Goal: Task Accomplishment & Management: Complete application form

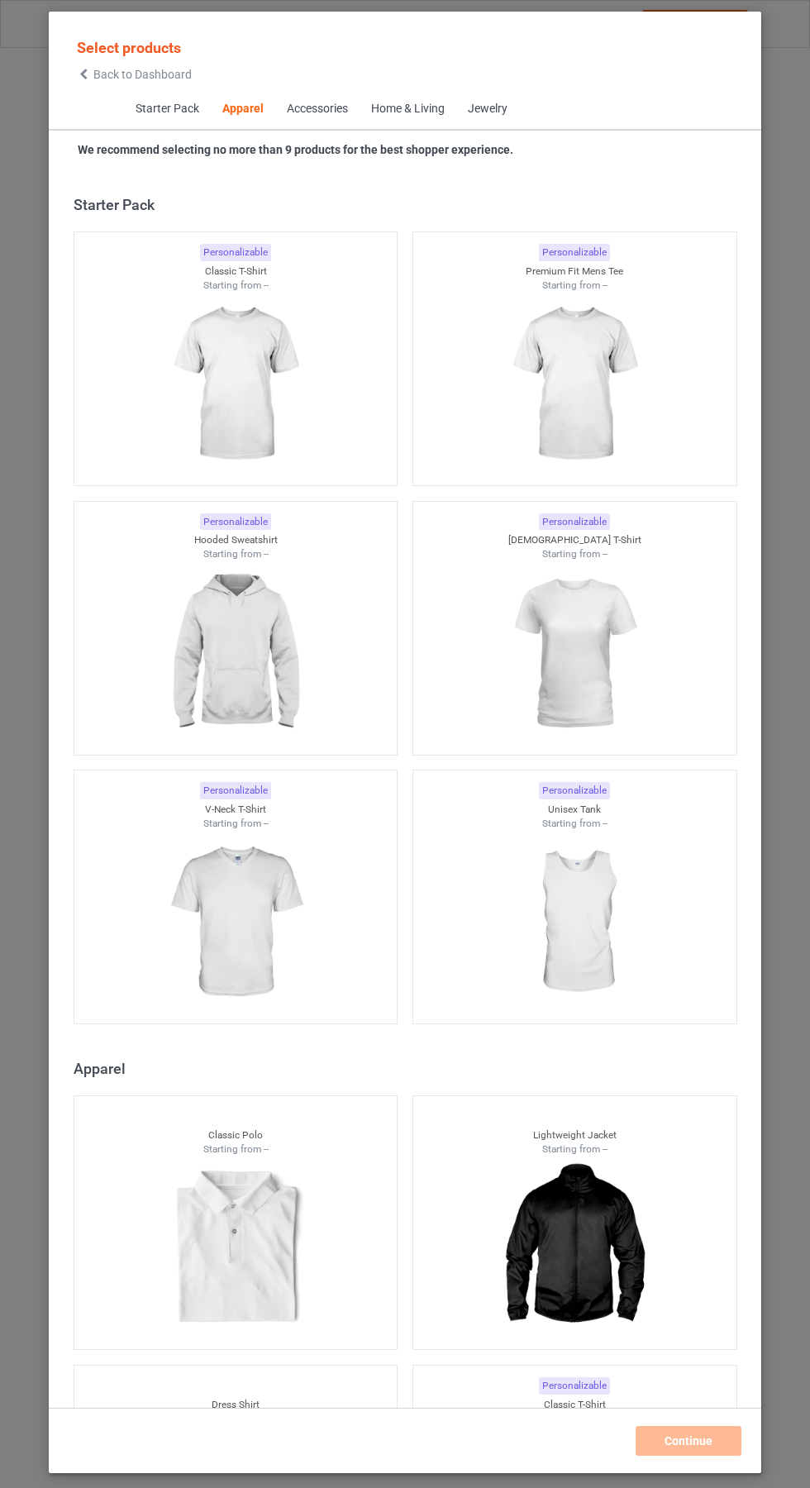
scroll to position [885, 0]
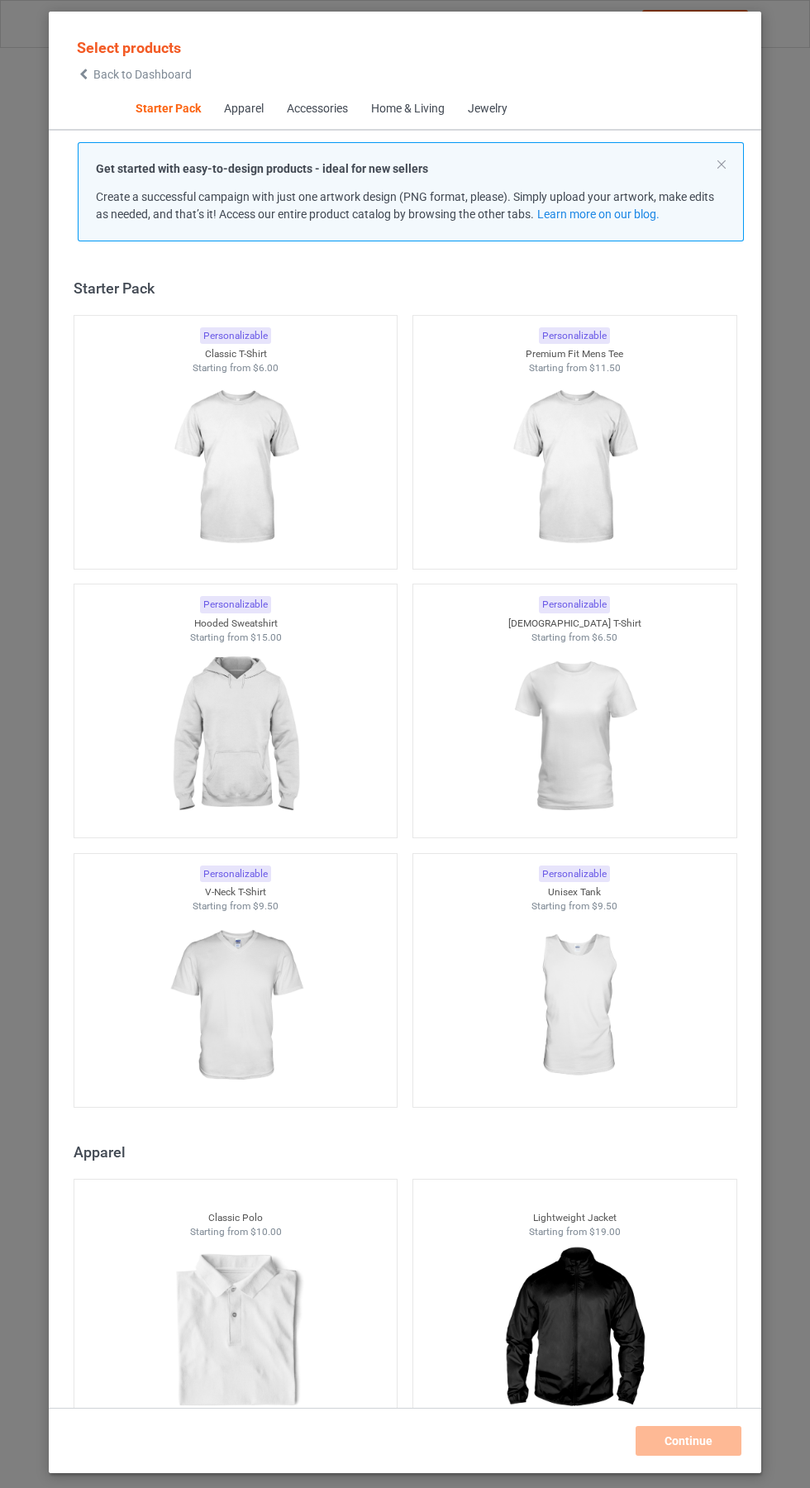
click at [233, 504] on img at bounding box center [235, 467] width 148 height 185
click at [607, 446] on img at bounding box center [574, 467] width 148 height 185
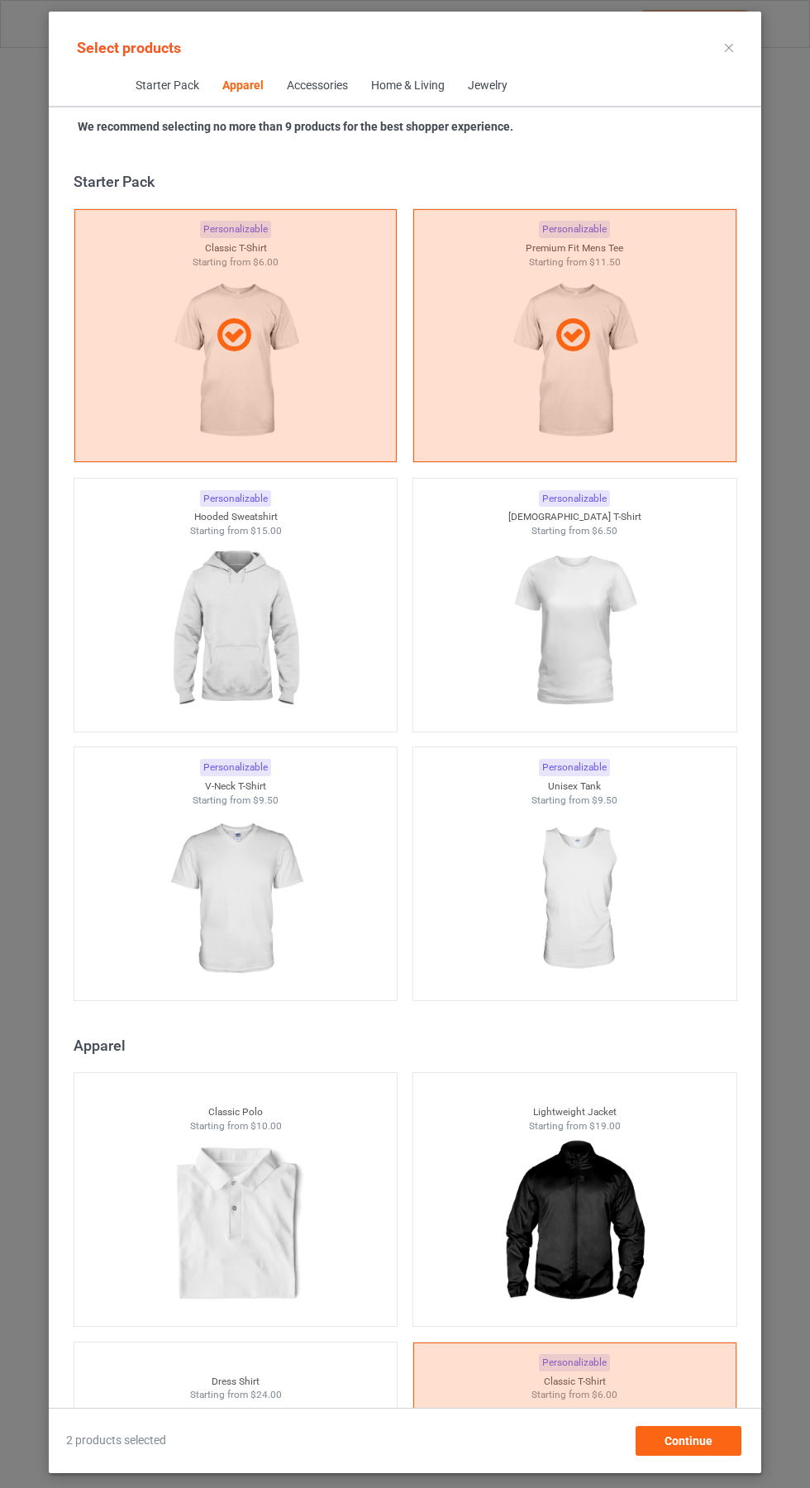
click at [616, 625] on img at bounding box center [574, 630] width 148 height 185
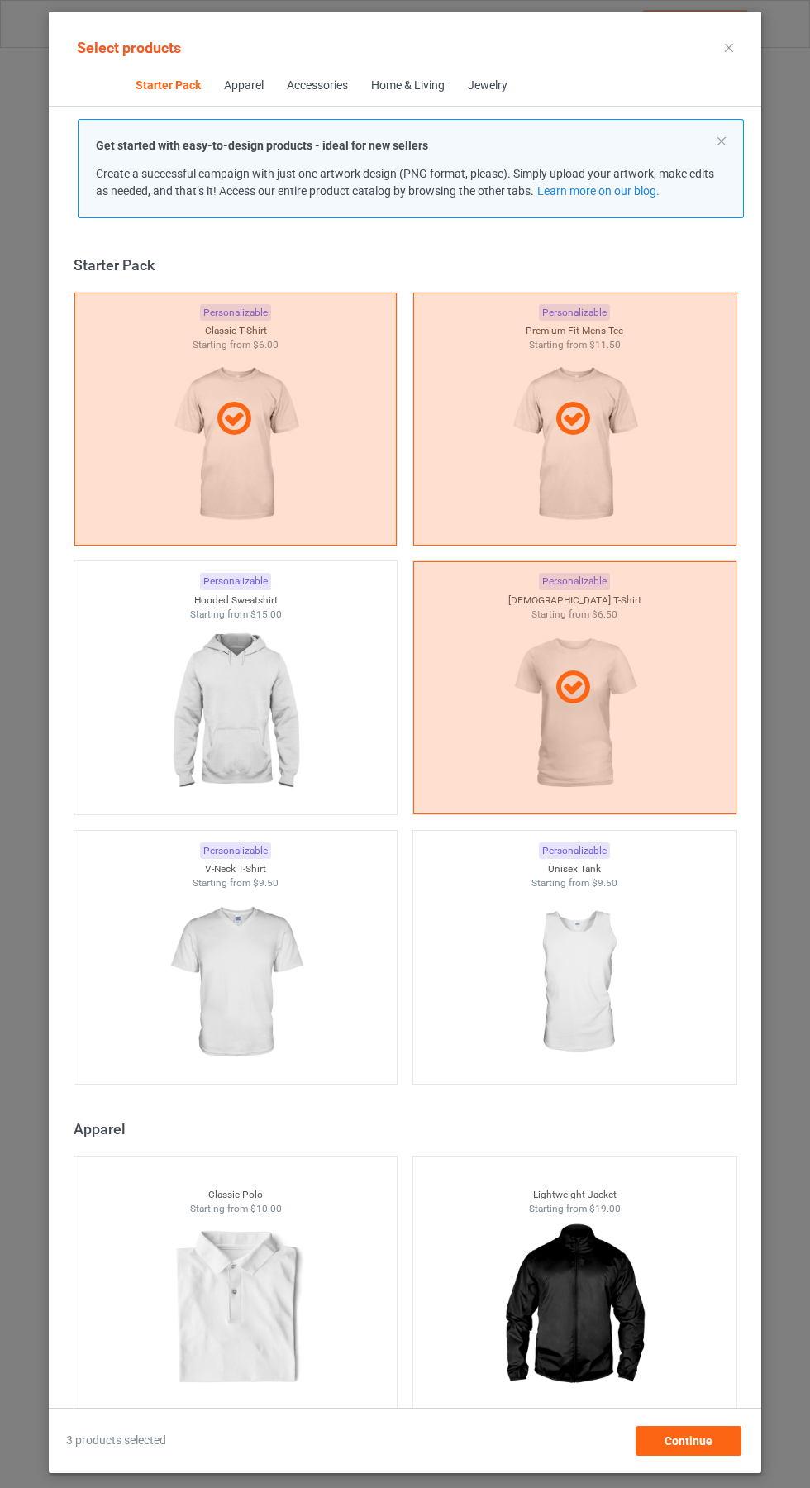
scroll to position [215, 0]
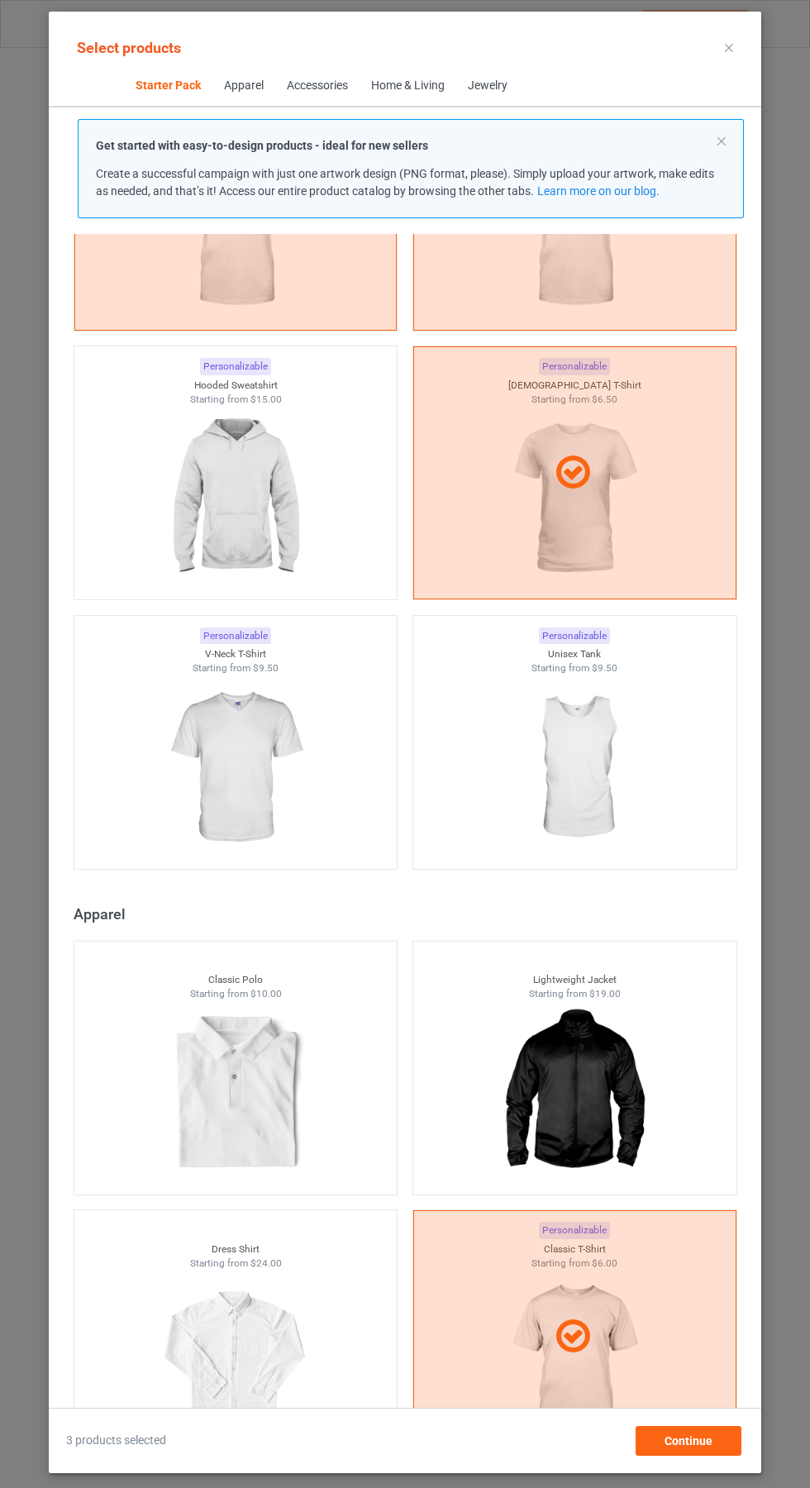
click at [208, 661] on div "Starting from $9.50" at bounding box center [235, 668] width 323 height 14
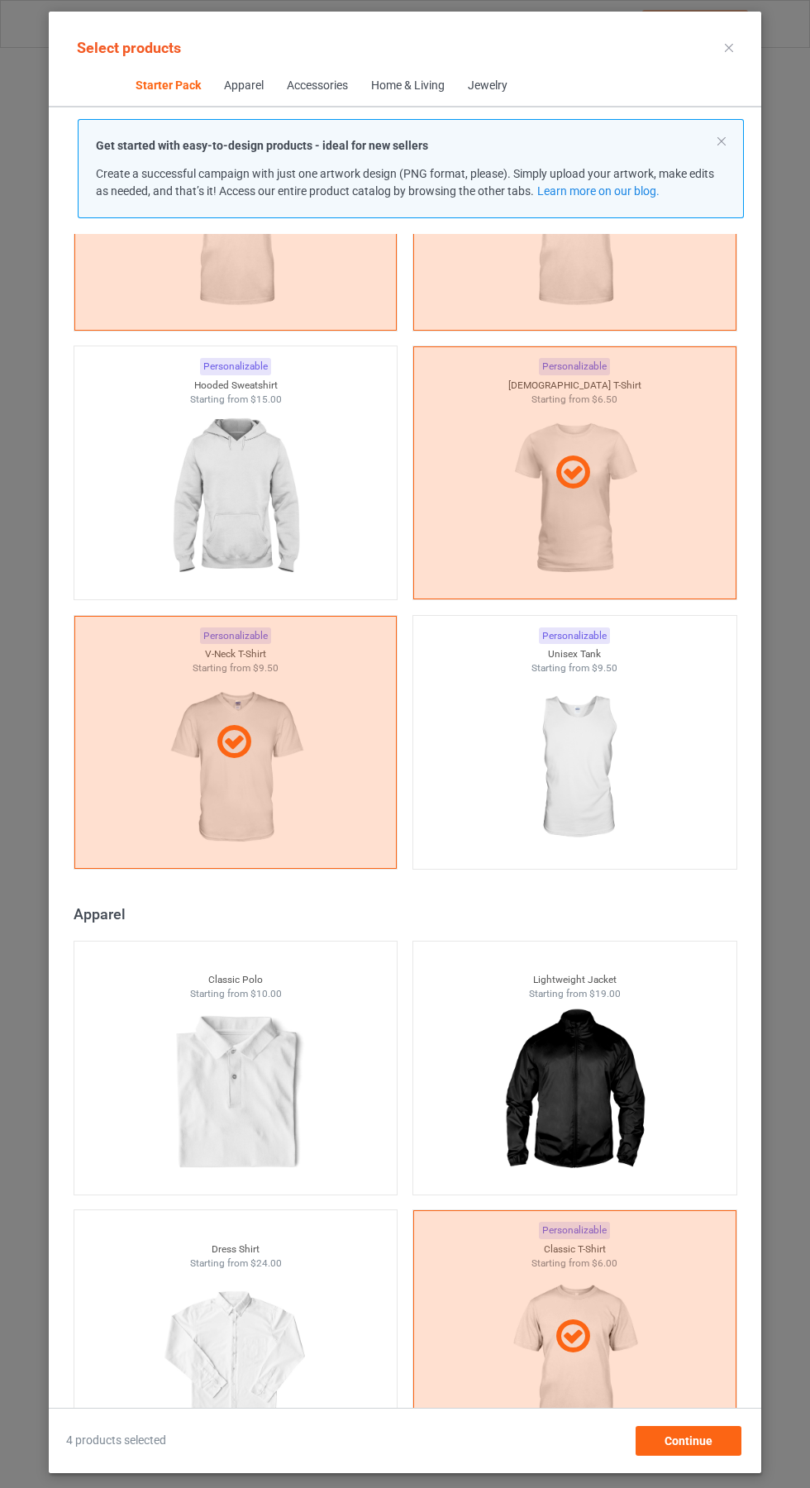
click at [185, 487] on img at bounding box center [235, 498] width 148 height 185
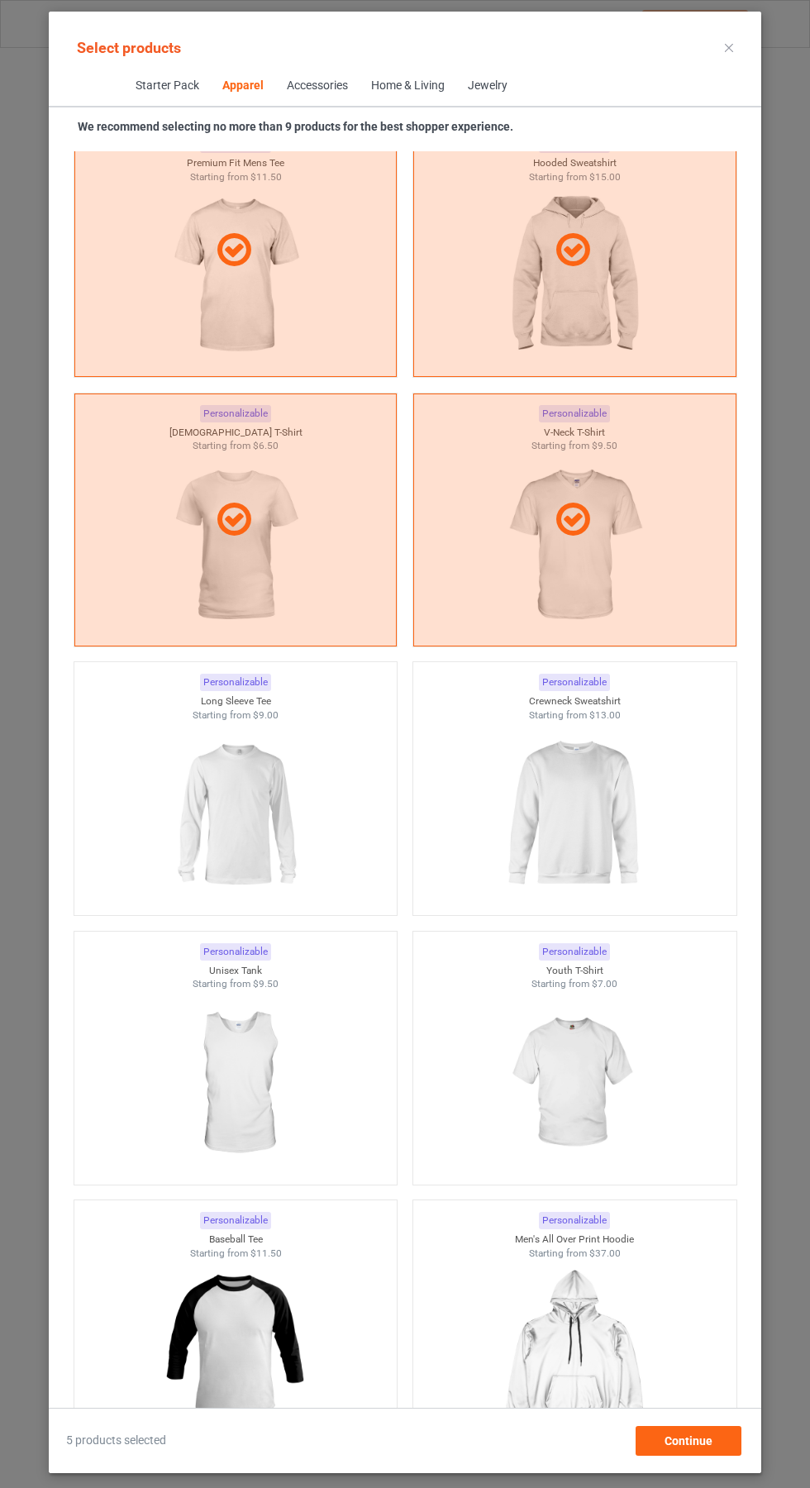
scroll to position [1544, 0]
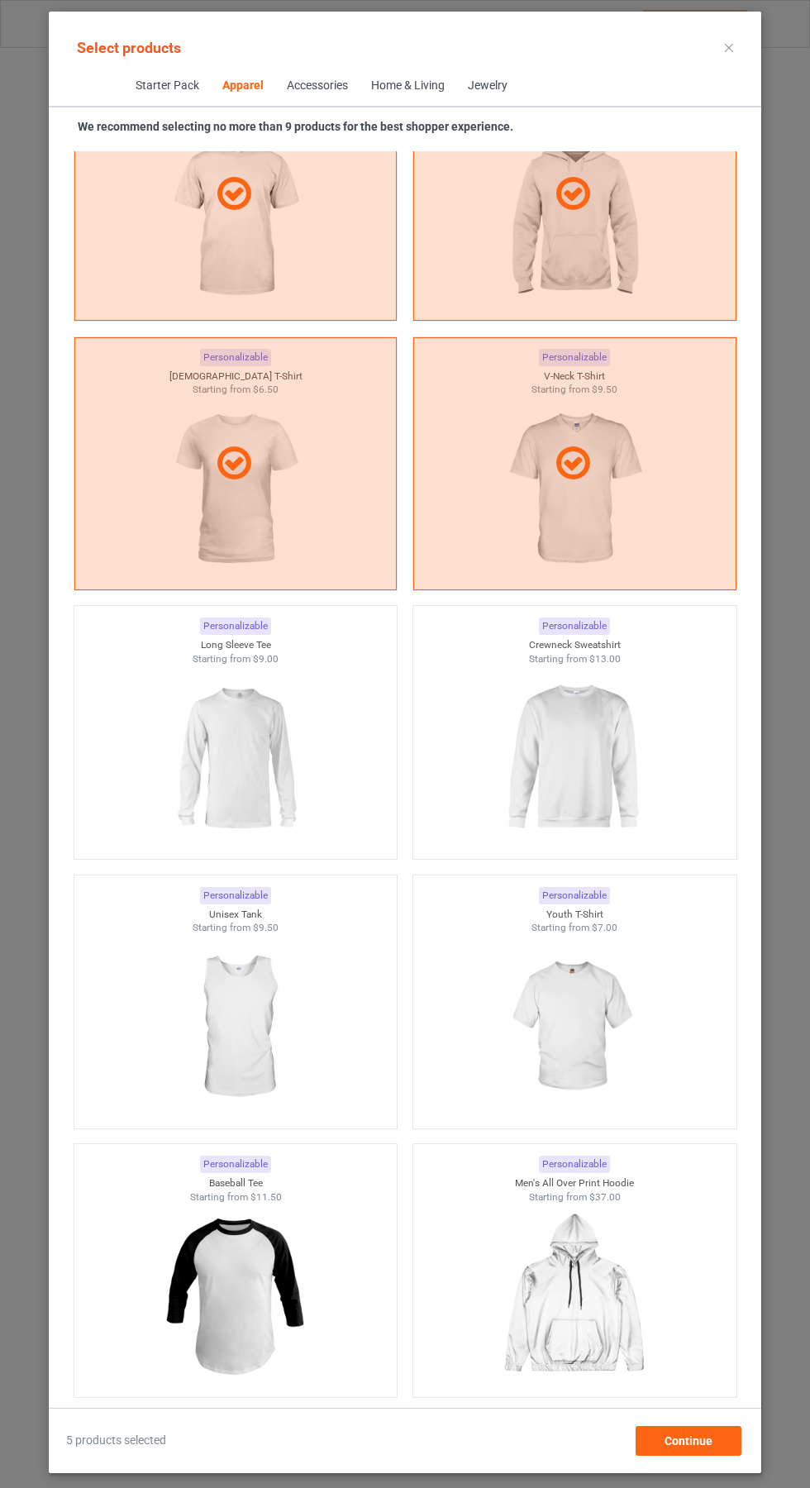
click at [616, 738] on img at bounding box center [574, 758] width 148 height 185
click at [252, 771] on img at bounding box center [235, 758] width 148 height 185
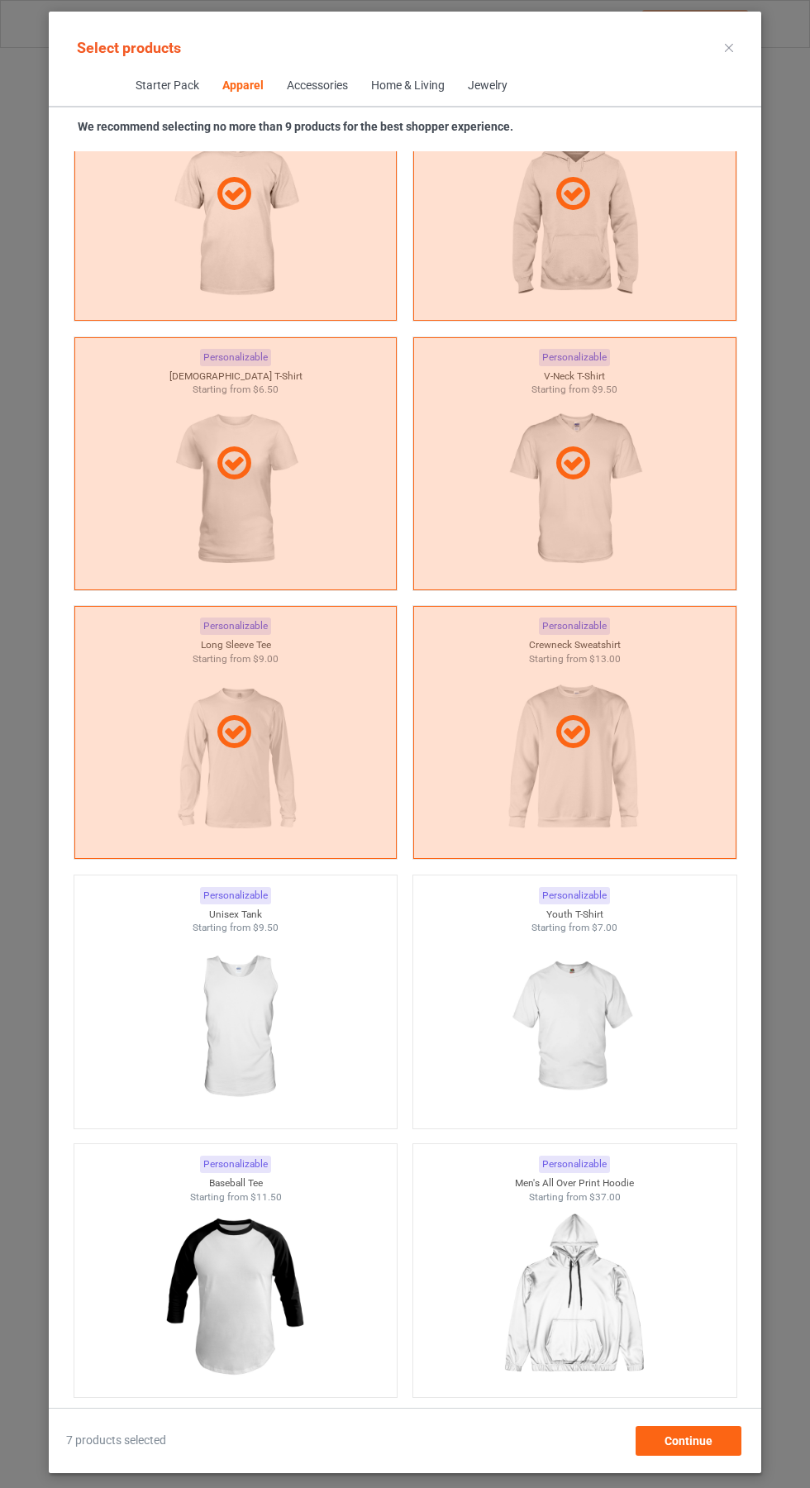
click at [729, 47] on icon at bounding box center [729, 48] width 8 height 8
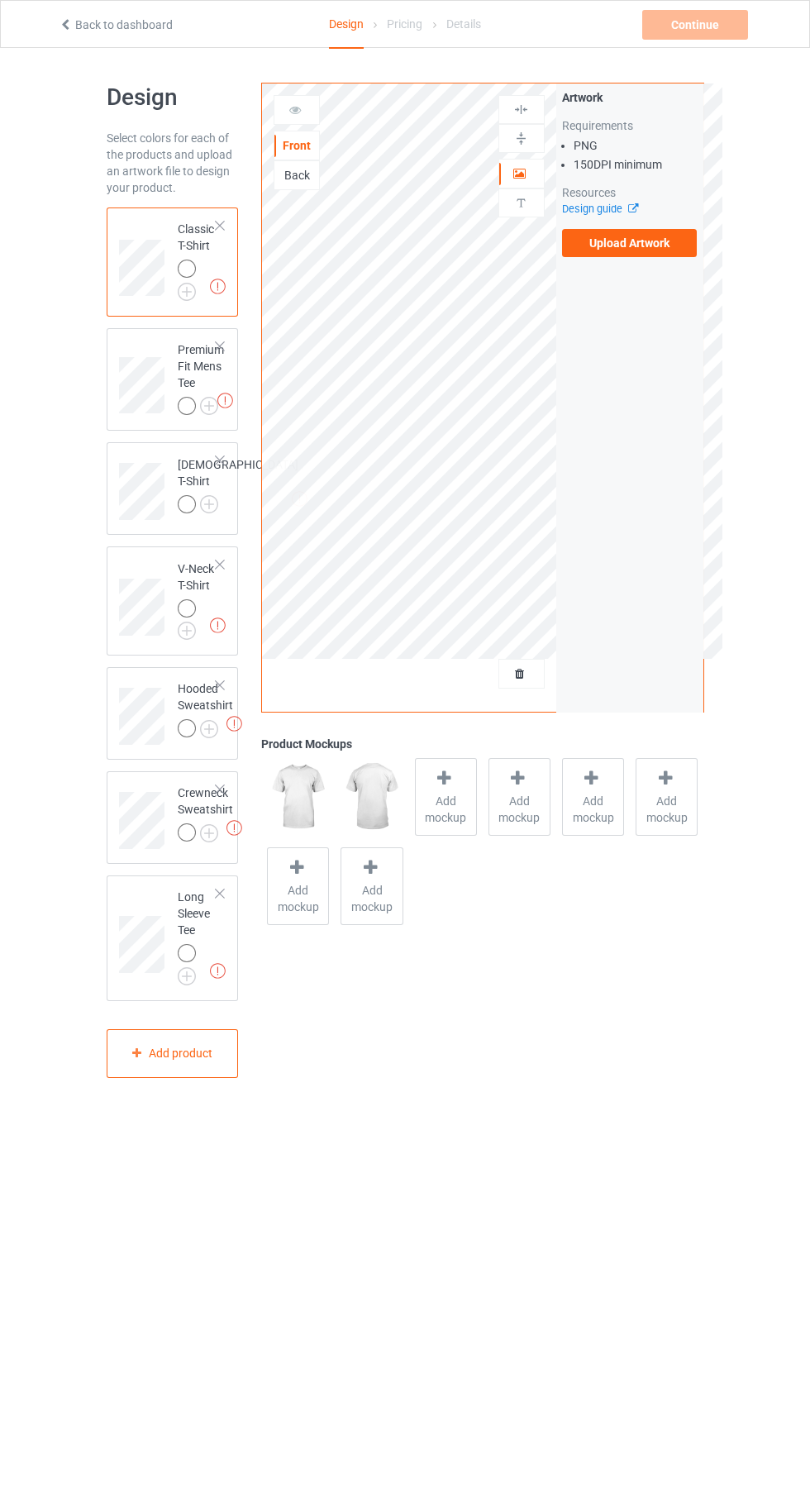
click at [662, 251] on label "Upload Artwork" at bounding box center [630, 243] width 136 height 28
click at [0, 0] on input "Upload Artwork" at bounding box center [0, 0] width 0 height 0
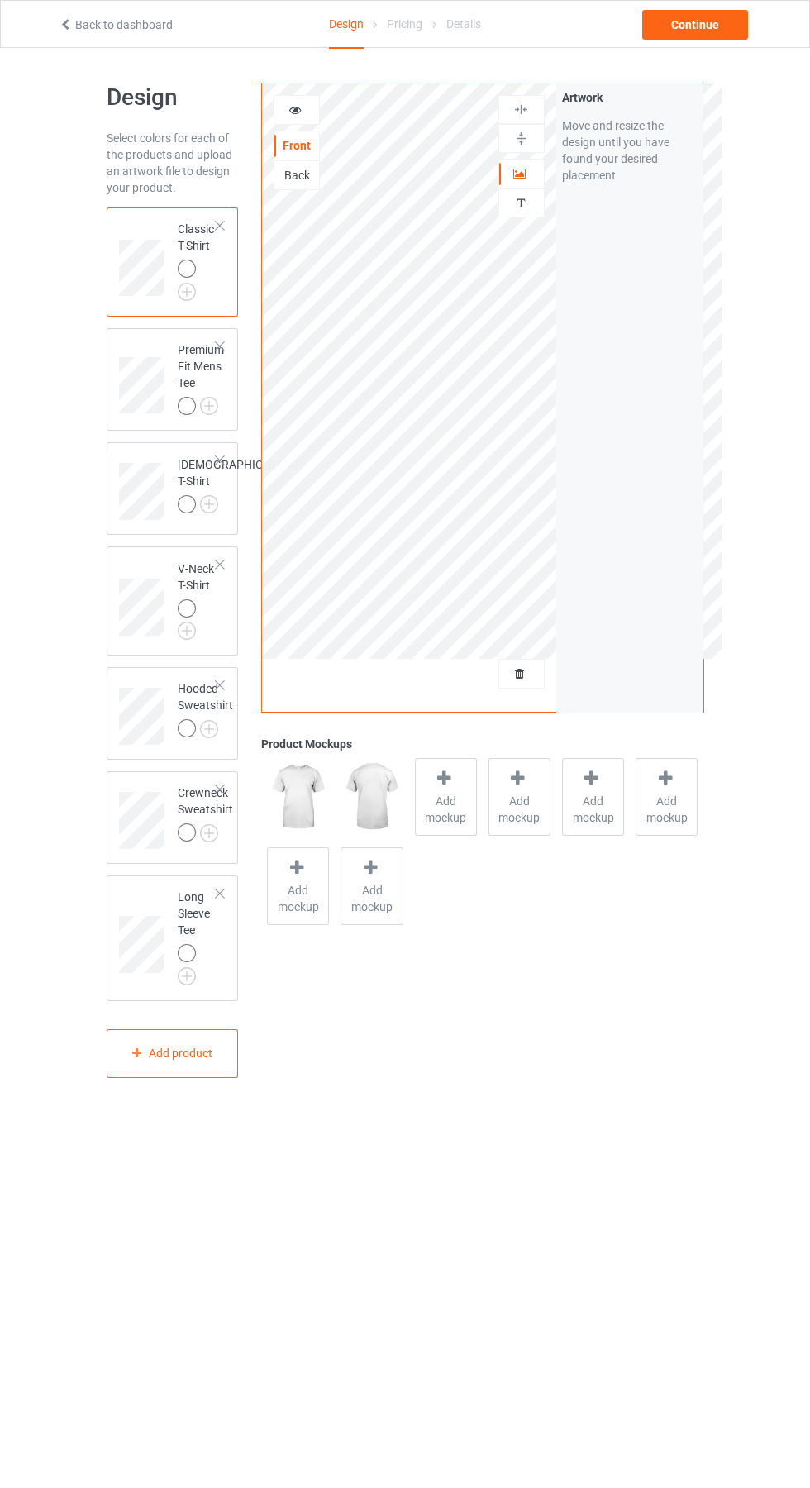
click at [188, 962] on div at bounding box center [187, 953] width 18 height 18
click at [0, 0] on img at bounding box center [0, 0] width 0 height 0
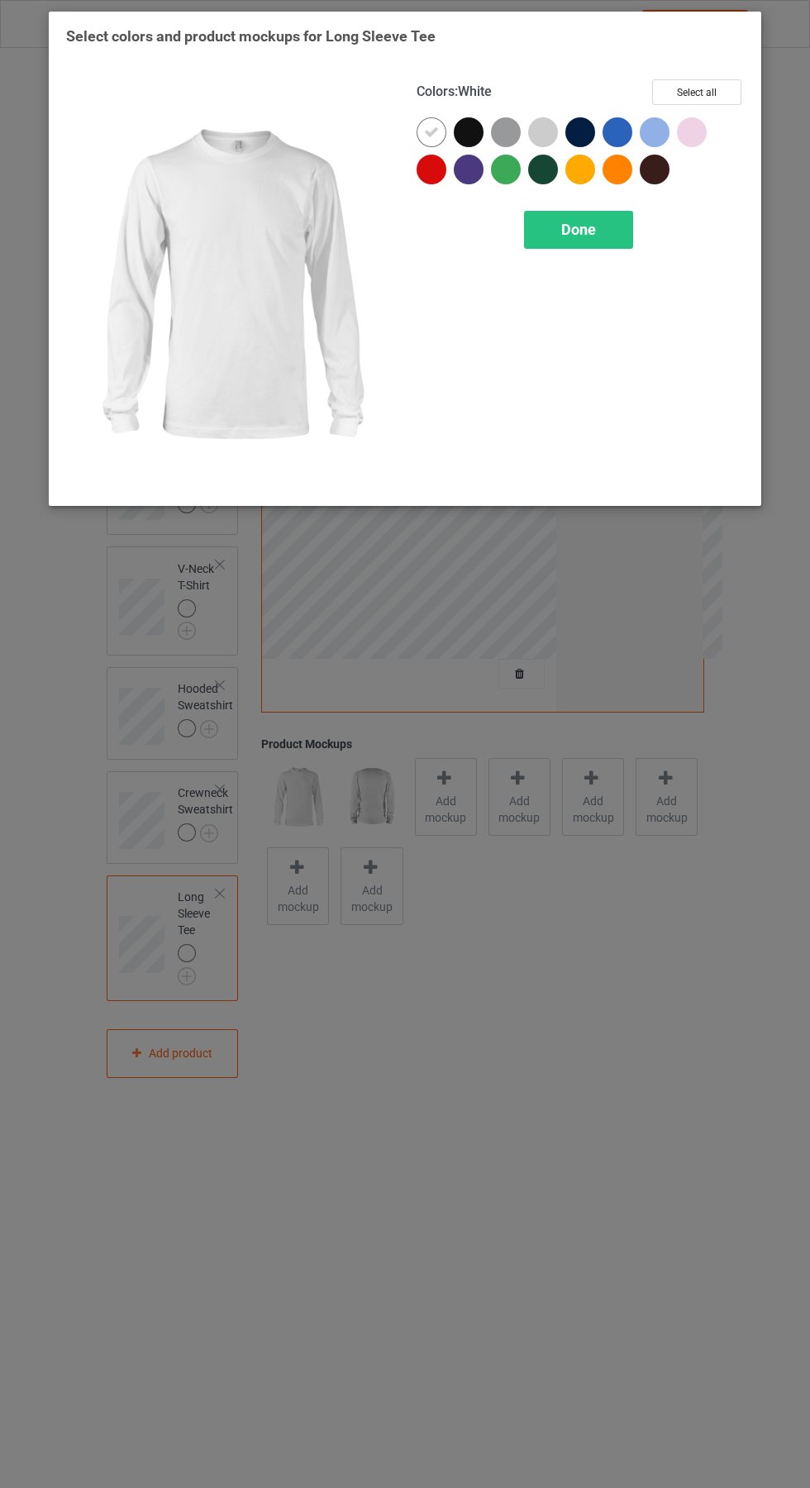
click at [593, 176] on div at bounding box center [580, 170] width 30 height 30
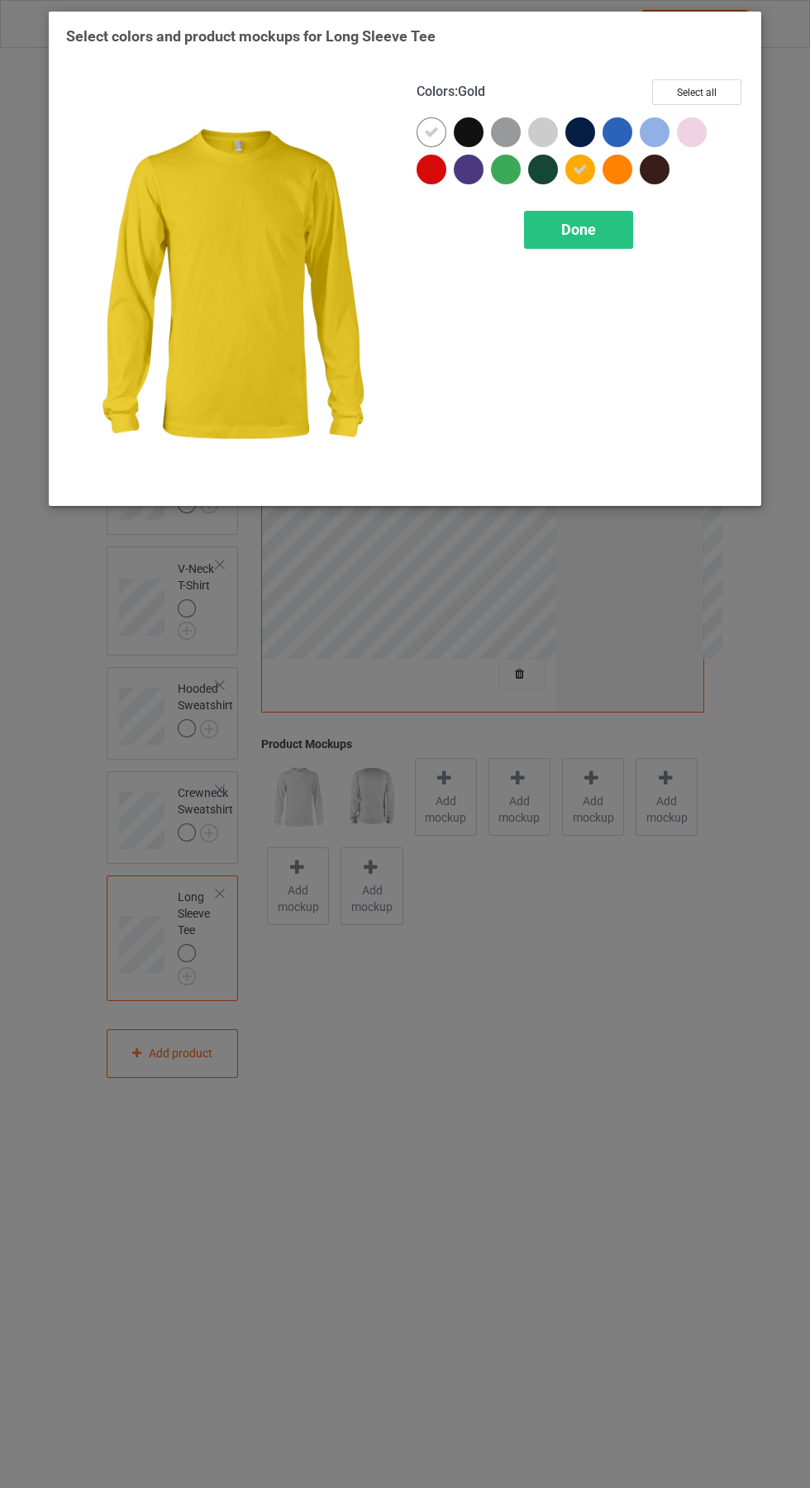
click at [628, 178] on div at bounding box center [618, 170] width 30 height 30
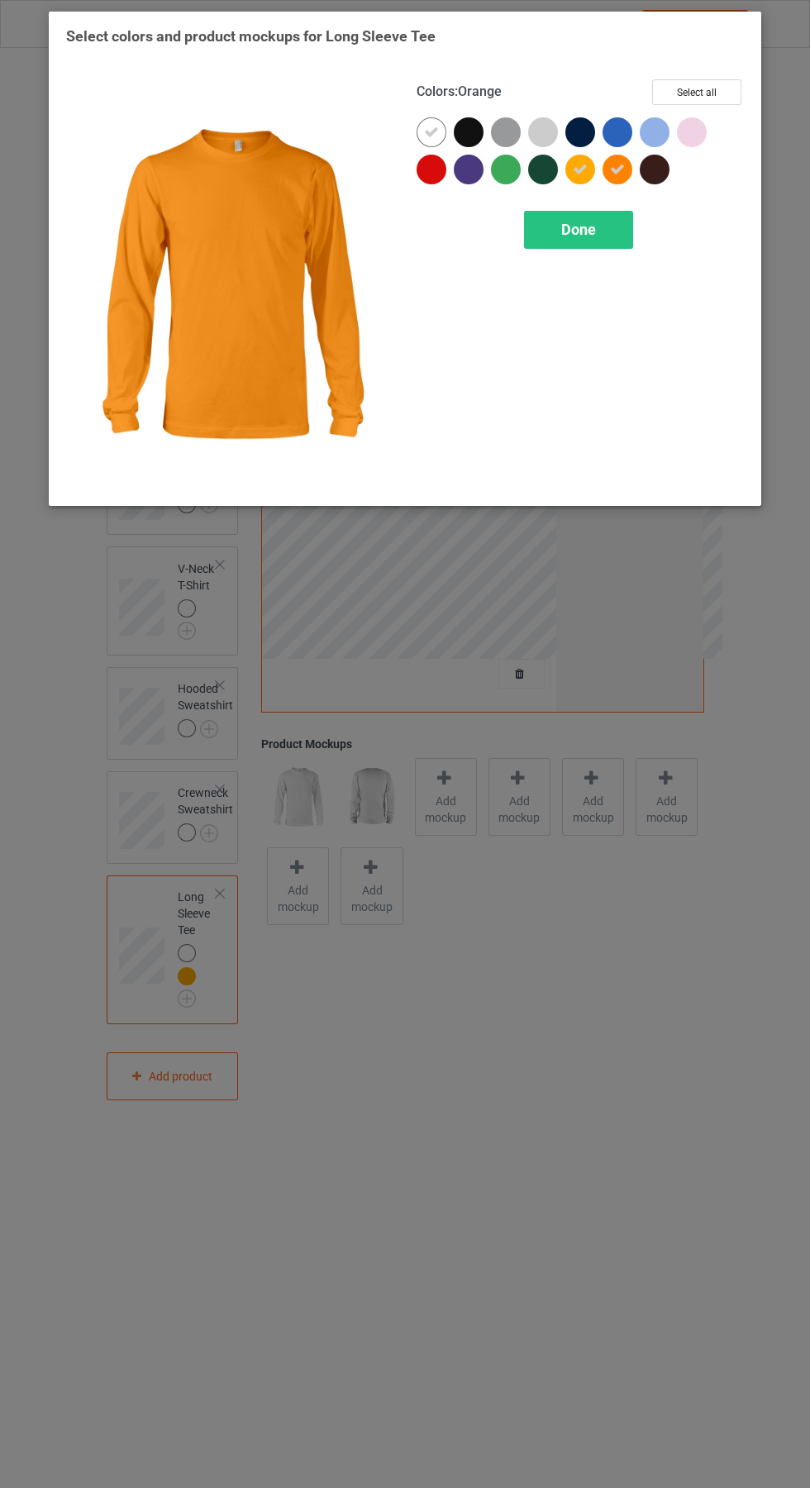
click at [432, 131] on icon at bounding box center [431, 132] width 15 height 15
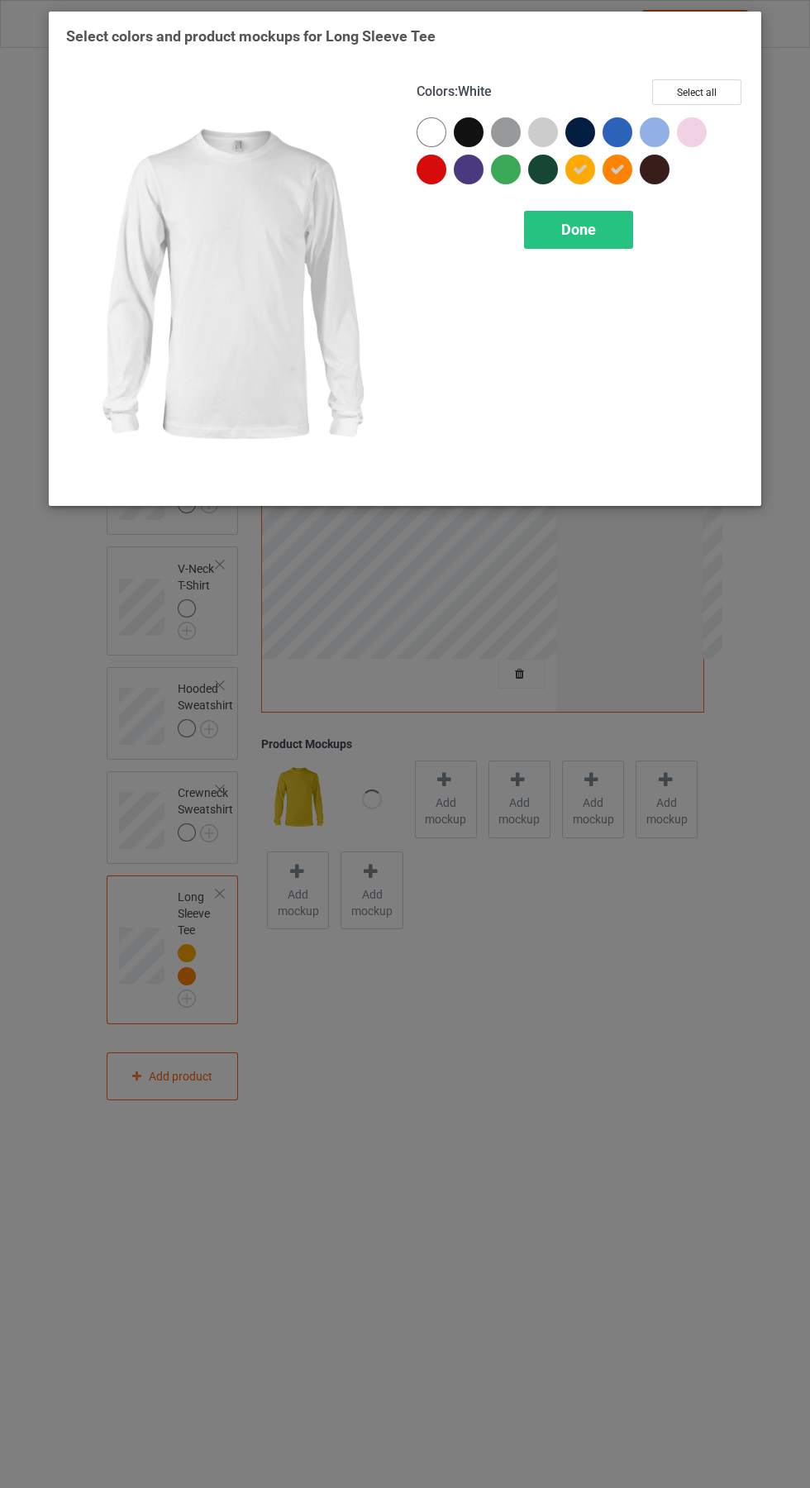
click at [605, 236] on div "Done" at bounding box center [578, 230] width 109 height 38
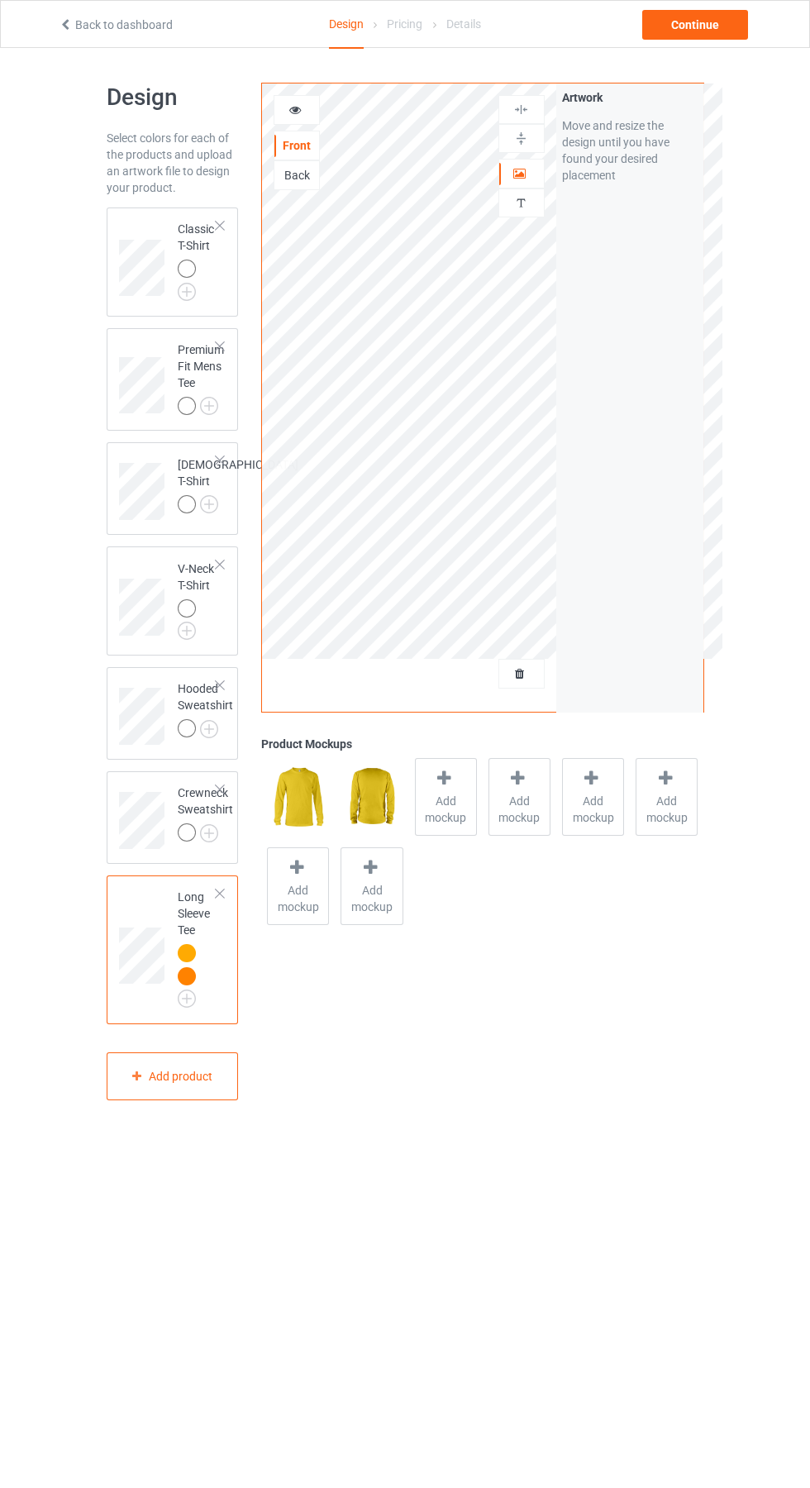
click at [0, 0] on img at bounding box center [0, 0] width 0 height 0
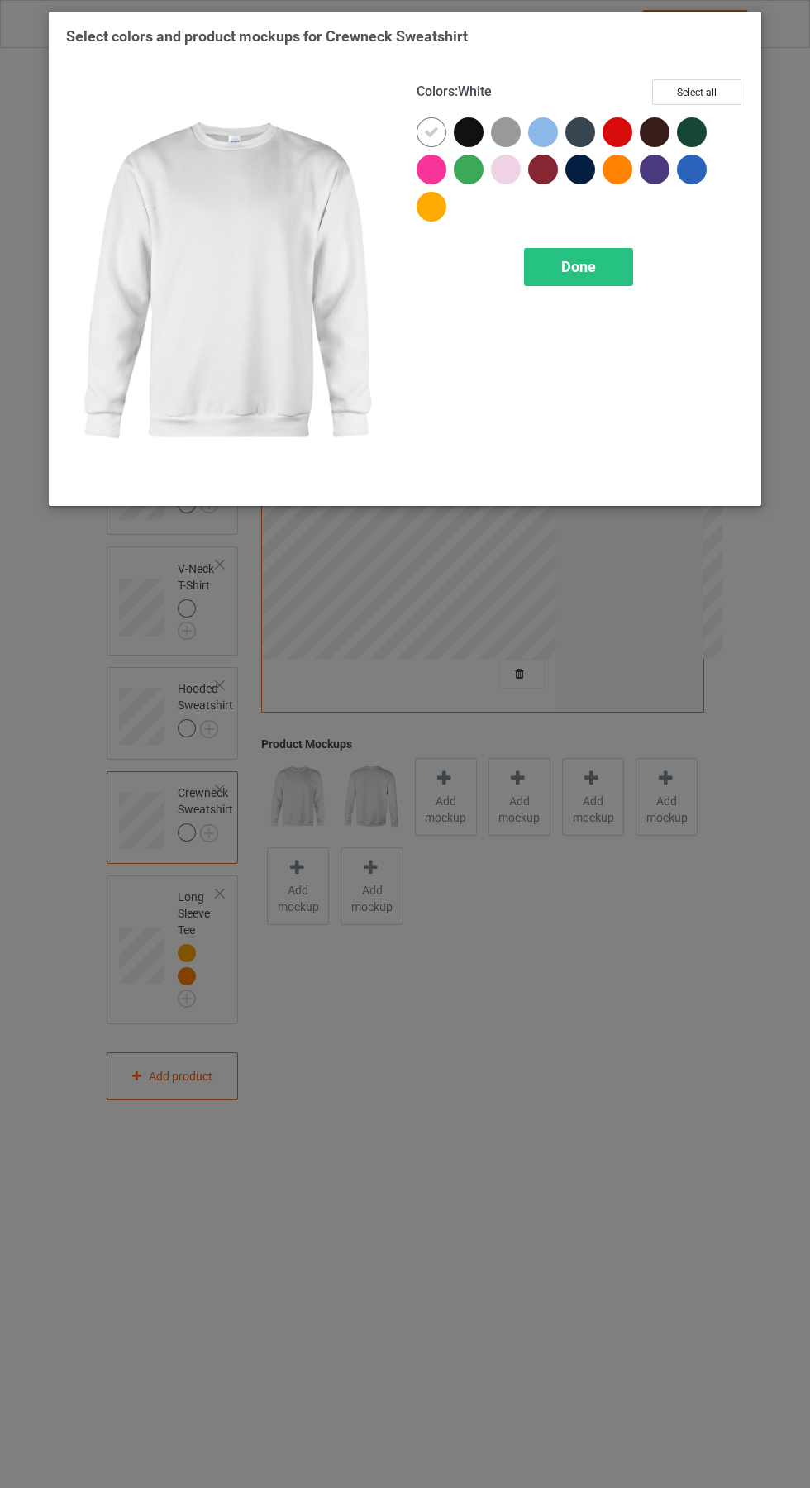
click at [446, 205] on div at bounding box center [435, 210] width 37 height 37
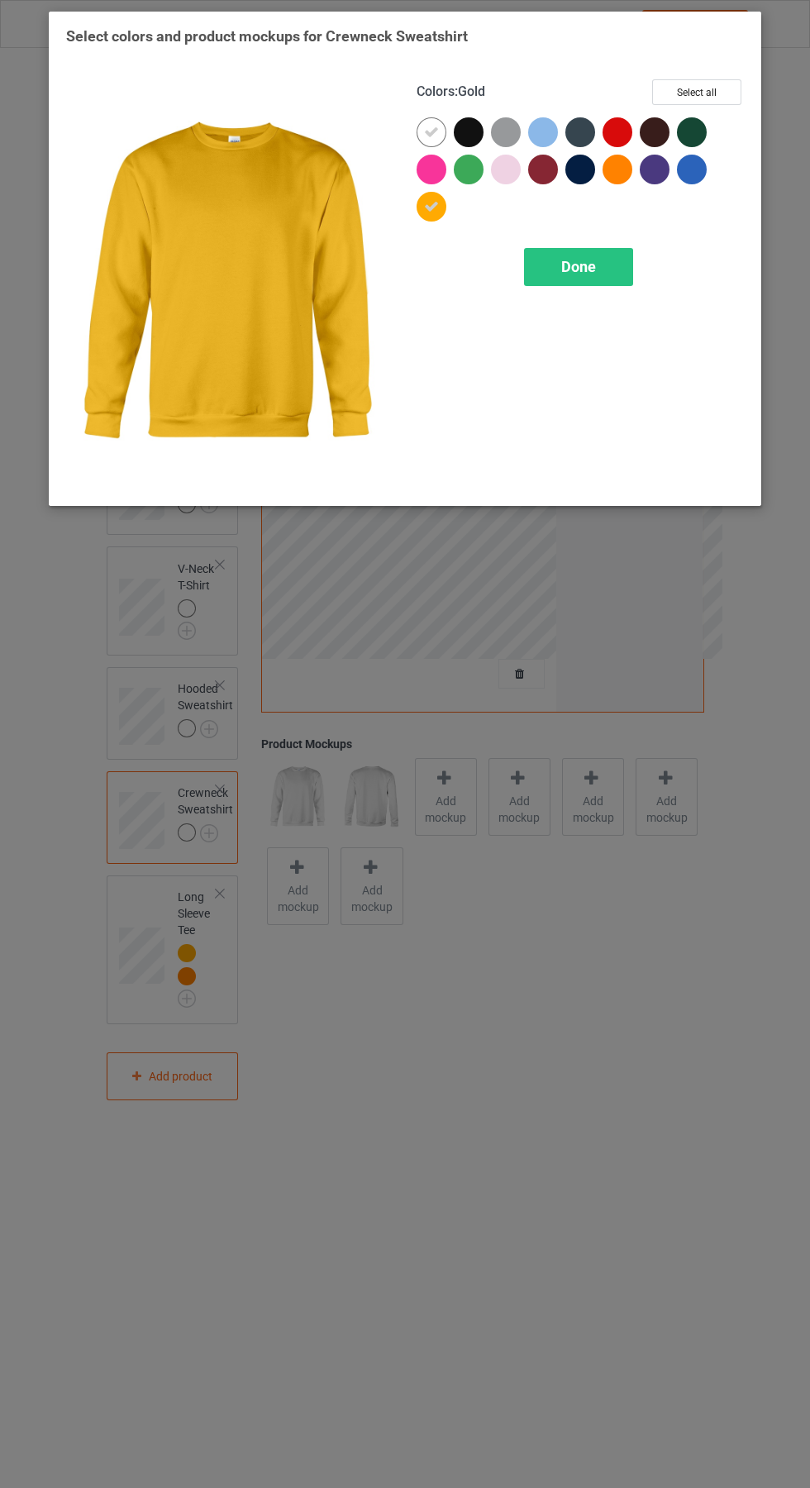
click at [633, 175] on div at bounding box center [621, 173] width 37 height 37
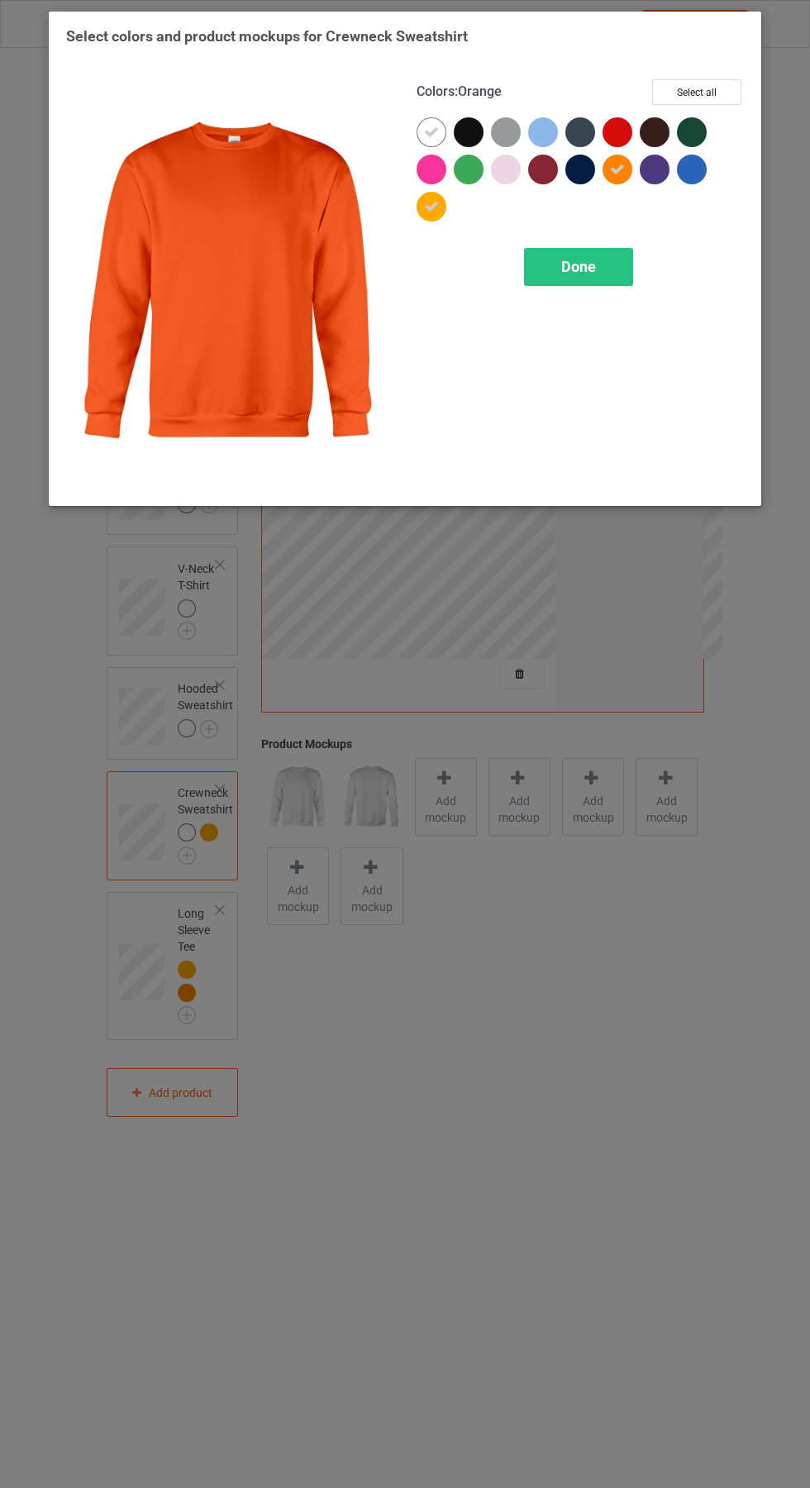
click at [432, 131] on icon at bounding box center [431, 132] width 15 height 15
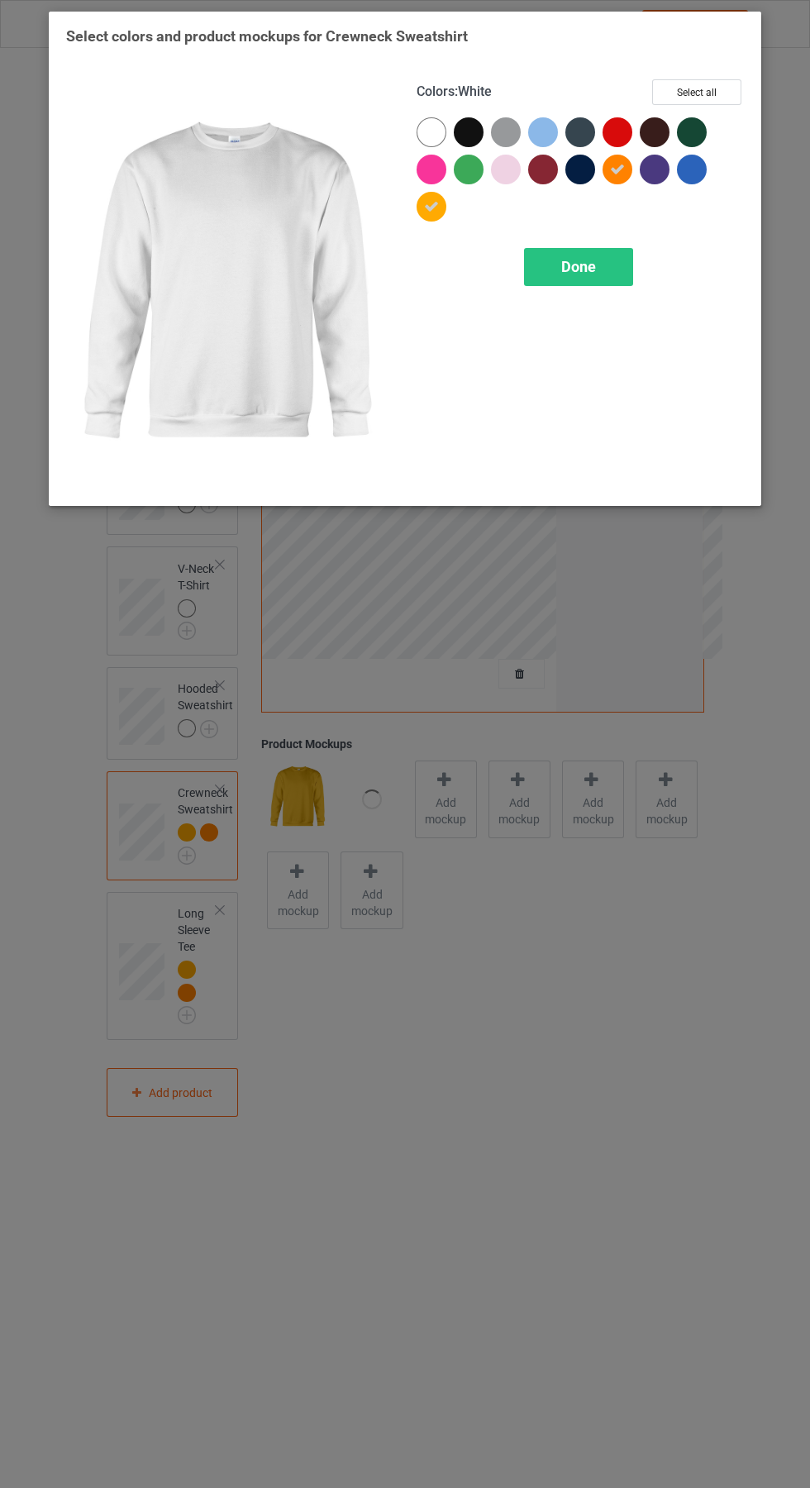
click at [618, 263] on div "Done" at bounding box center [578, 267] width 109 height 38
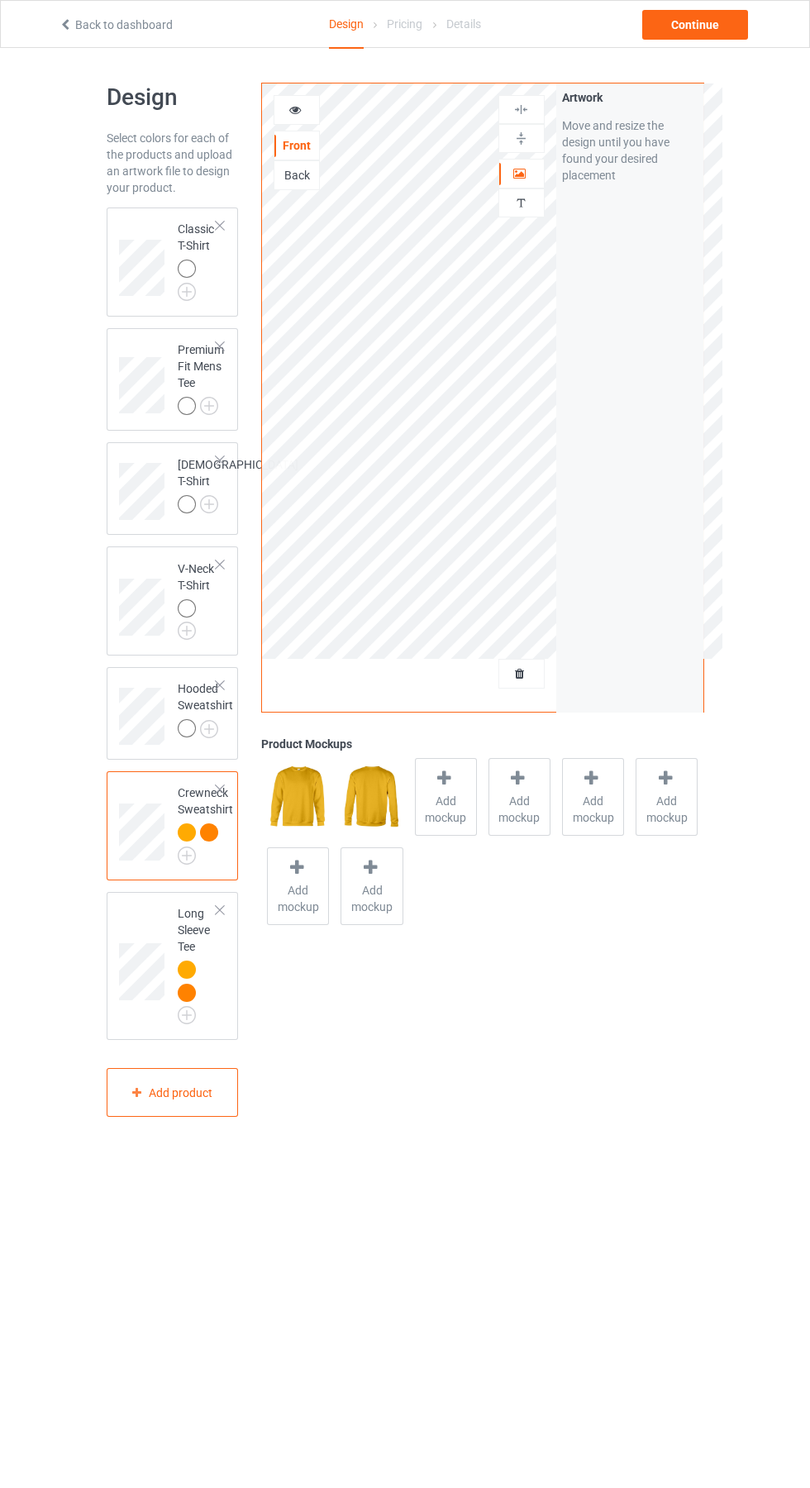
click at [0, 0] on img at bounding box center [0, 0] width 0 height 0
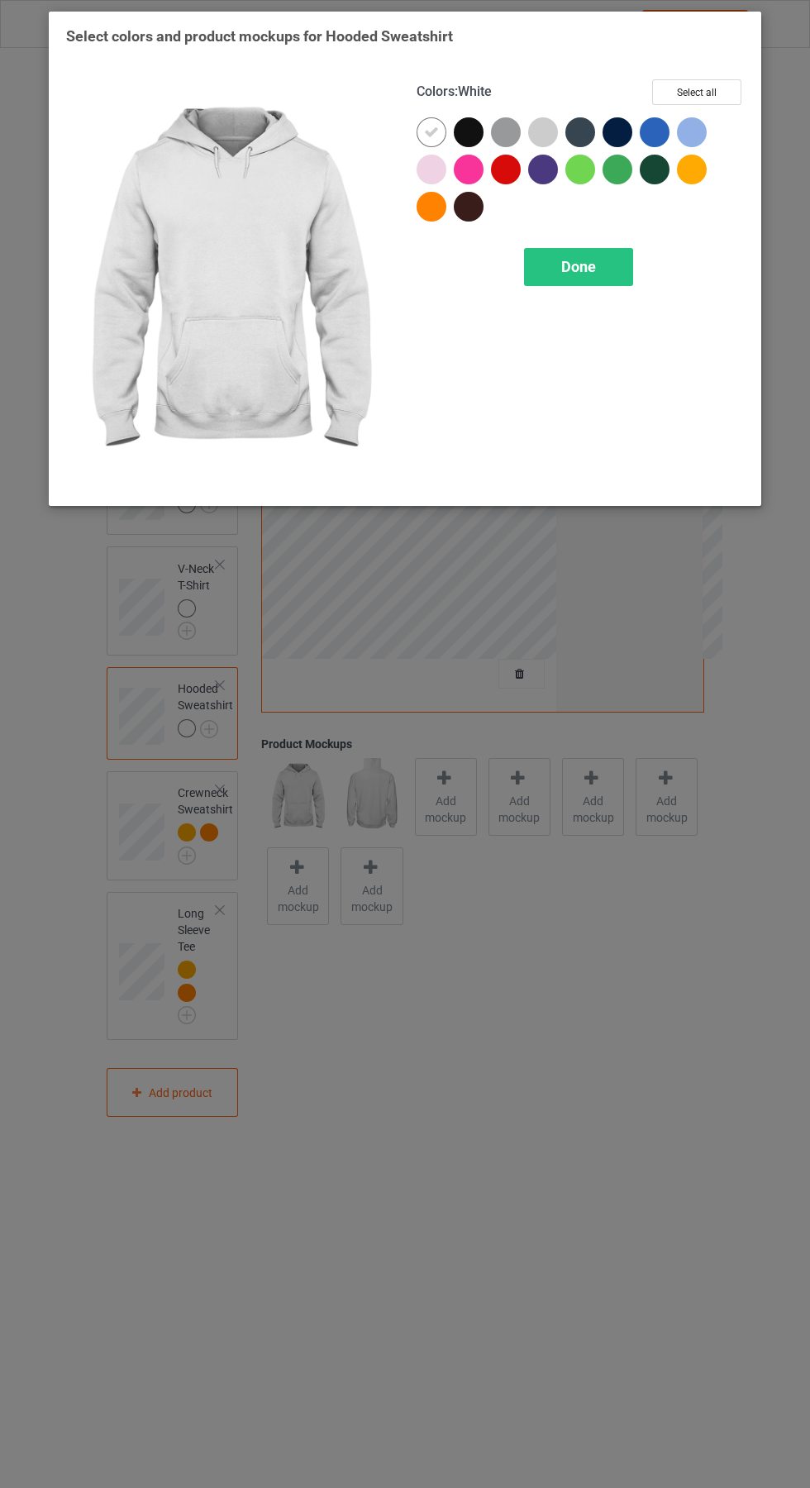
click at [699, 173] on div at bounding box center [692, 170] width 30 height 30
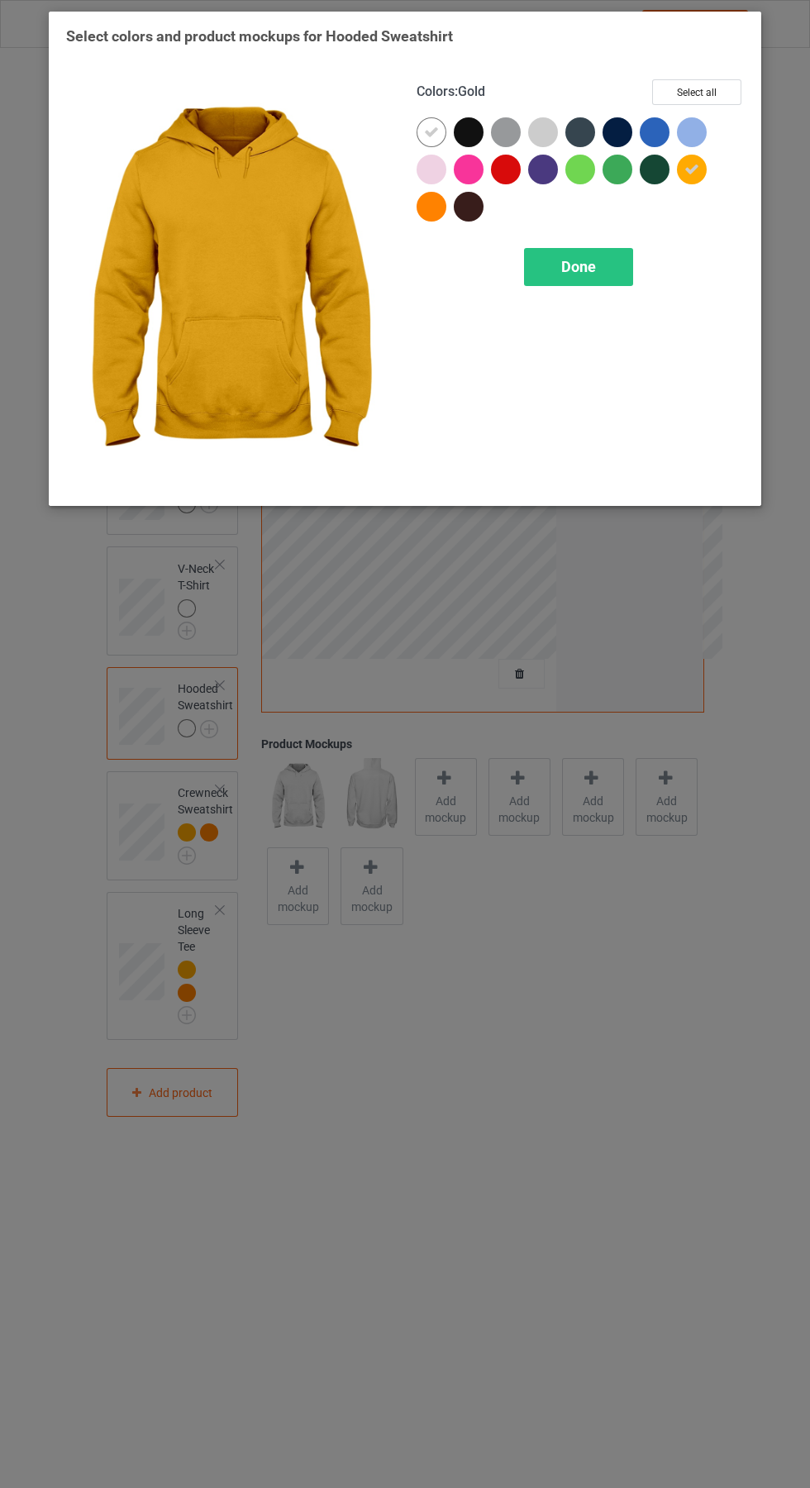
click at [436, 220] on div at bounding box center [432, 207] width 30 height 30
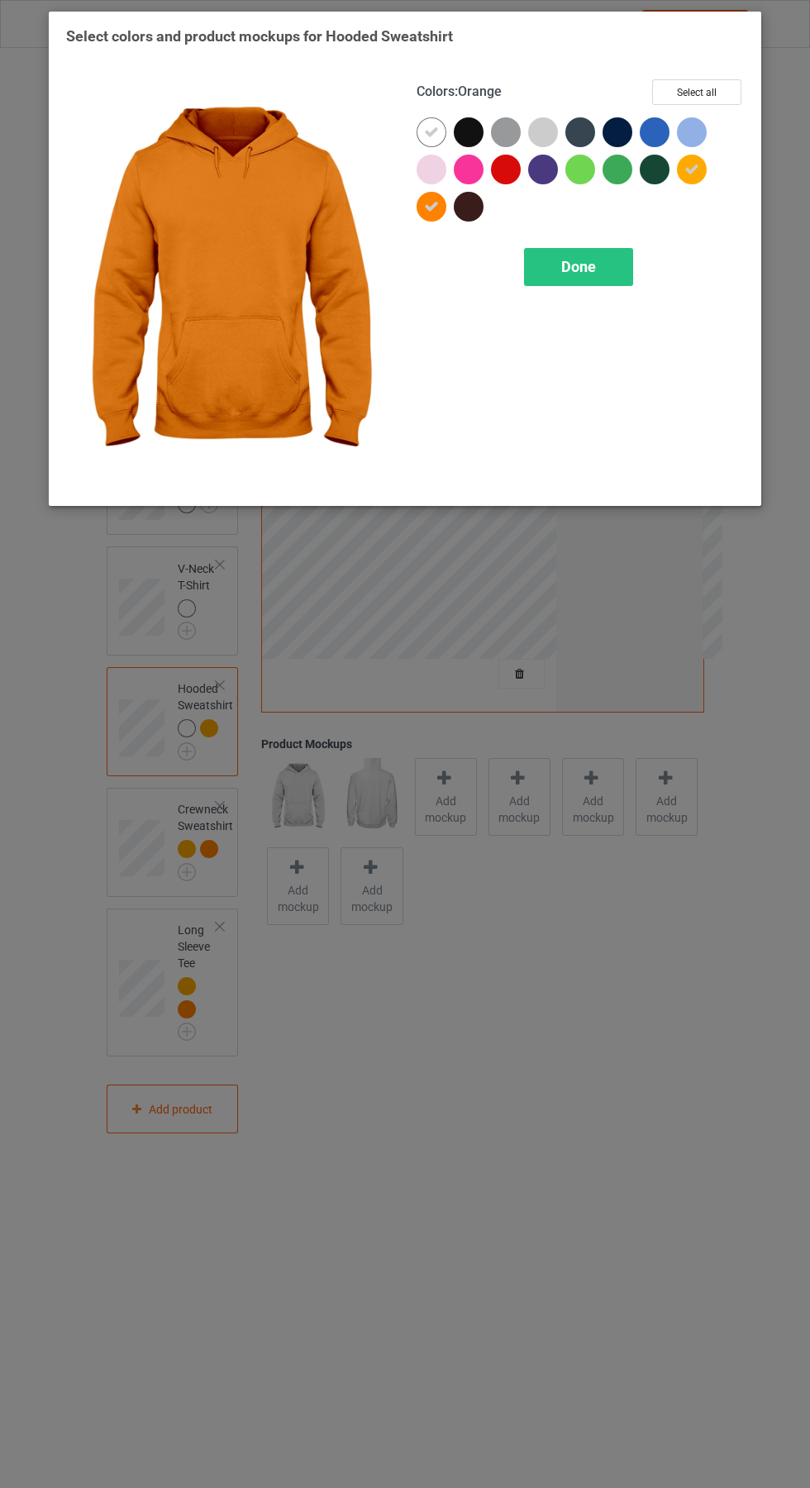
click at [433, 121] on div at bounding box center [432, 132] width 30 height 30
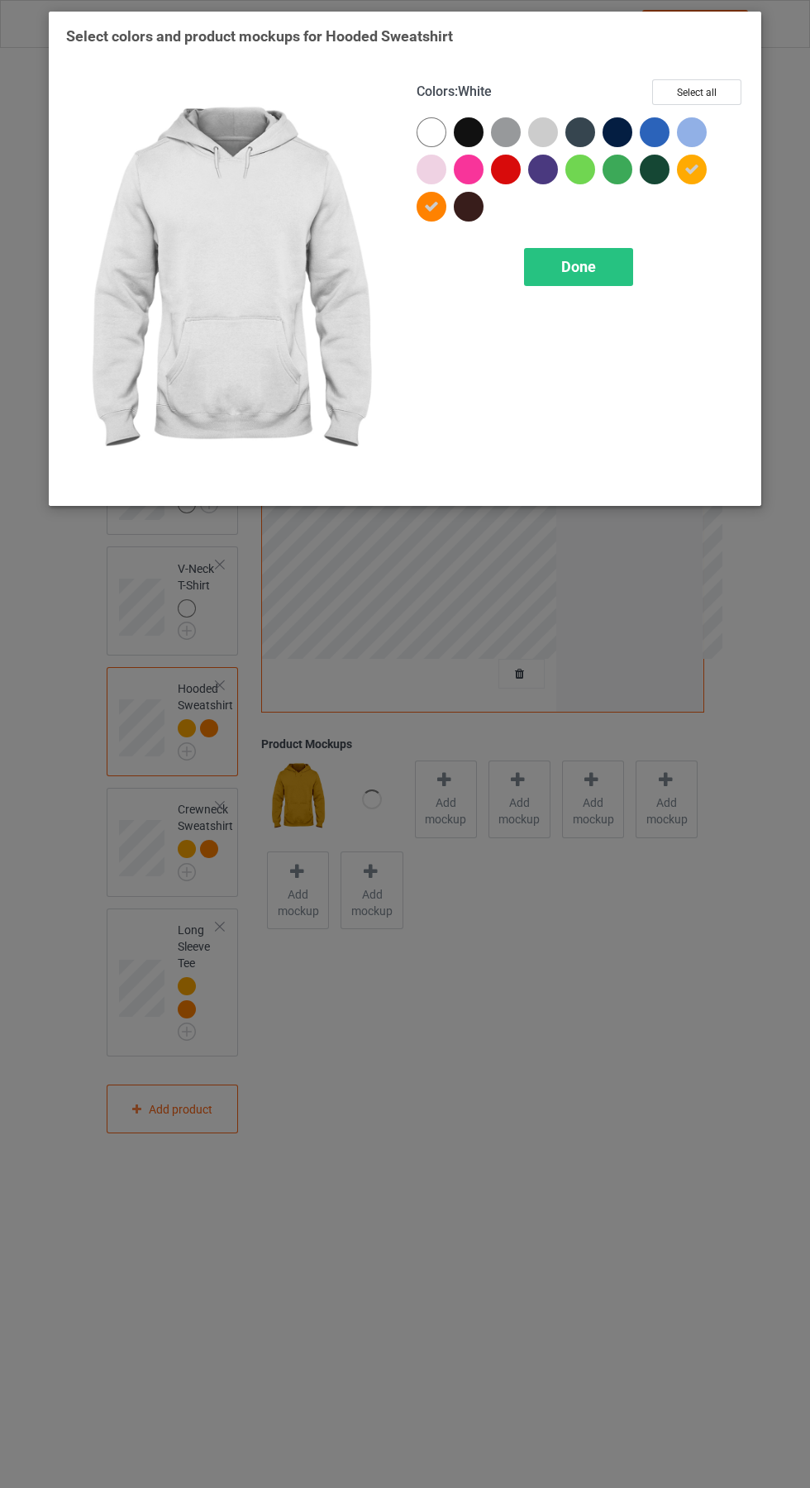
click at [588, 265] on span "Done" at bounding box center [578, 266] width 35 height 17
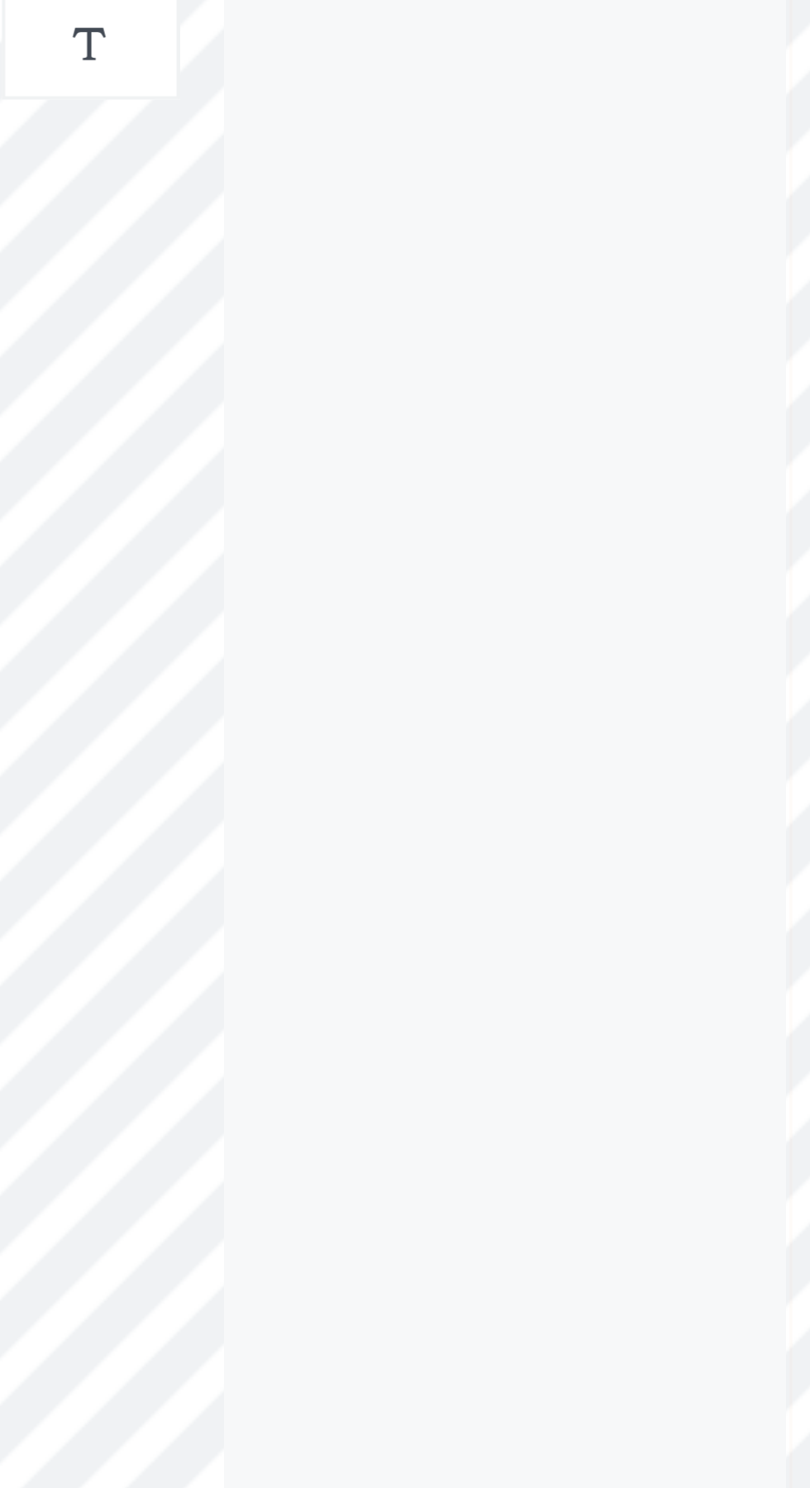
scroll to position [1, 0]
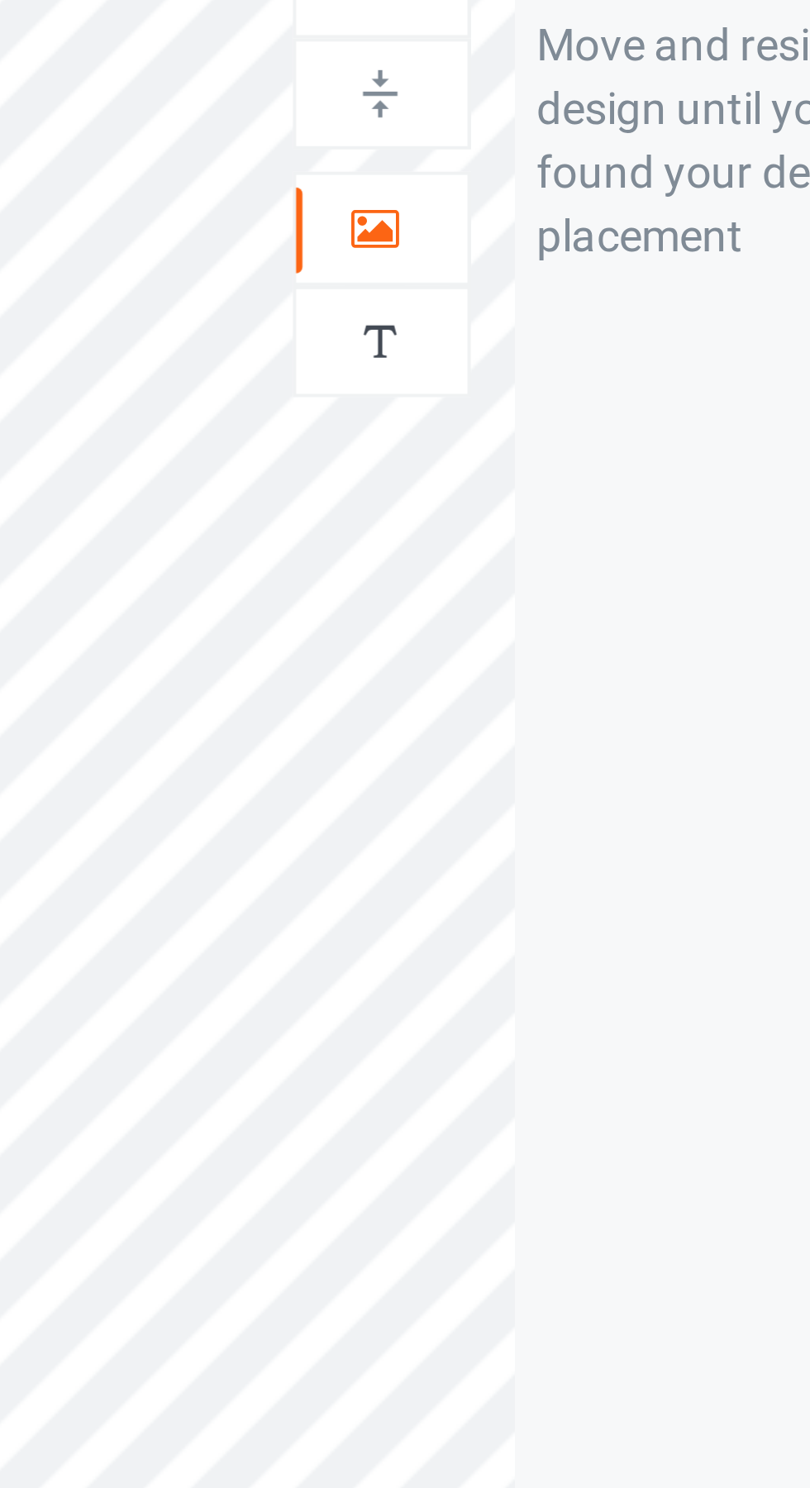
click at [523, 172] on icon at bounding box center [520, 171] width 14 height 12
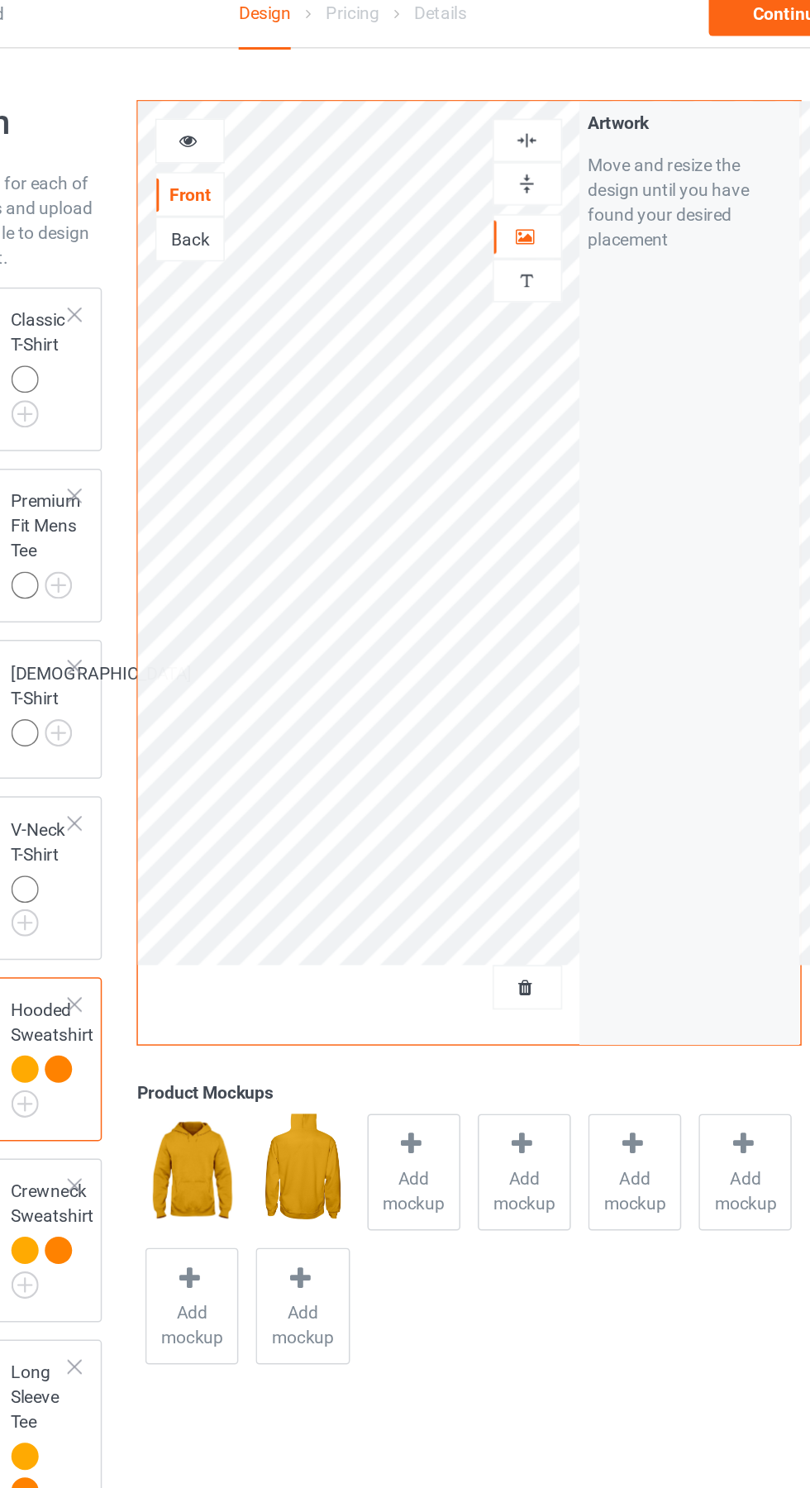
click at [530, 110] on div at bounding box center [521, 110] width 45 height 16
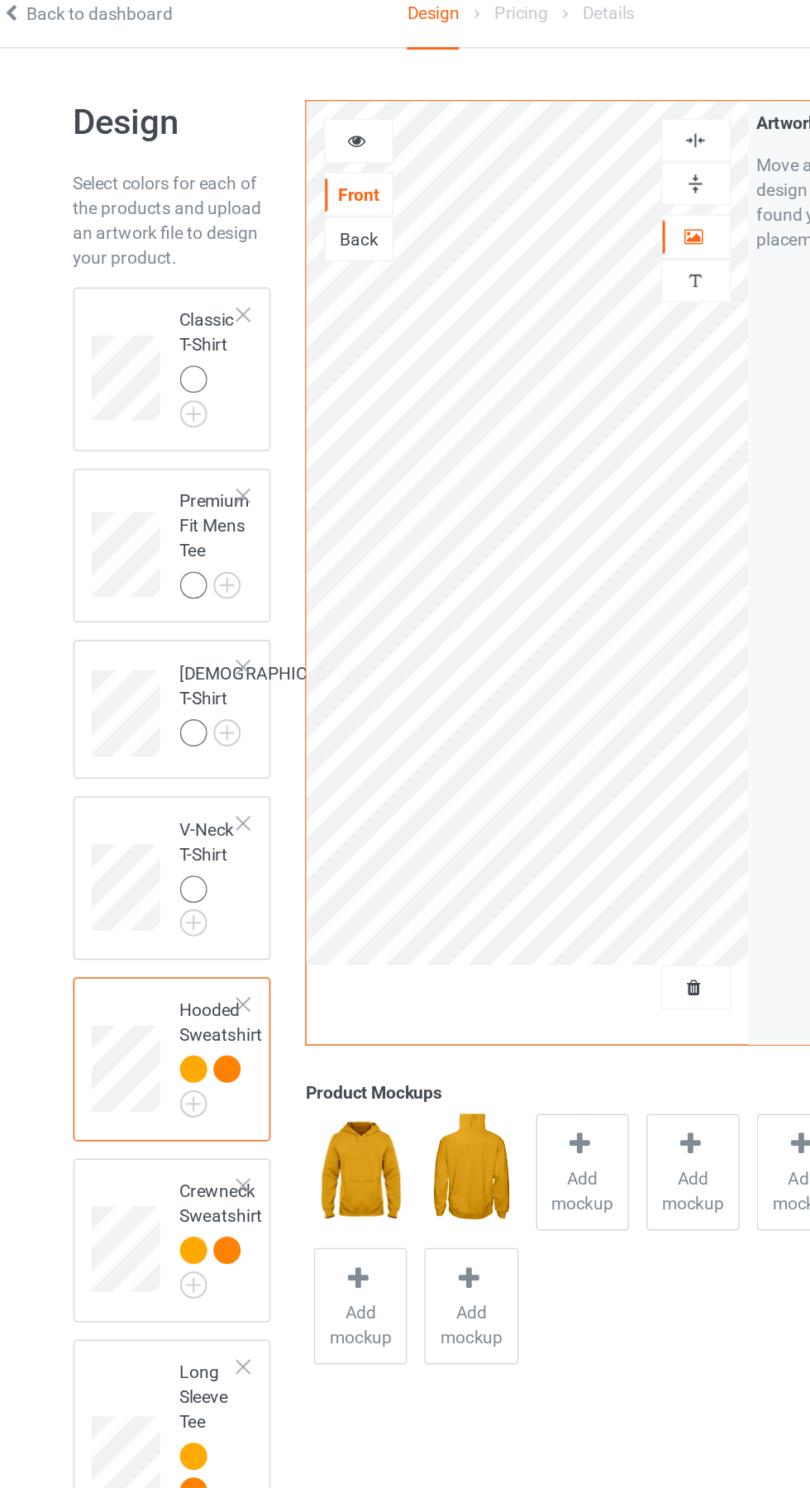
click at [0, 0] on img at bounding box center [0, 0] width 0 height 0
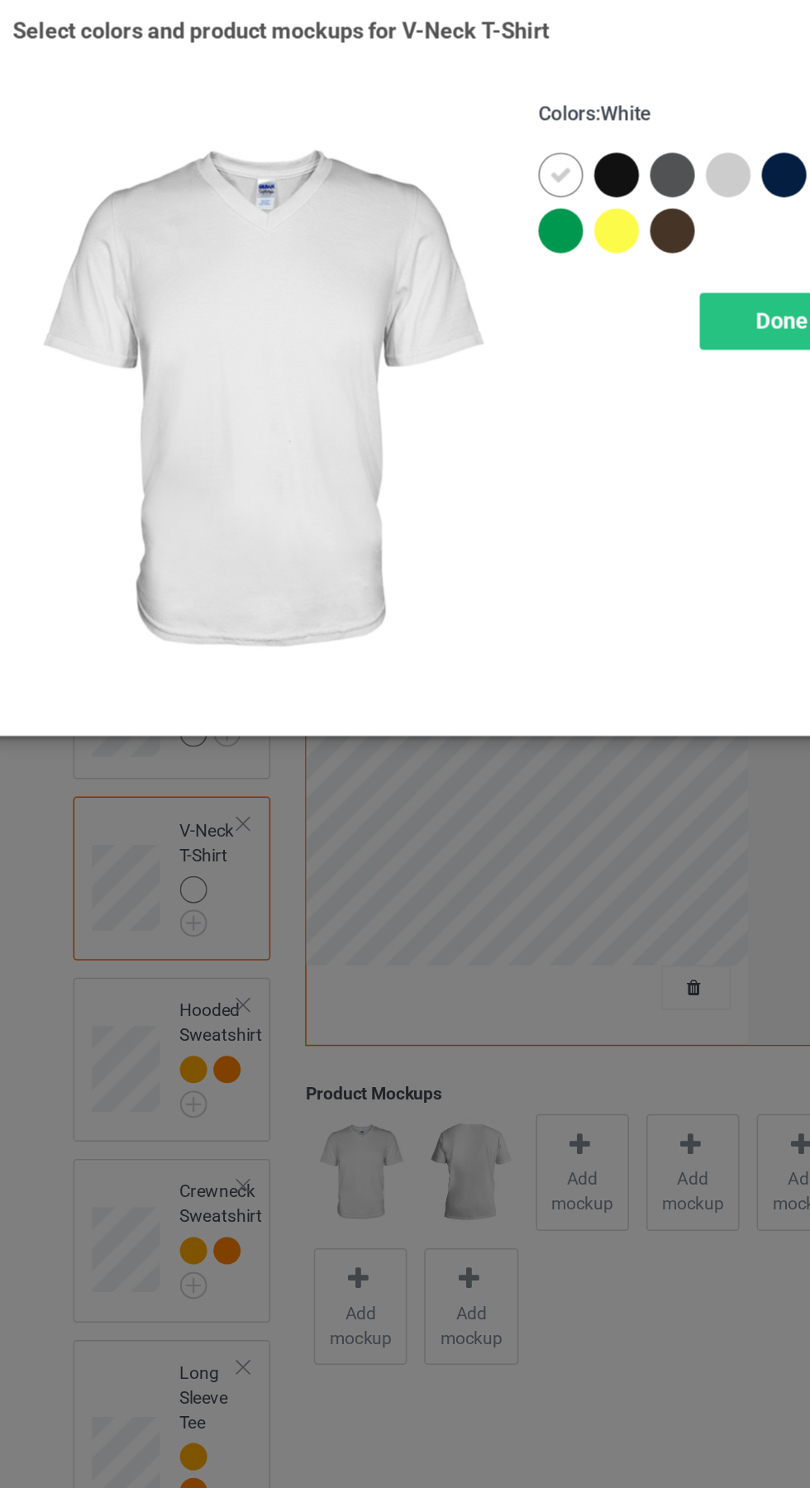
click at [475, 170] on div at bounding box center [469, 170] width 30 height 30
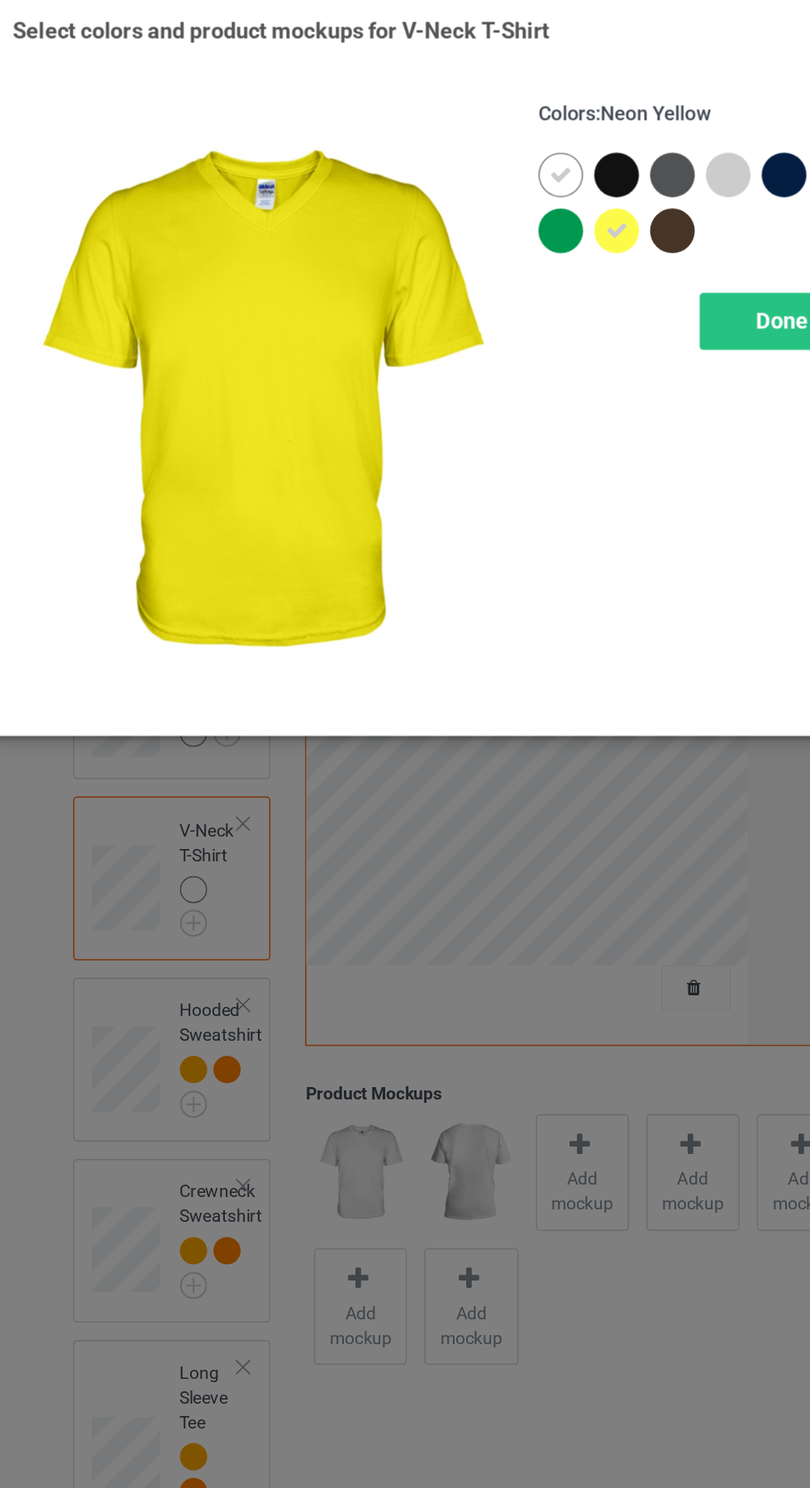
click at [425, 126] on icon at bounding box center [431, 132] width 15 height 15
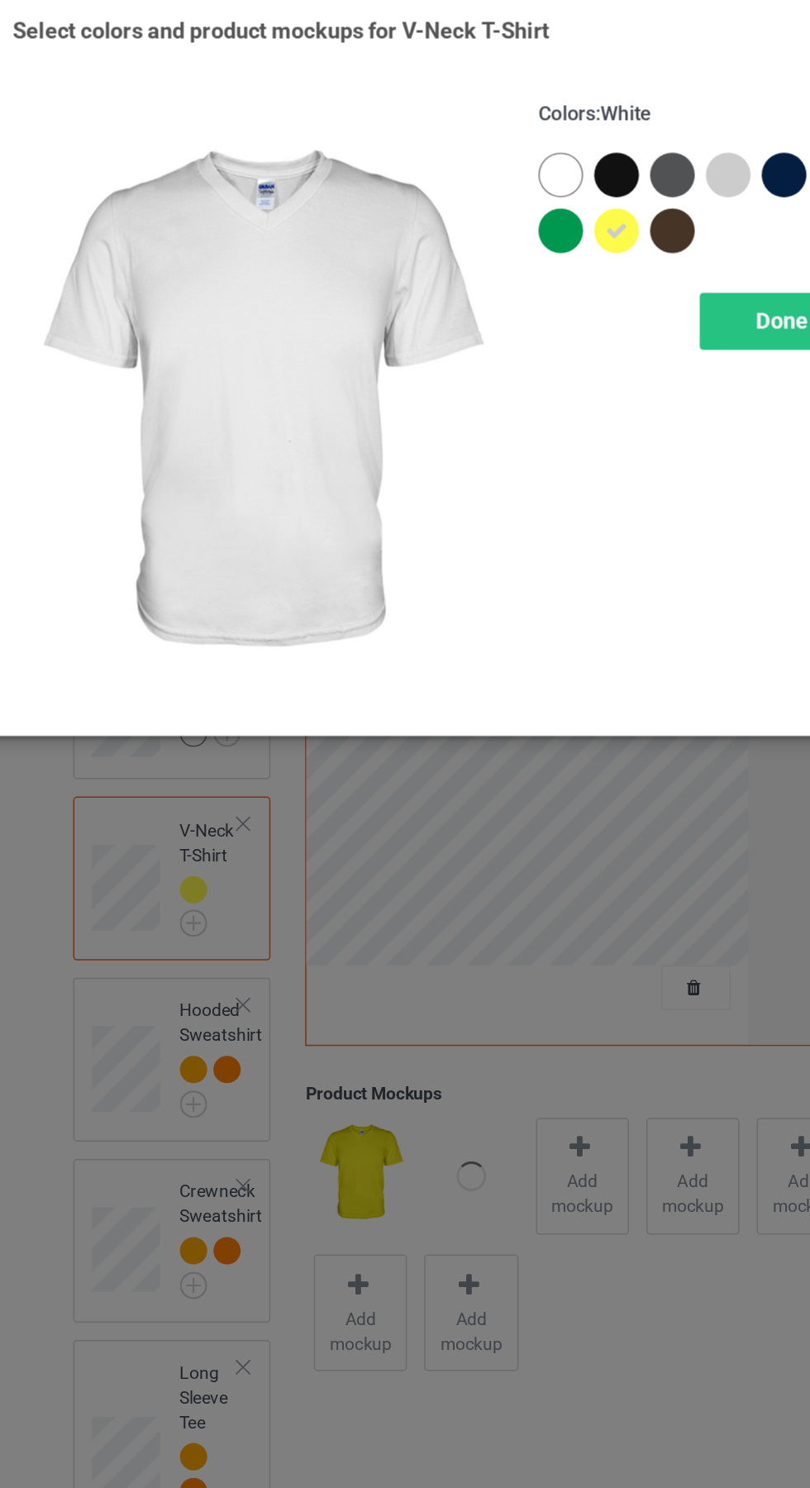
click at [553, 229] on div "Done" at bounding box center [578, 230] width 109 height 38
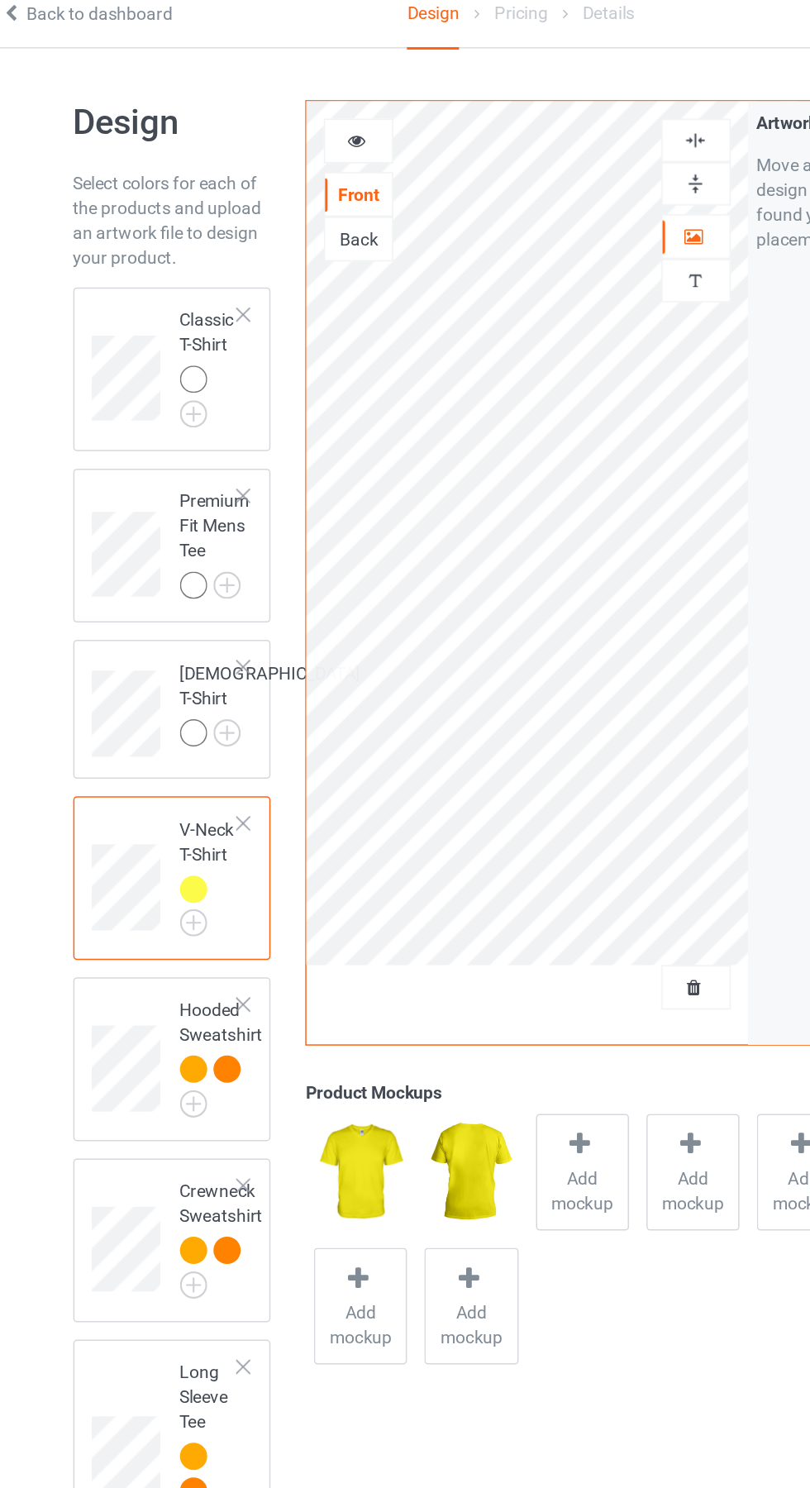
click at [0, 0] on img at bounding box center [0, 0] width 0 height 0
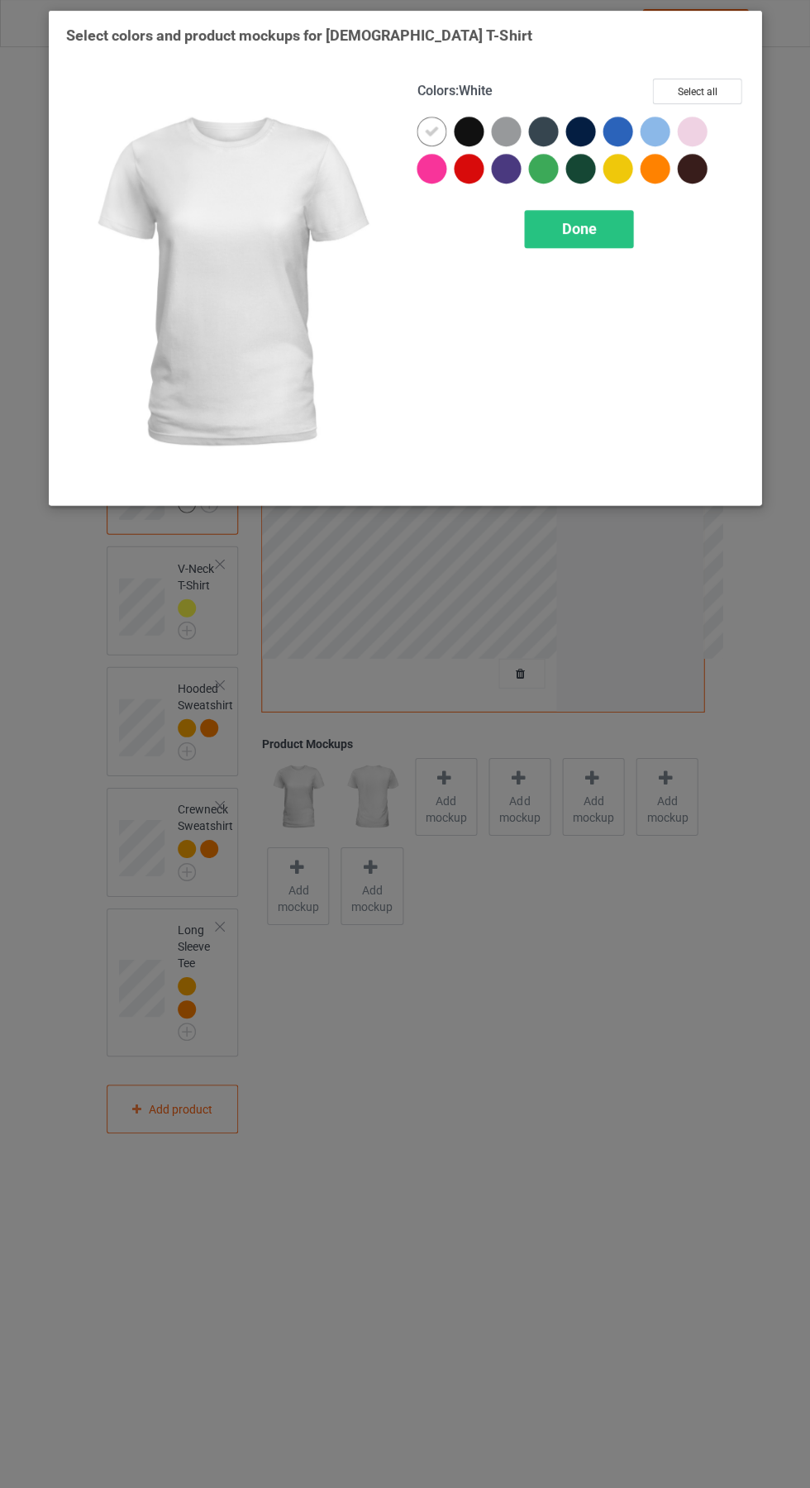
click at [628, 156] on div at bounding box center [621, 173] width 37 height 37
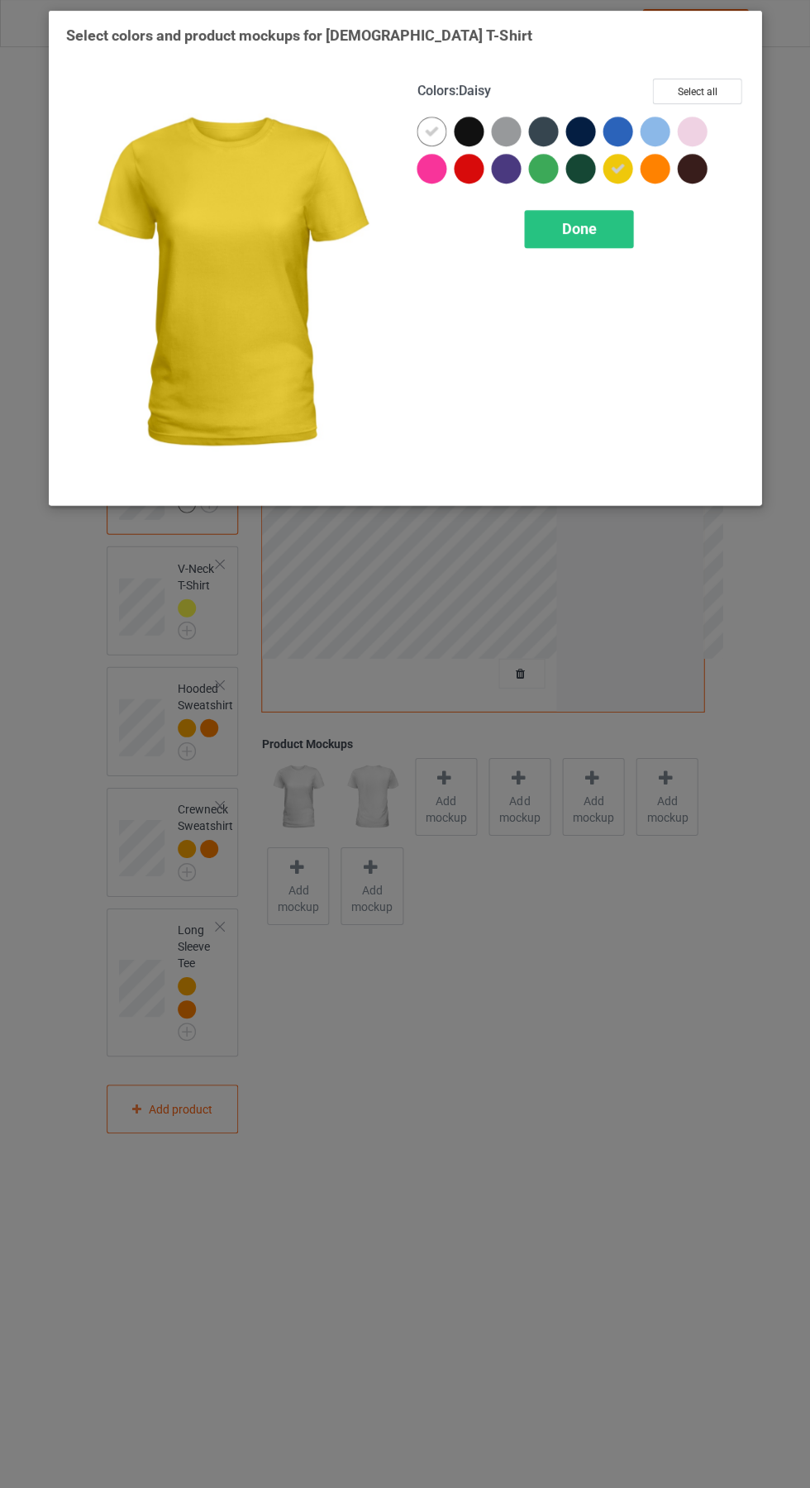
click at [664, 162] on div at bounding box center [655, 170] width 30 height 30
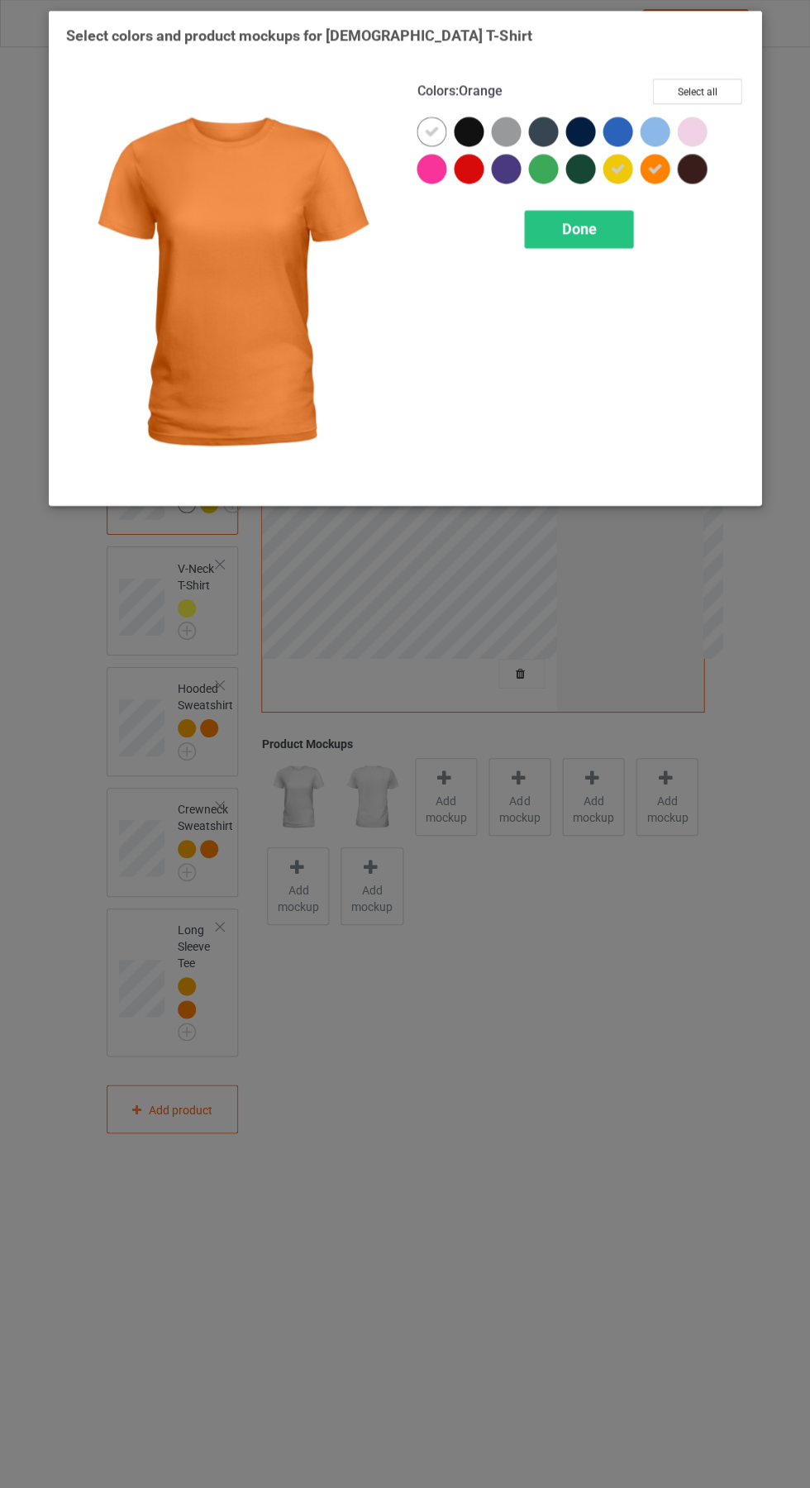
click at [435, 117] on div at bounding box center [432, 132] width 30 height 30
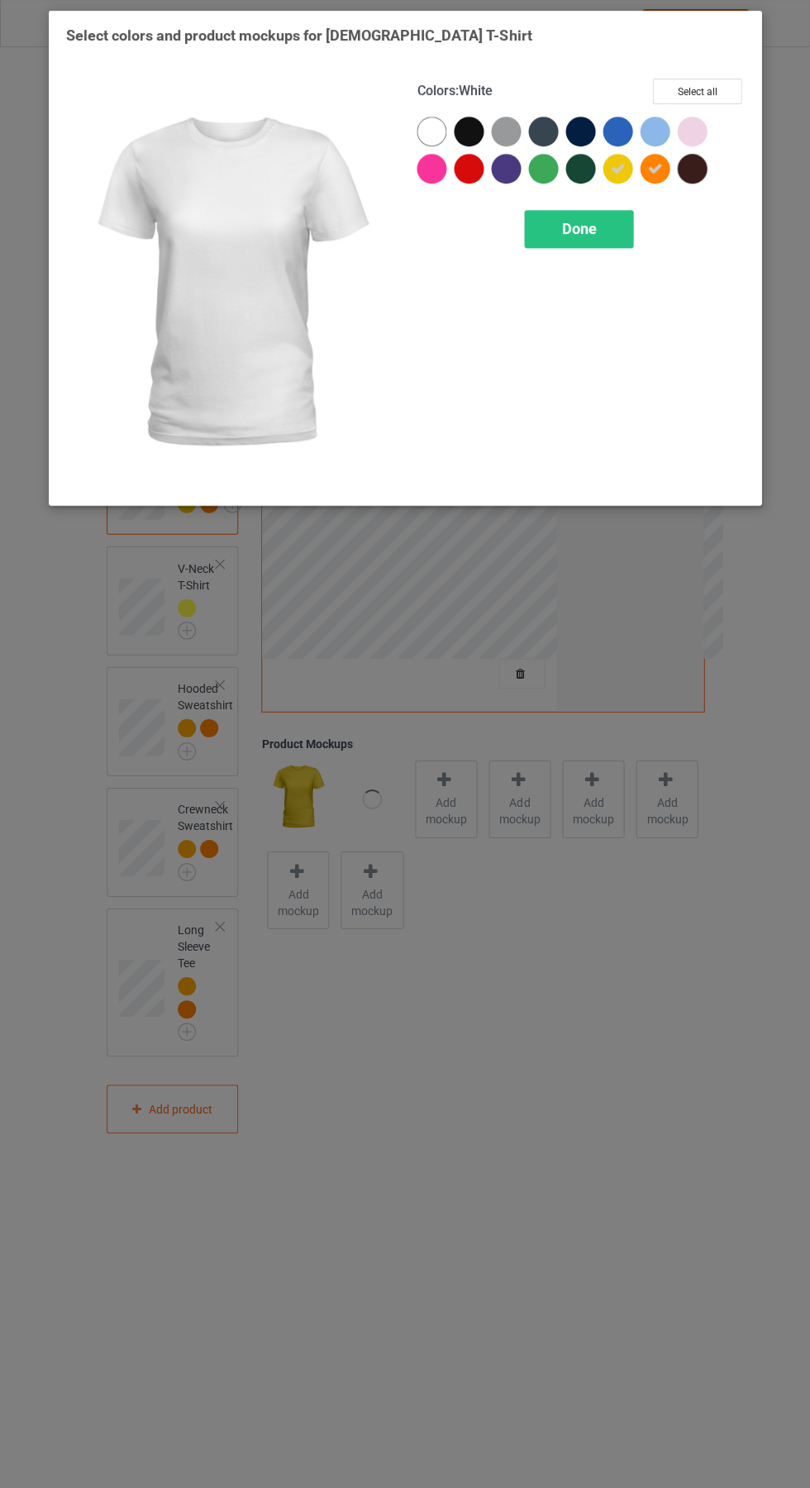
click at [601, 216] on div "Done" at bounding box center [578, 230] width 109 height 38
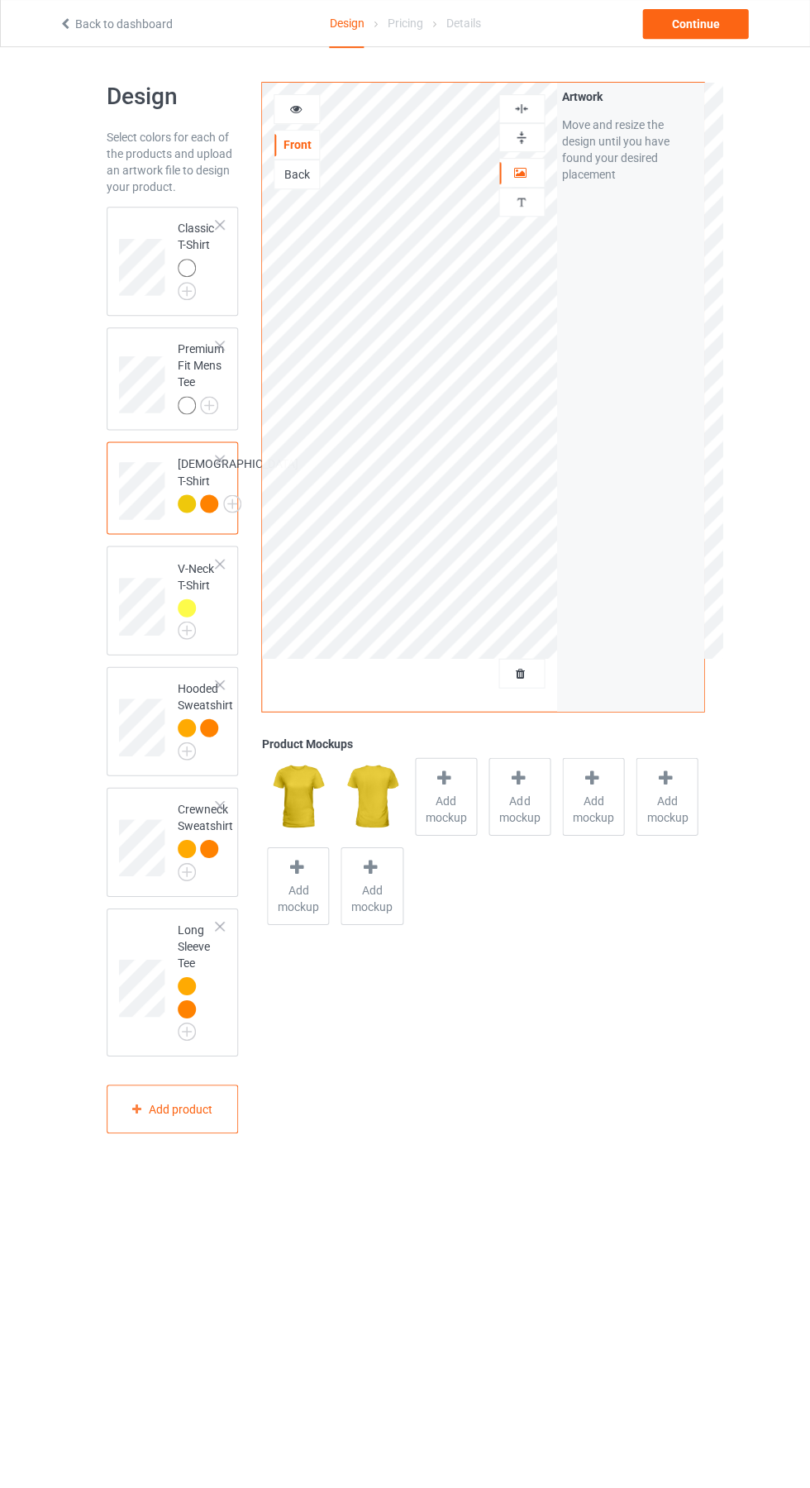
click at [0, 0] on img at bounding box center [0, 0] width 0 height 0
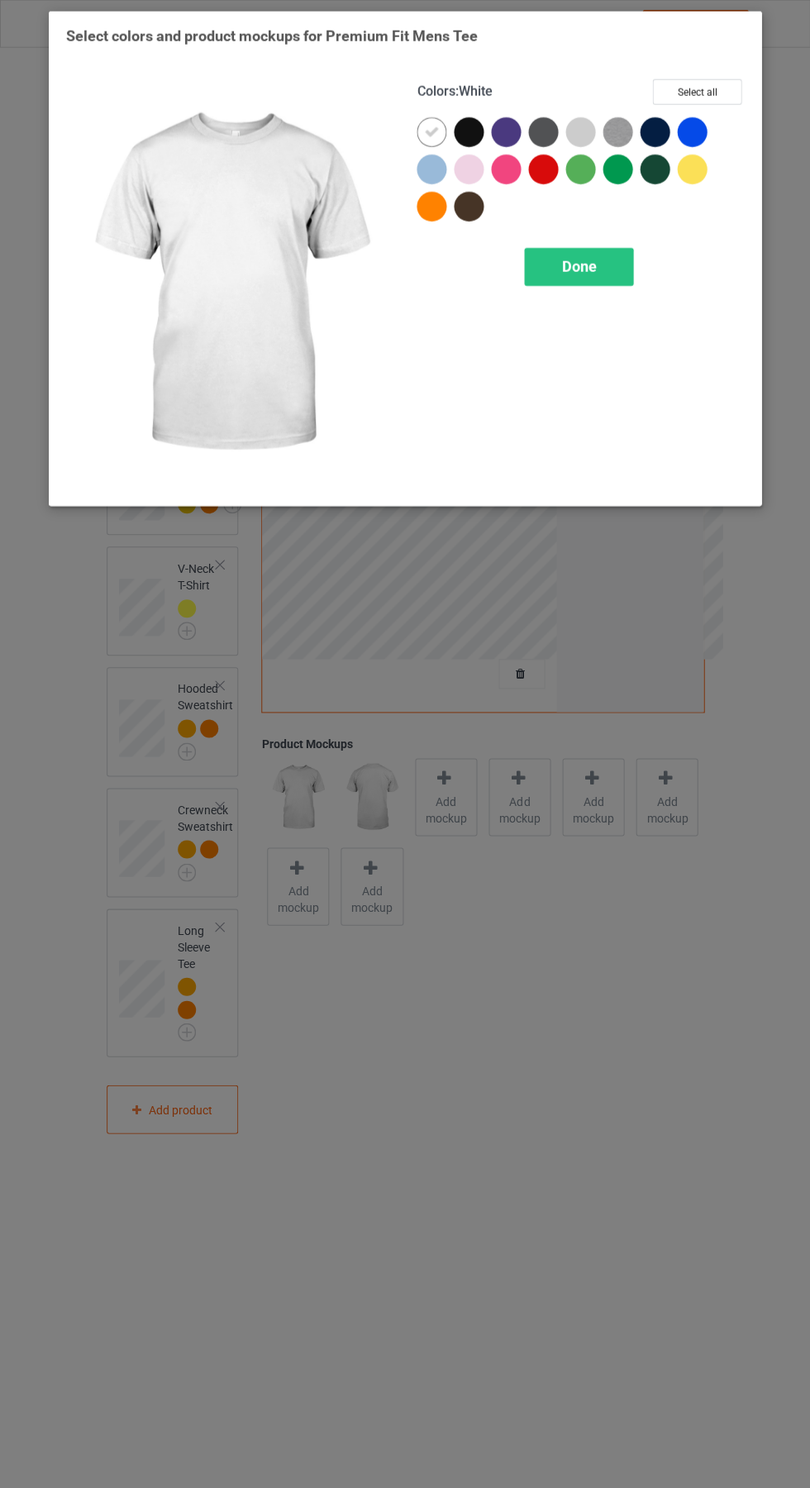
click at [699, 173] on div at bounding box center [692, 170] width 30 height 30
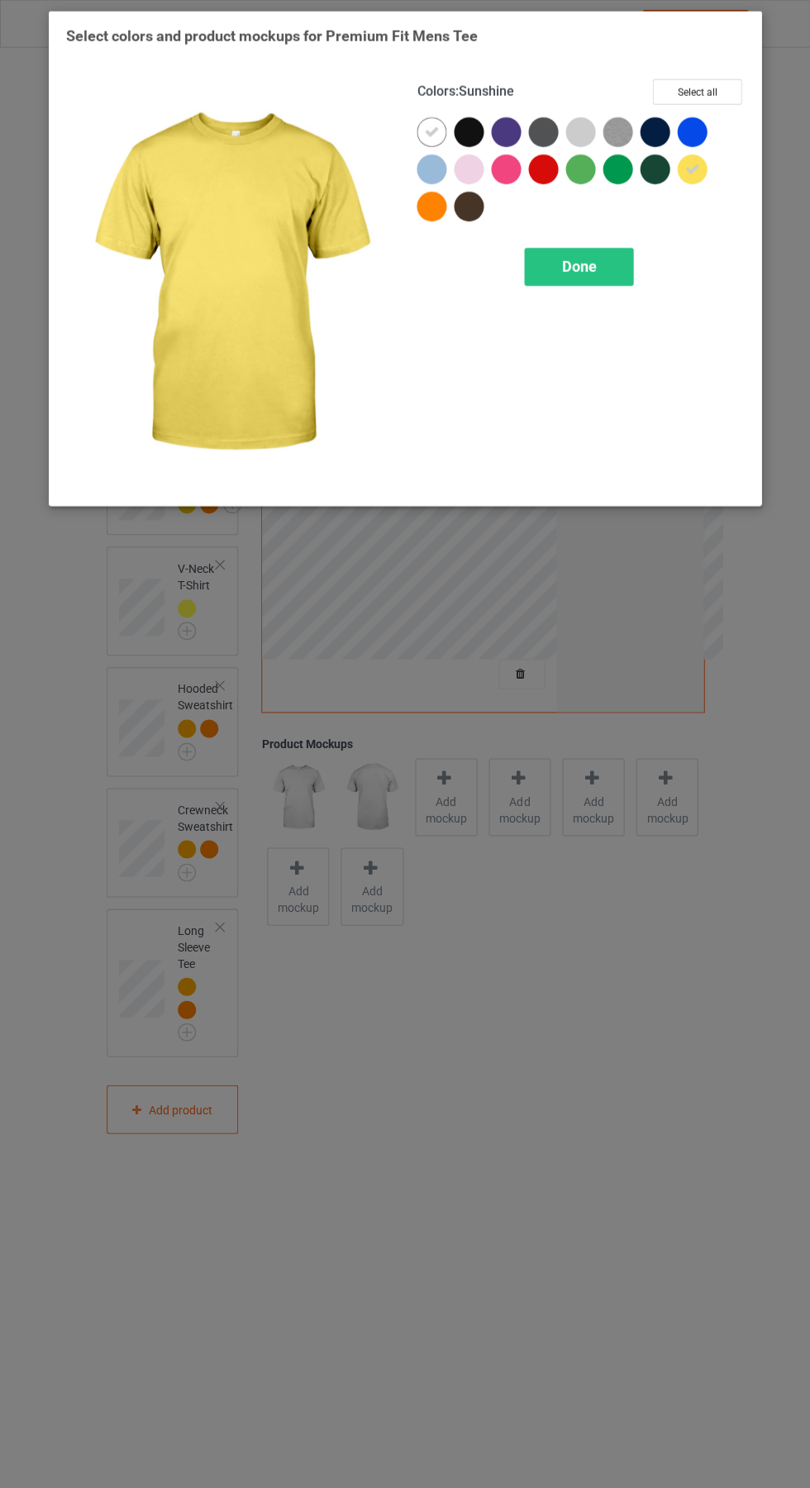
click at [441, 203] on div at bounding box center [432, 207] width 30 height 30
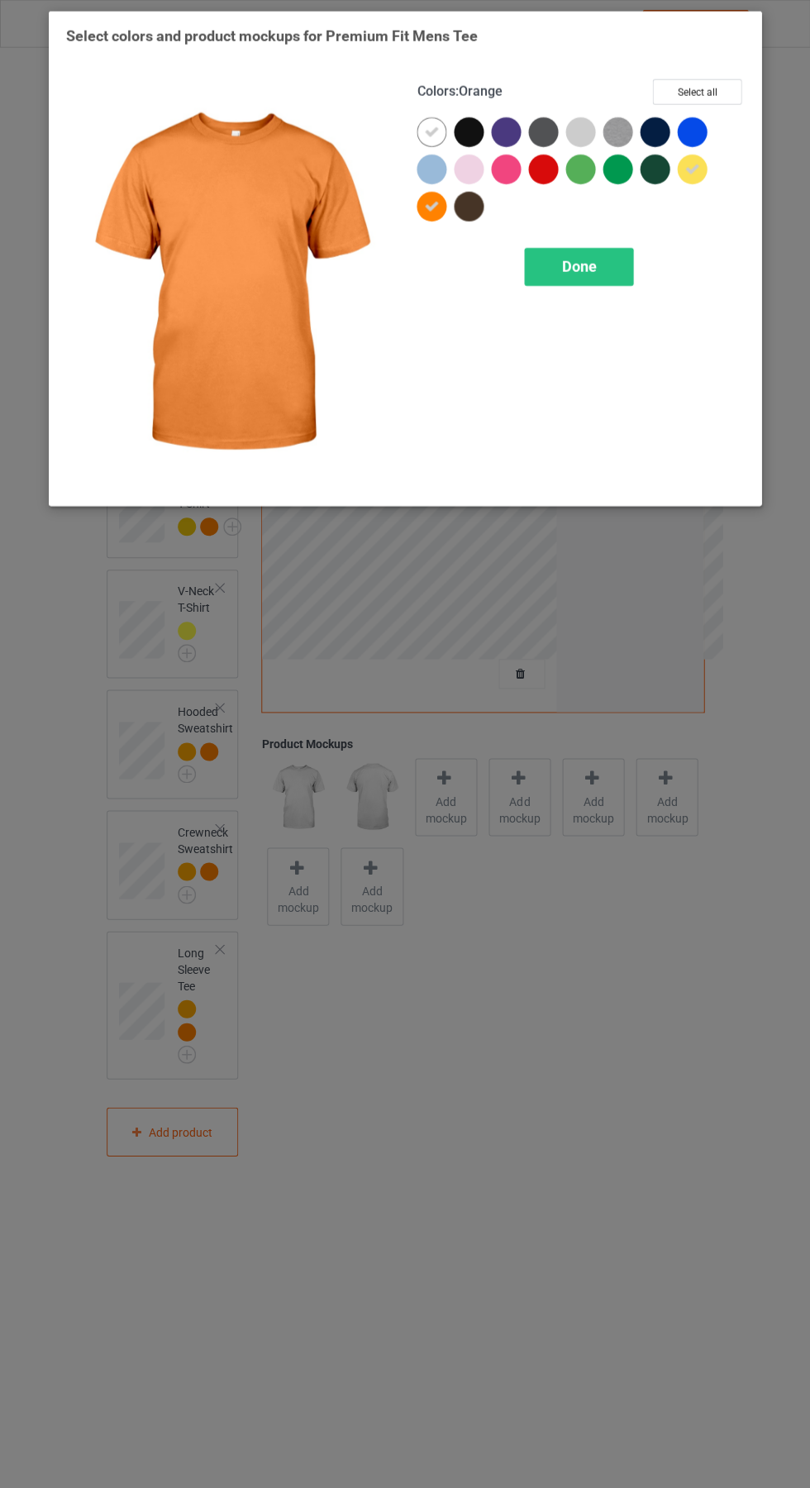
click at [432, 131] on icon at bounding box center [431, 132] width 15 height 15
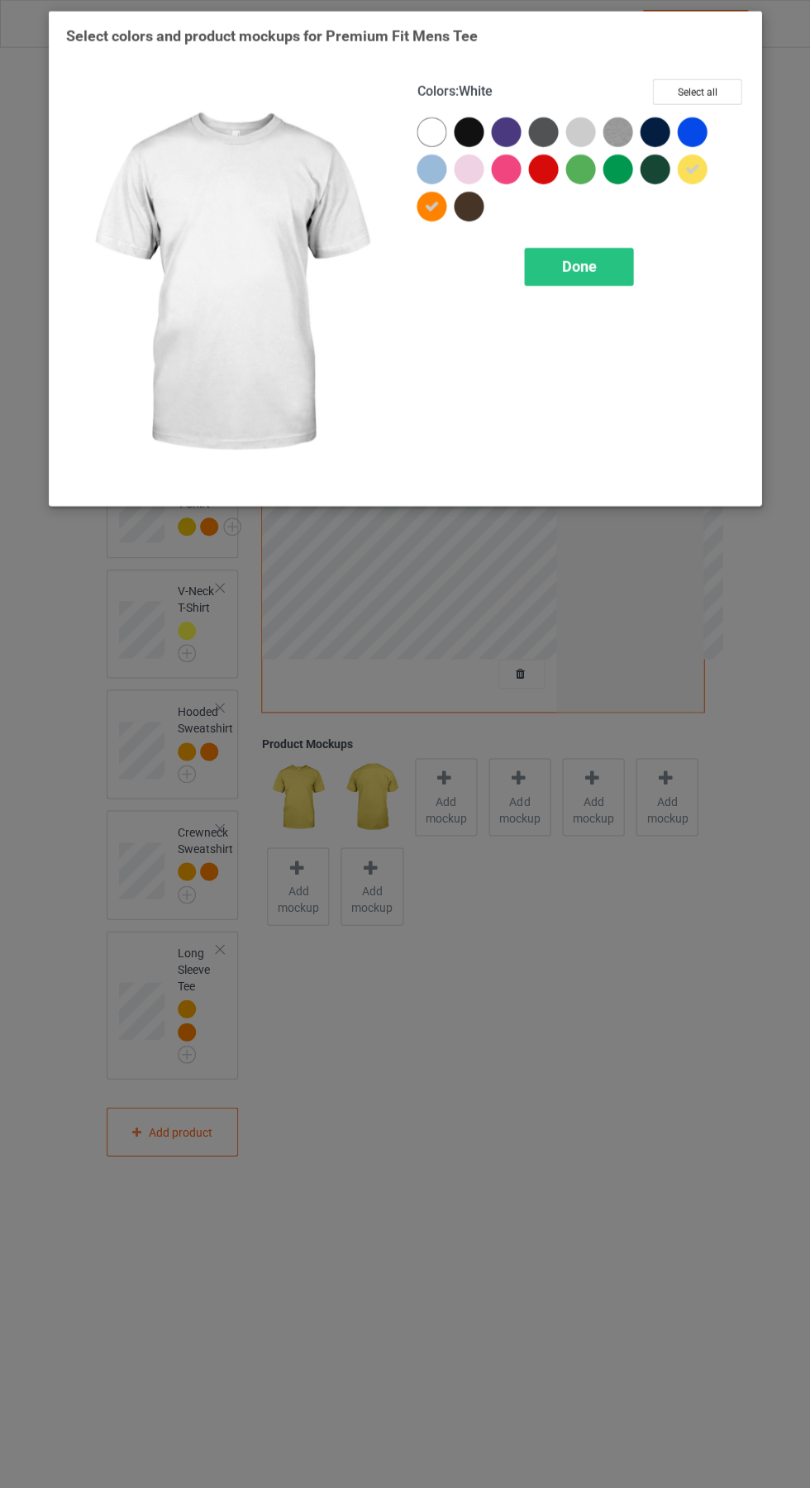
click at [615, 266] on div "Done" at bounding box center [578, 267] width 109 height 38
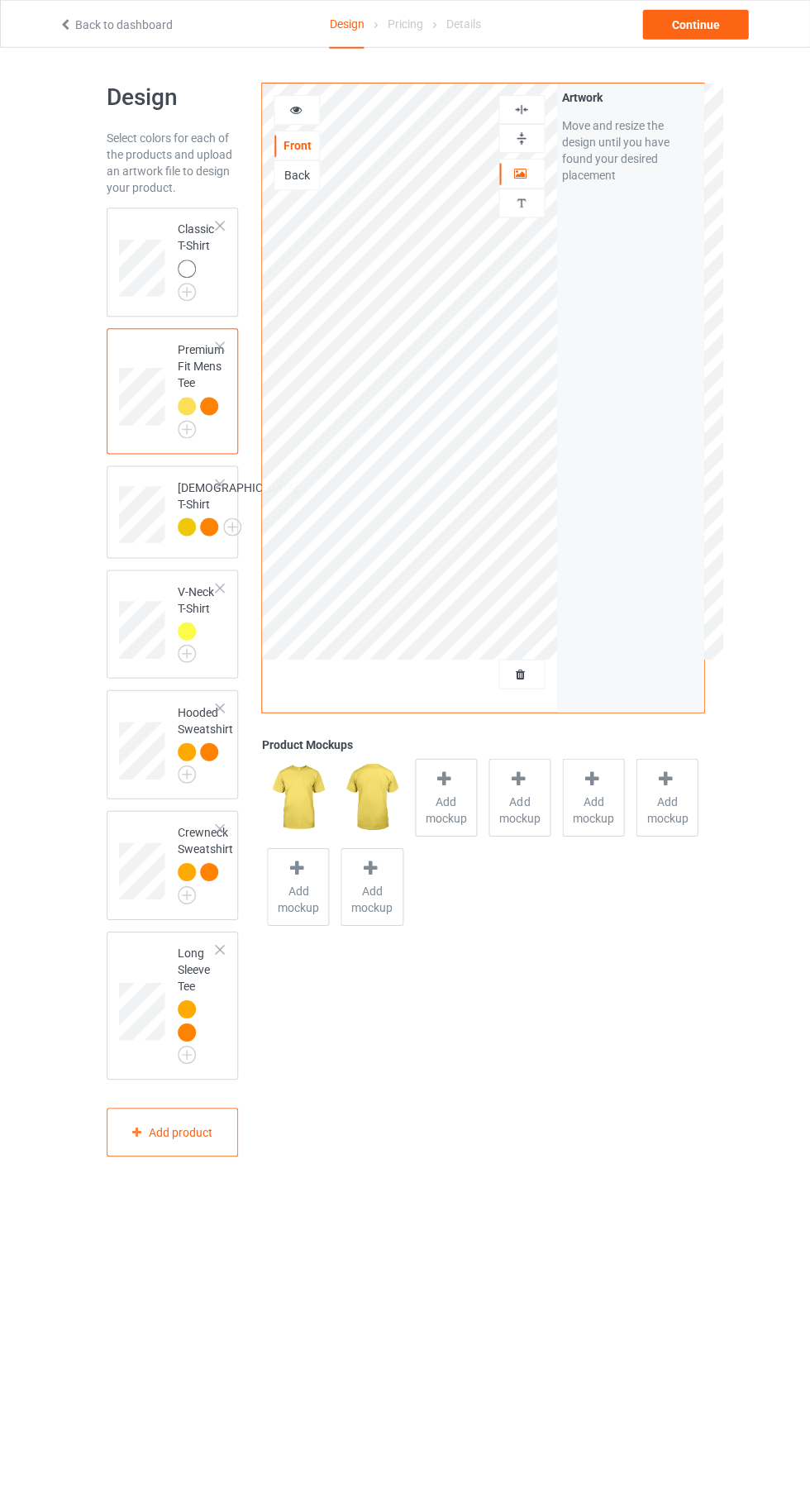
click at [0, 0] on img at bounding box center [0, 0] width 0 height 0
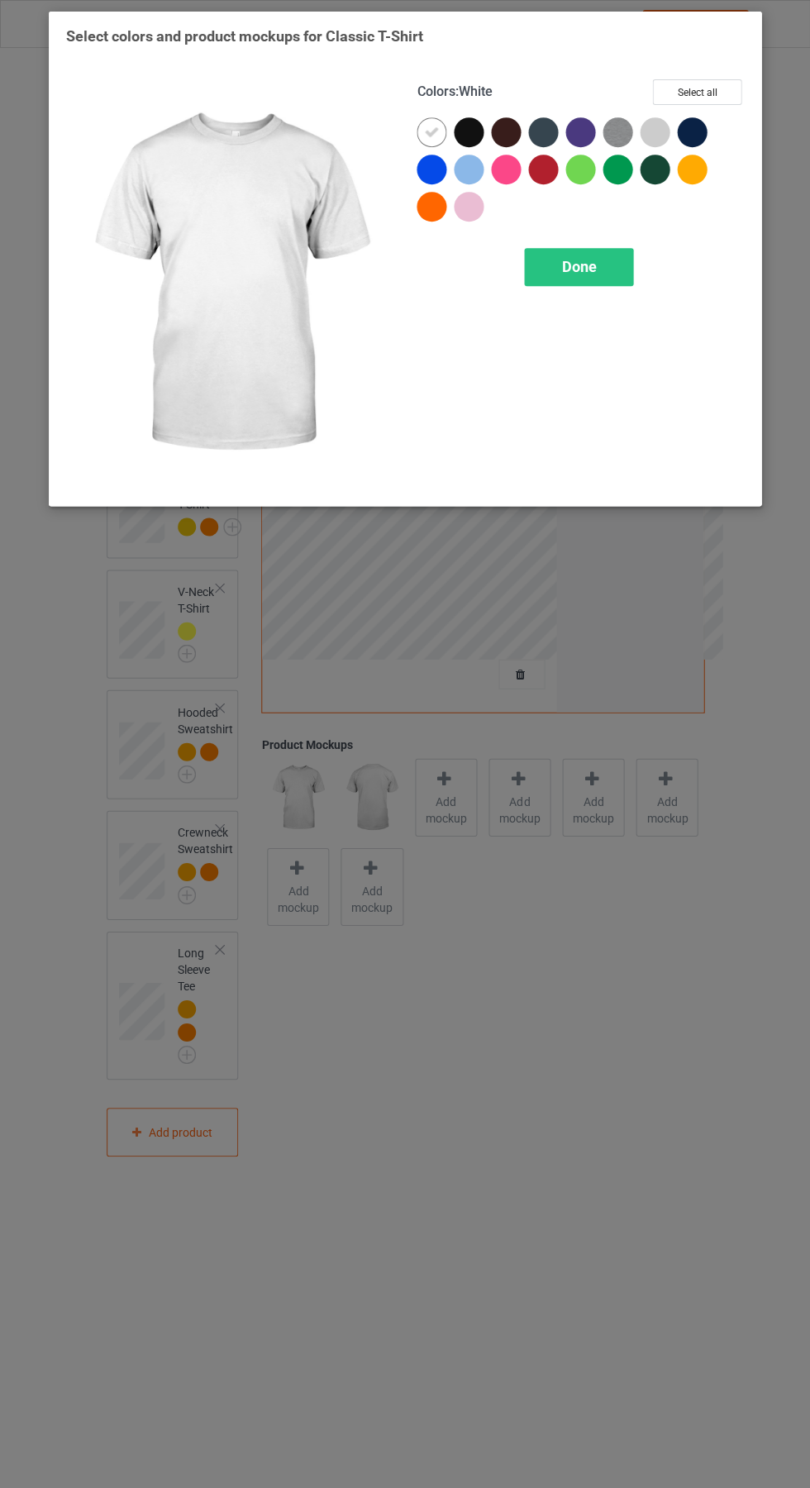
click at [698, 173] on div at bounding box center [692, 170] width 30 height 30
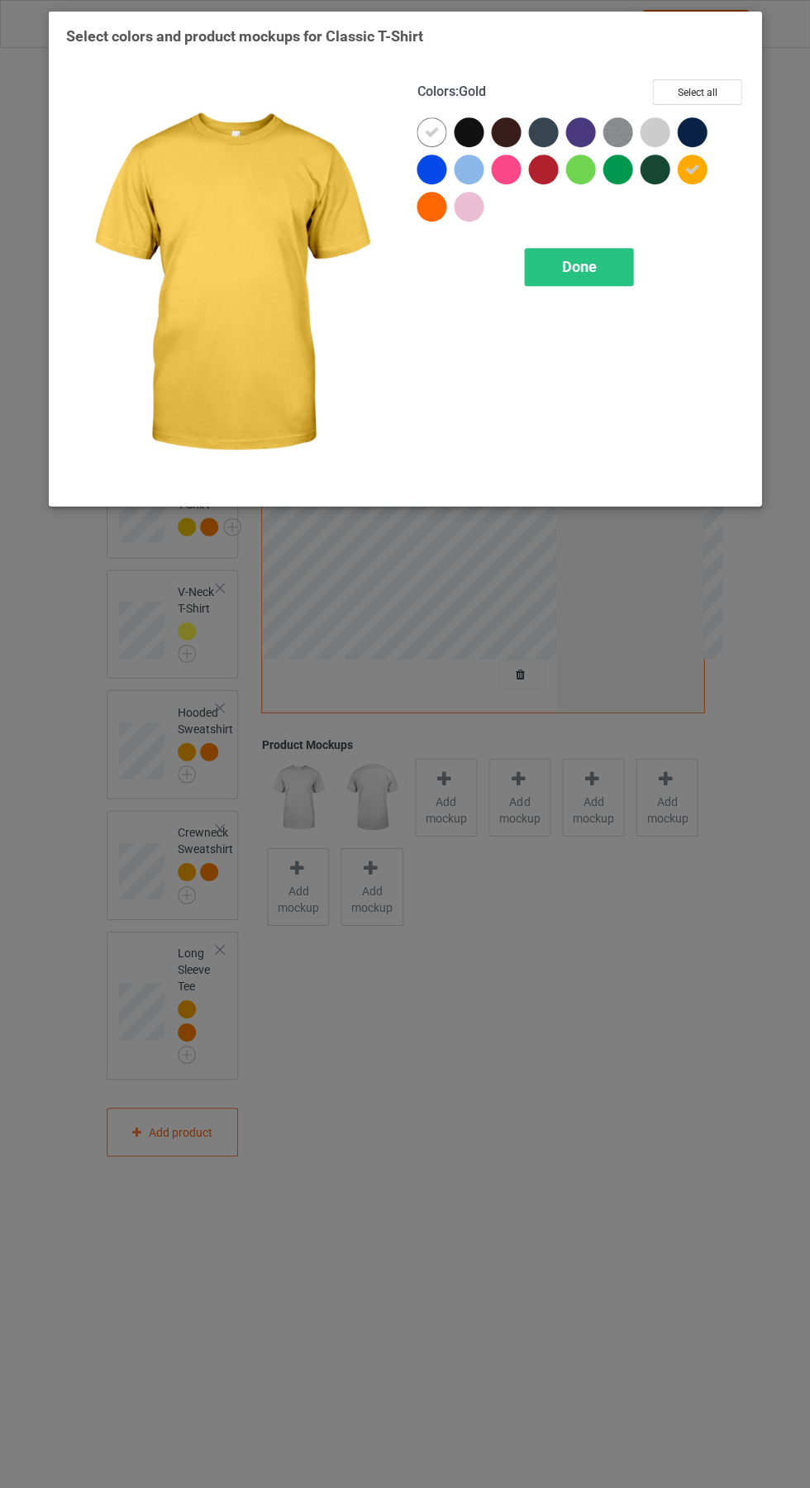
click at [434, 208] on div at bounding box center [432, 207] width 30 height 30
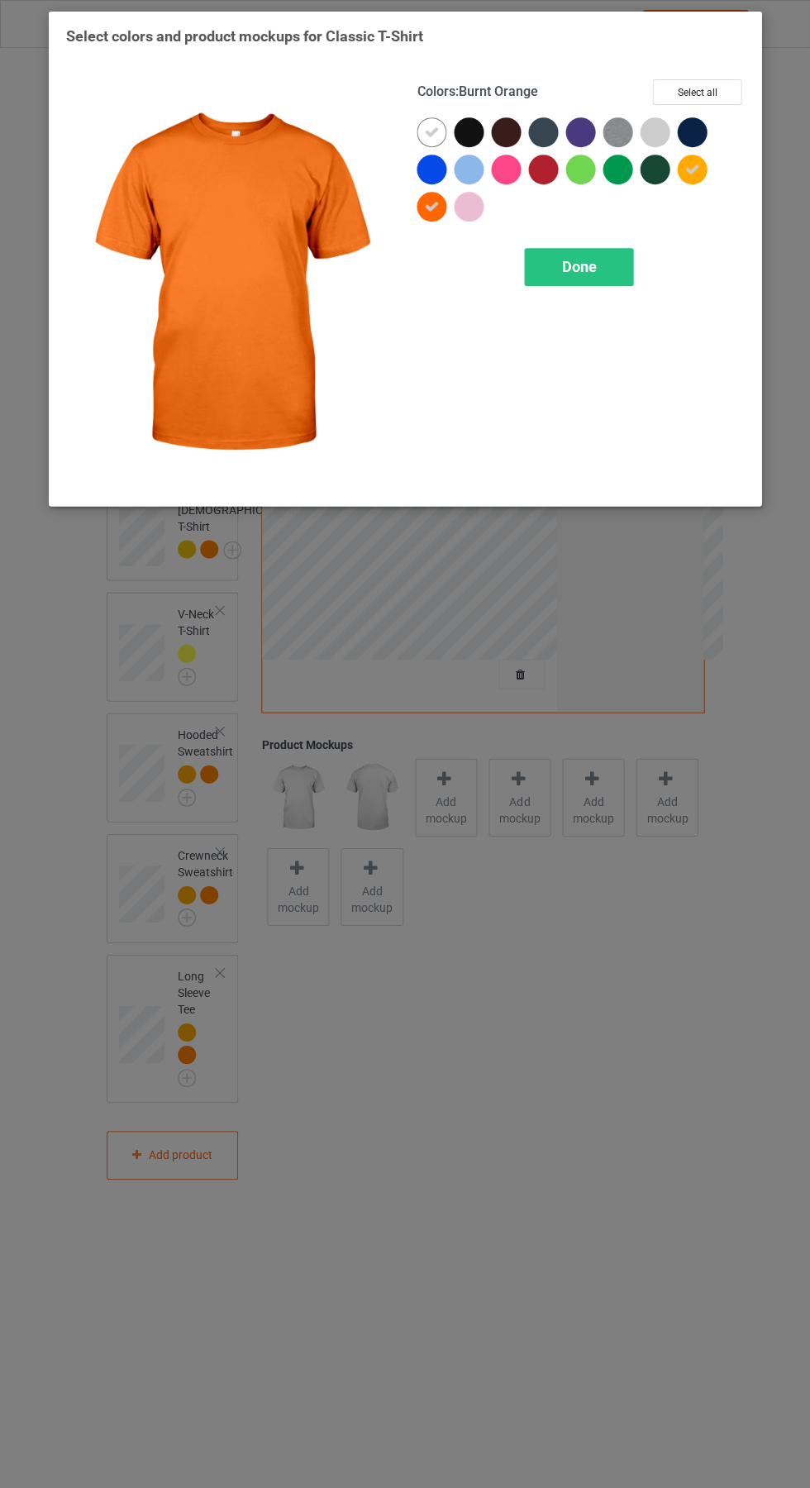
click at [432, 131] on icon at bounding box center [431, 132] width 15 height 15
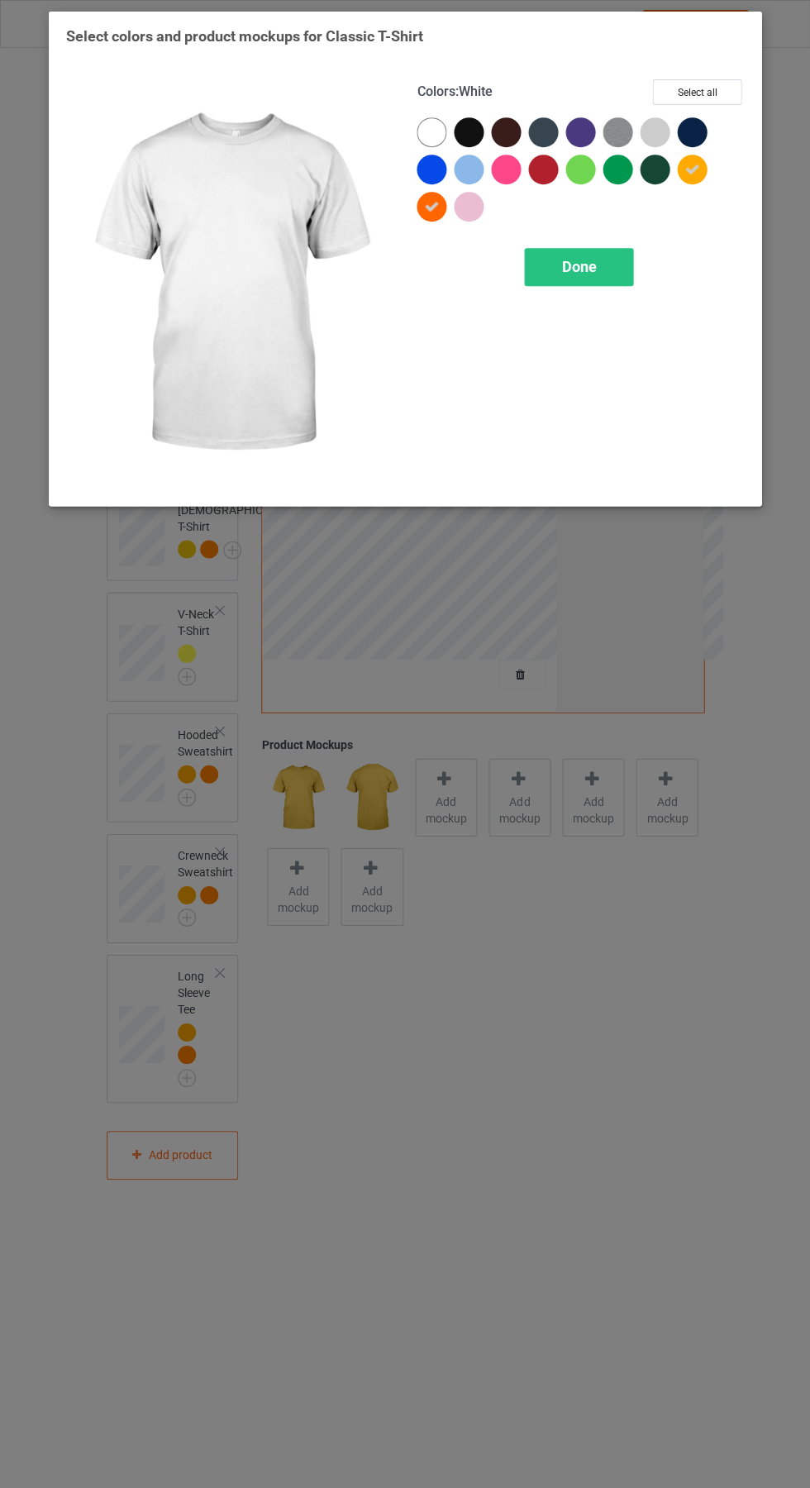
click at [613, 252] on div "Done" at bounding box center [578, 267] width 109 height 38
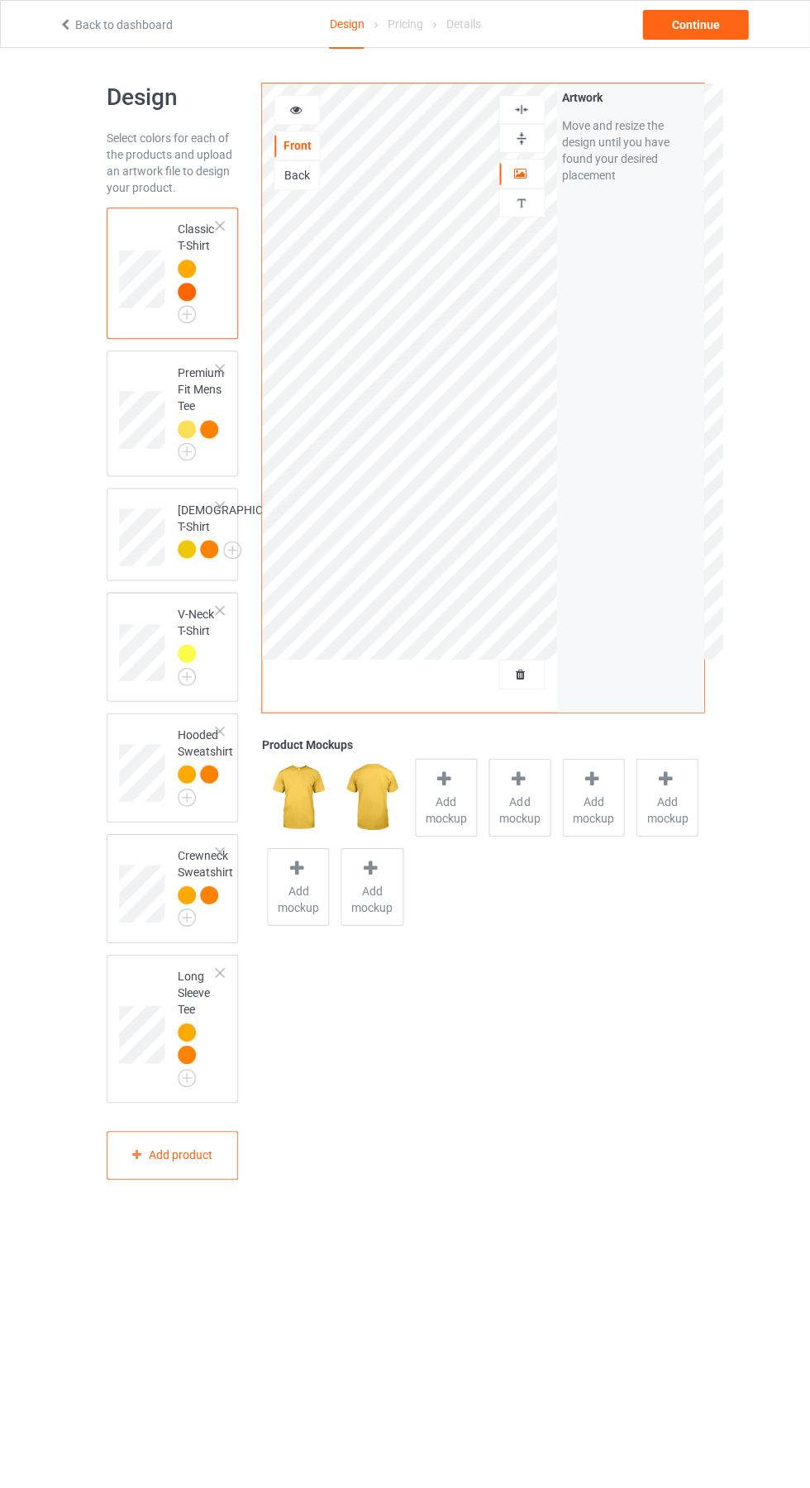
click at [453, 801] on span "Add mockup" at bounding box center [446, 809] width 60 height 33
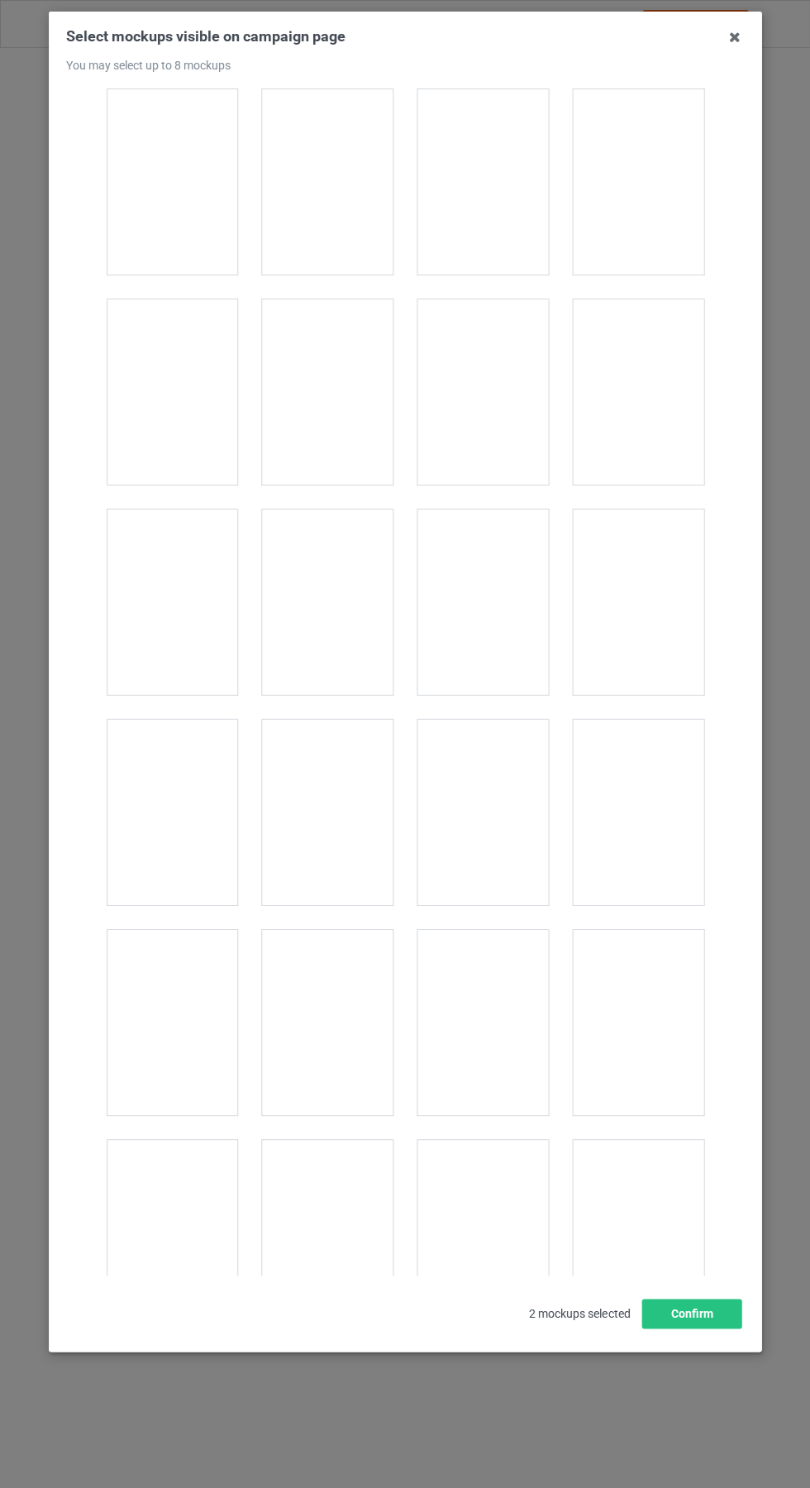
scroll to position [7017, 0]
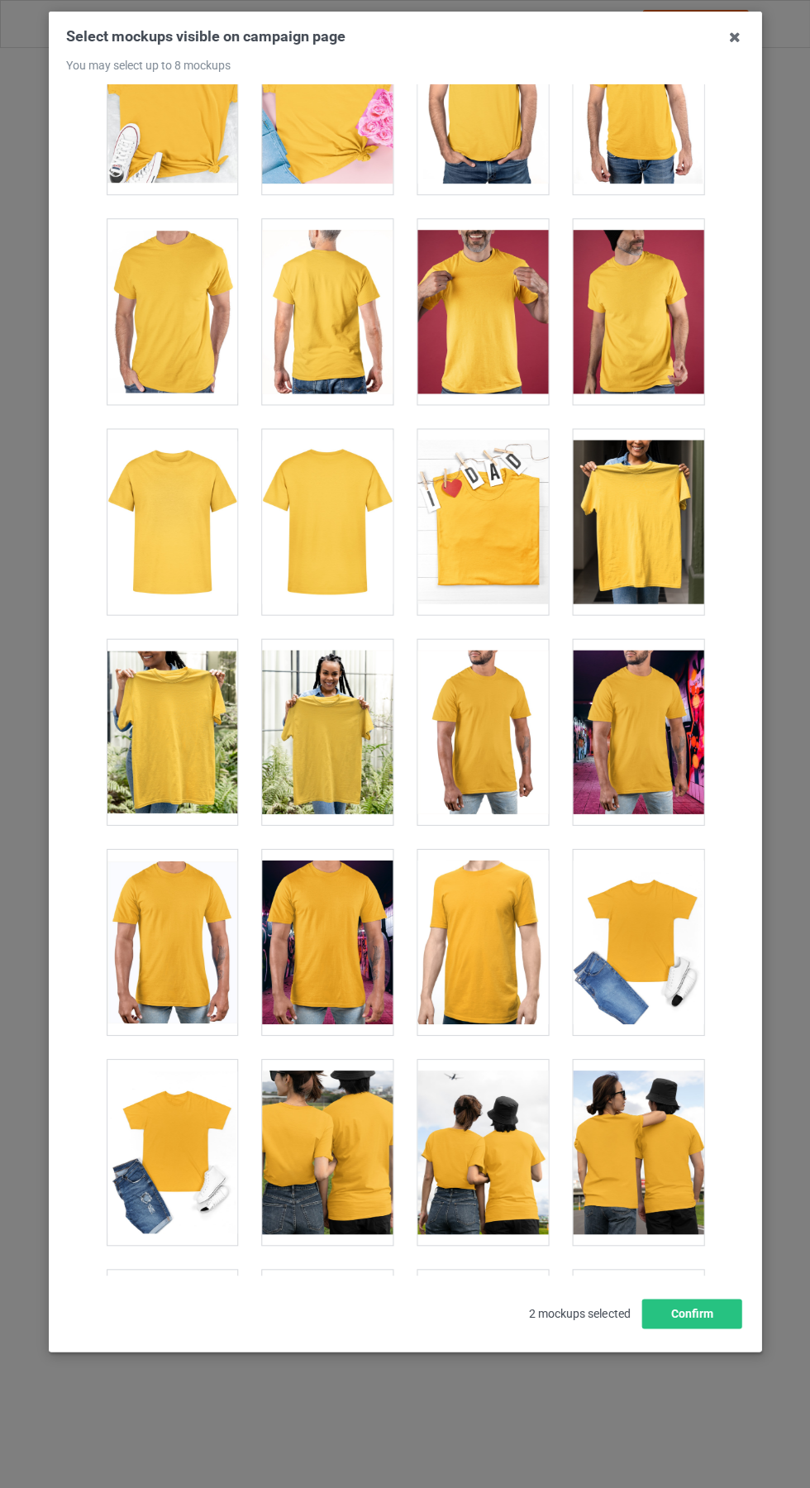
click at [182, 507] on div at bounding box center [172, 521] width 131 height 185
click at [506, 479] on div at bounding box center [483, 521] width 131 height 185
click at [737, 28] on icon at bounding box center [734, 37] width 26 height 26
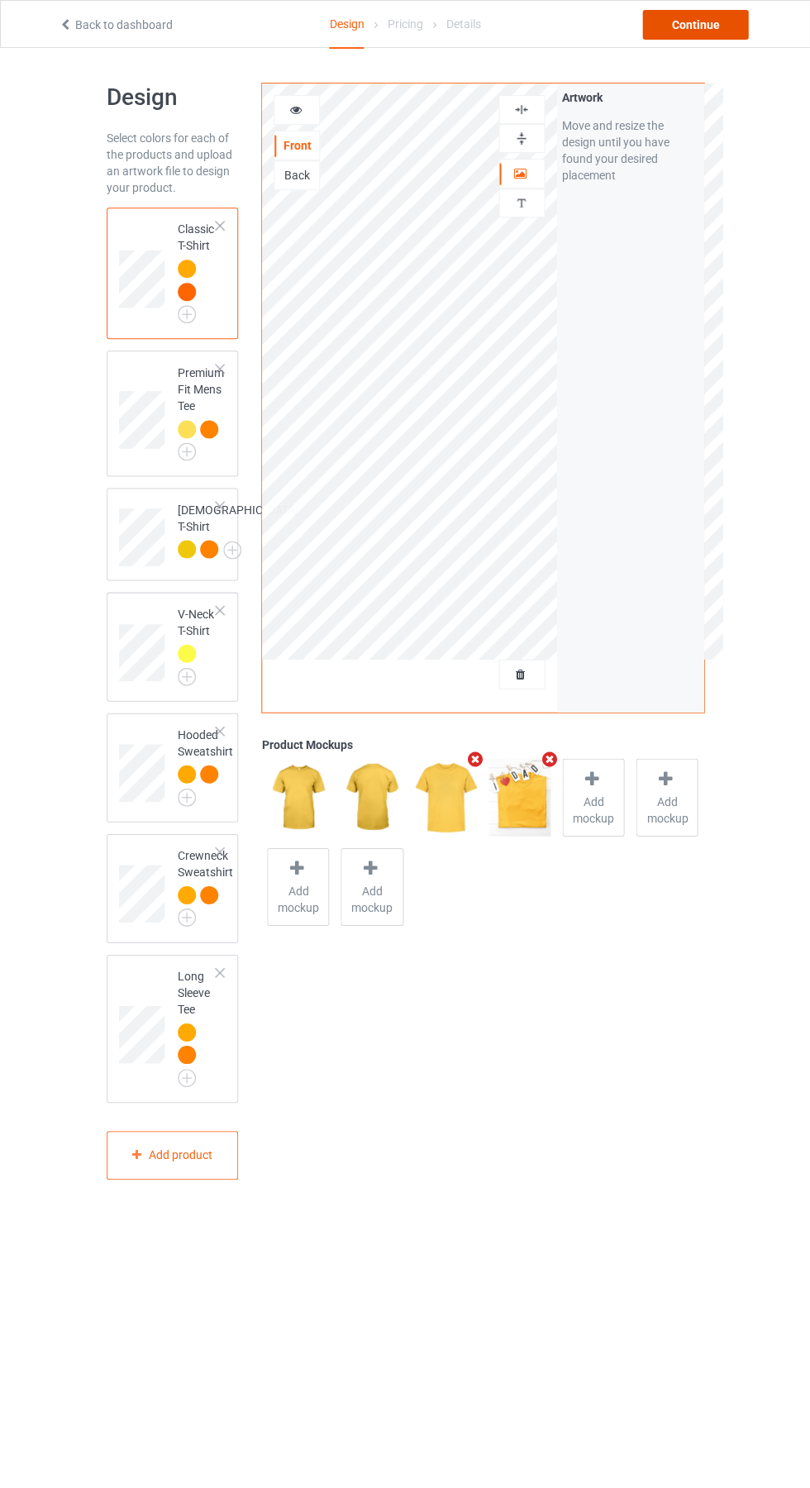
click at [737, 26] on div "Continue" at bounding box center [695, 25] width 106 height 30
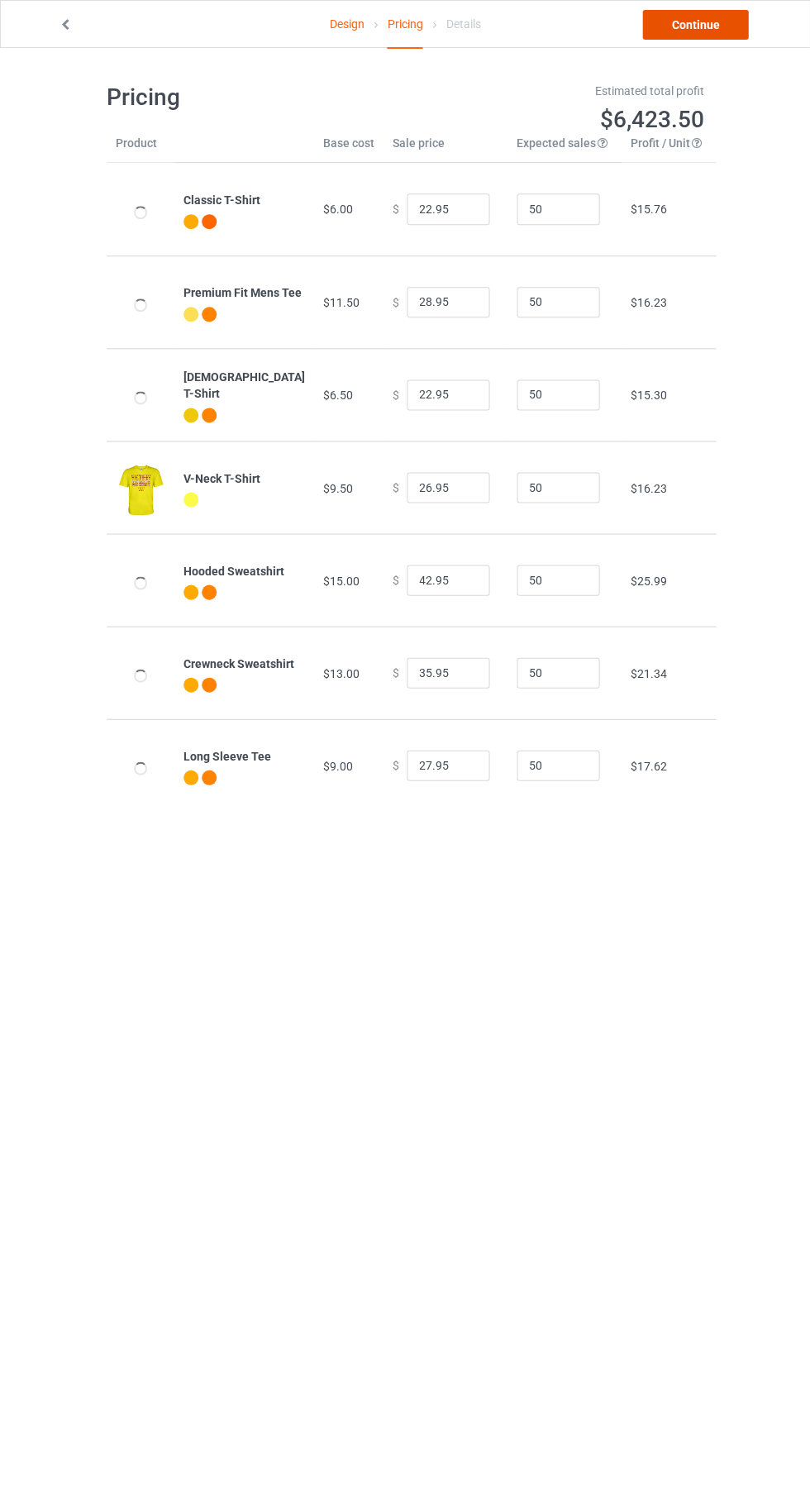
click at [720, 25] on link "Continue" at bounding box center [695, 25] width 106 height 30
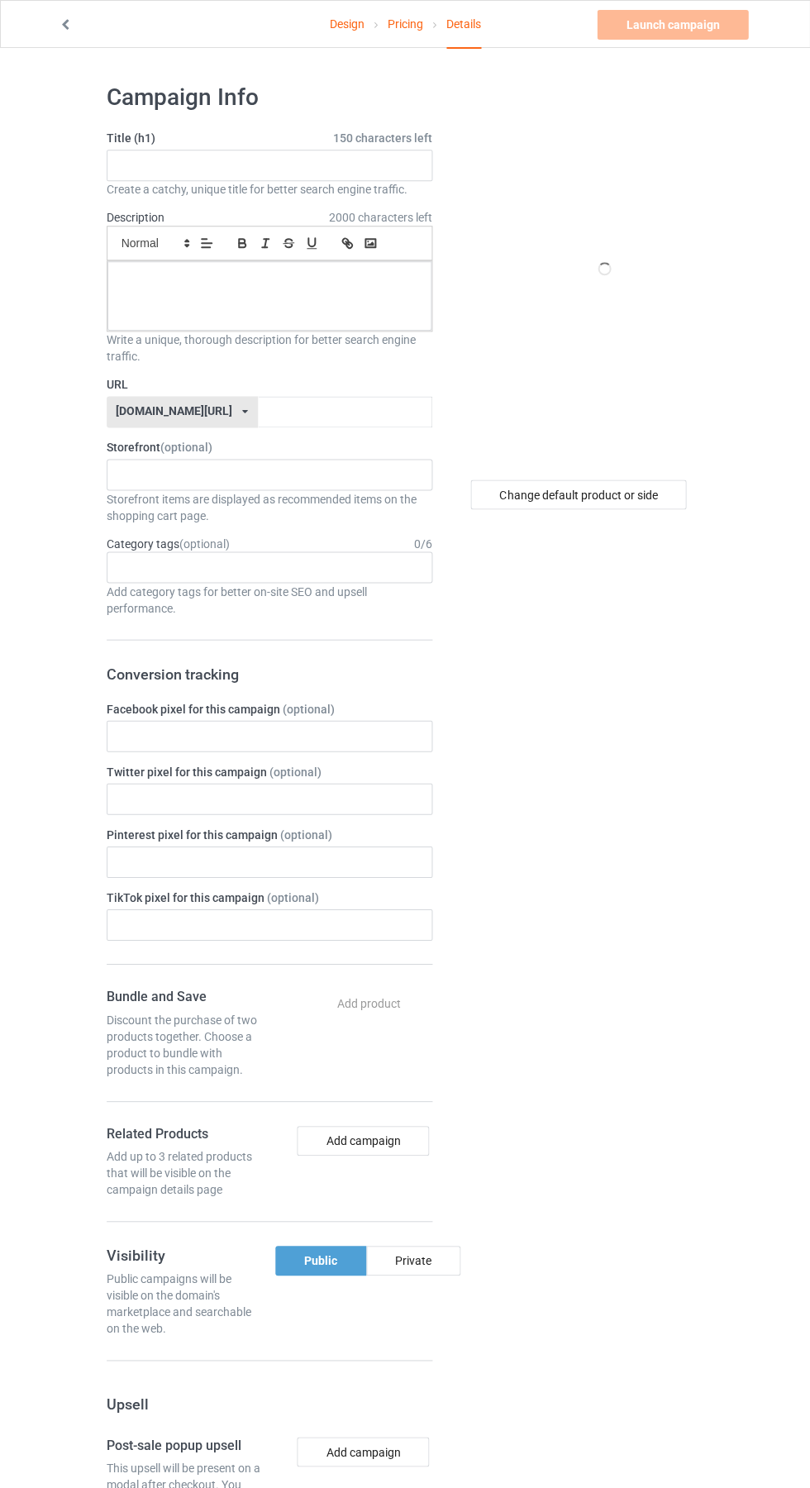
click at [146, 138] on label "Title (h1) 150 characters left" at bounding box center [270, 138] width 326 height 17
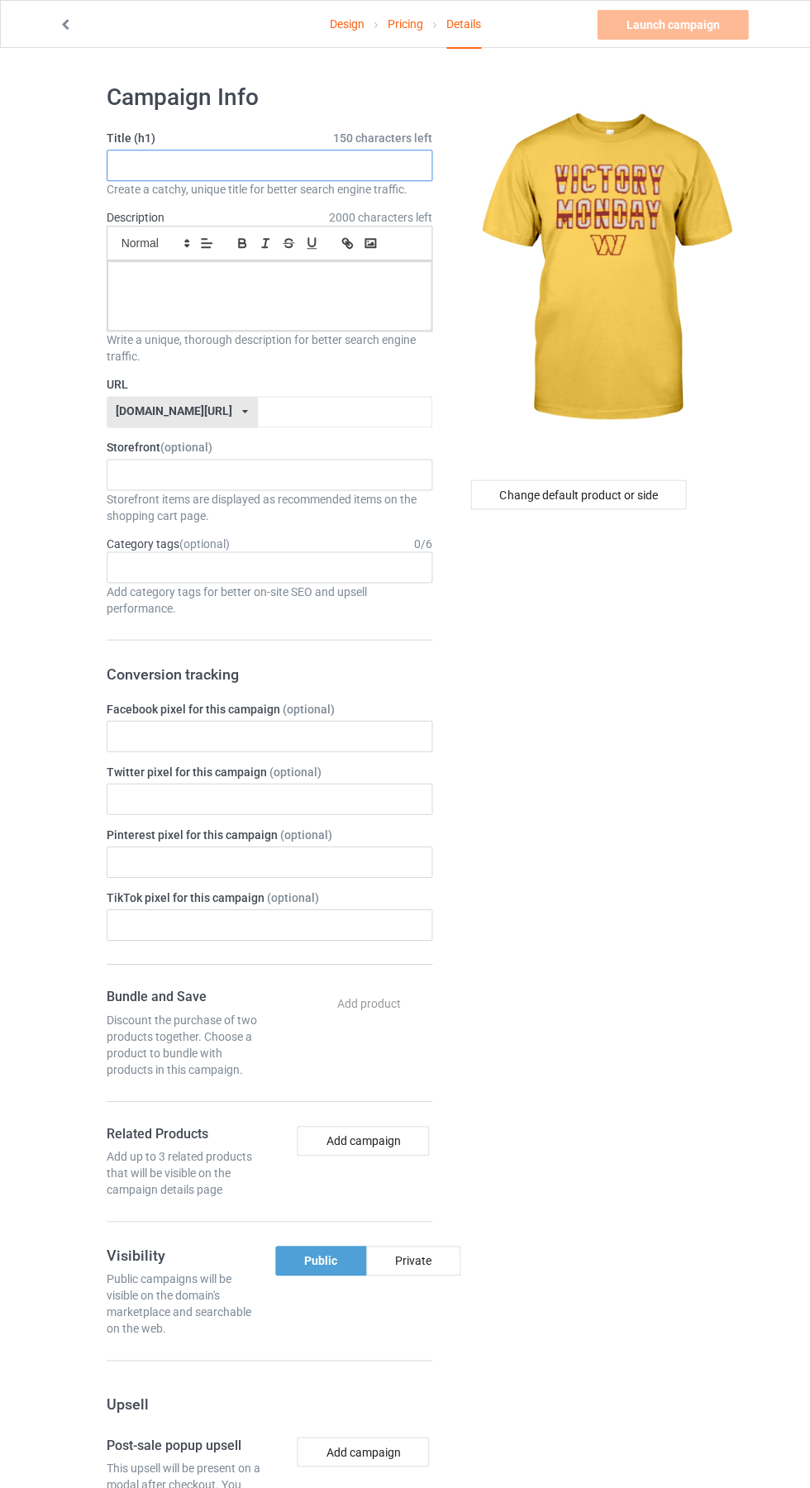
click at [267, 160] on input "text" at bounding box center [270, 165] width 326 height 31
click at [212, 161] on input "text" at bounding box center [270, 165] width 326 height 31
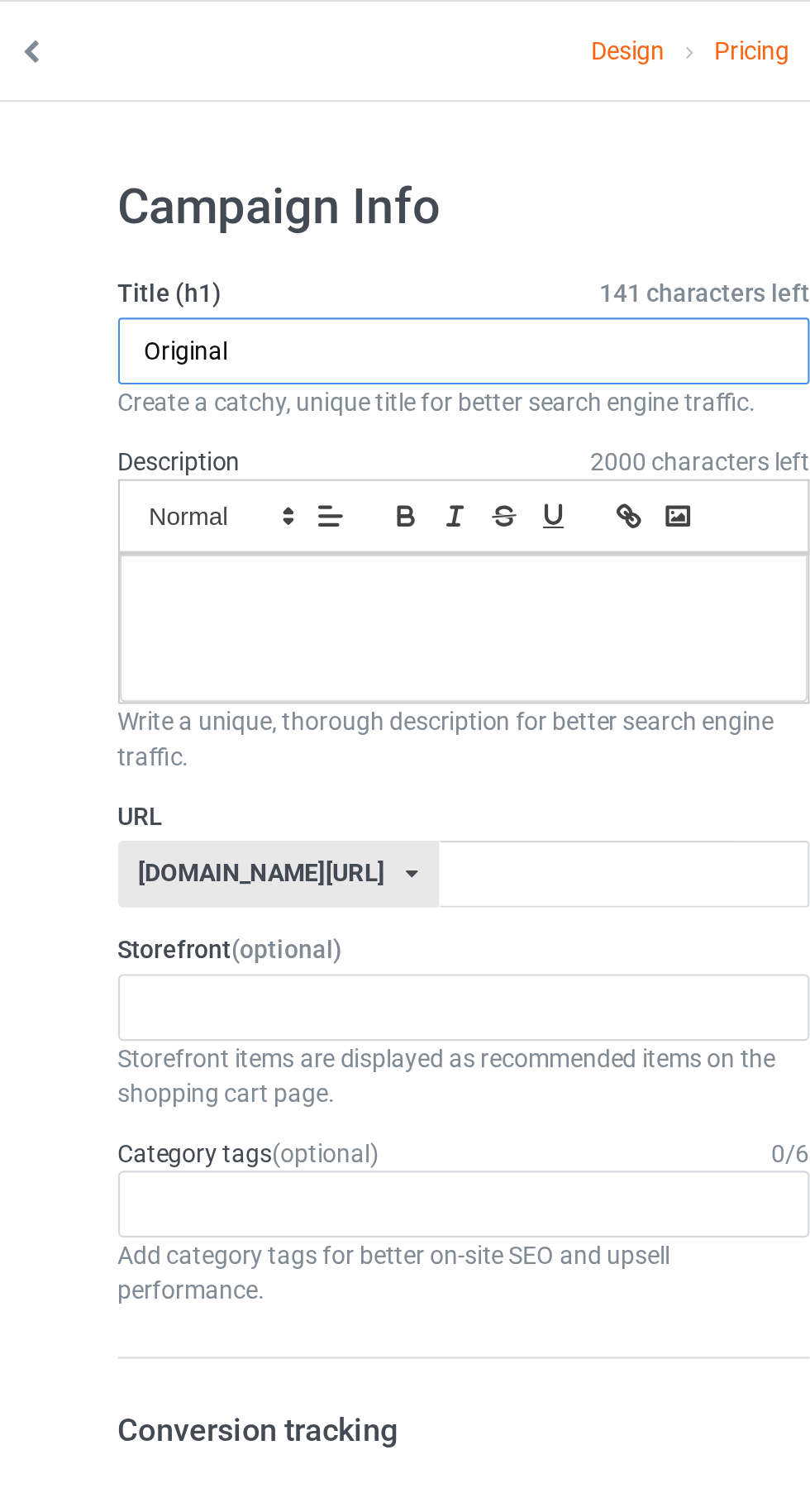
type input "Original"
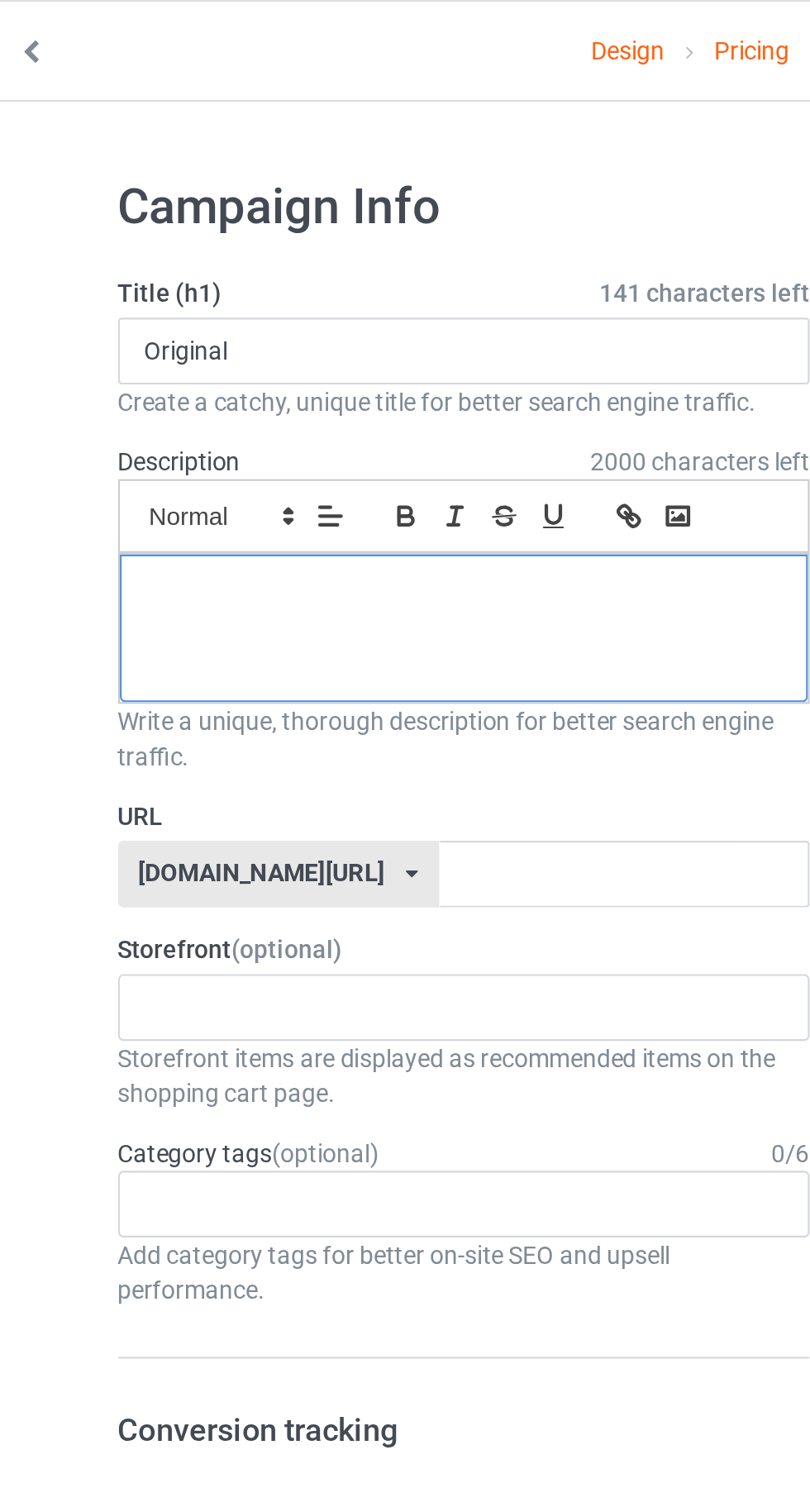
click at [231, 298] on div at bounding box center [269, 295] width 324 height 69
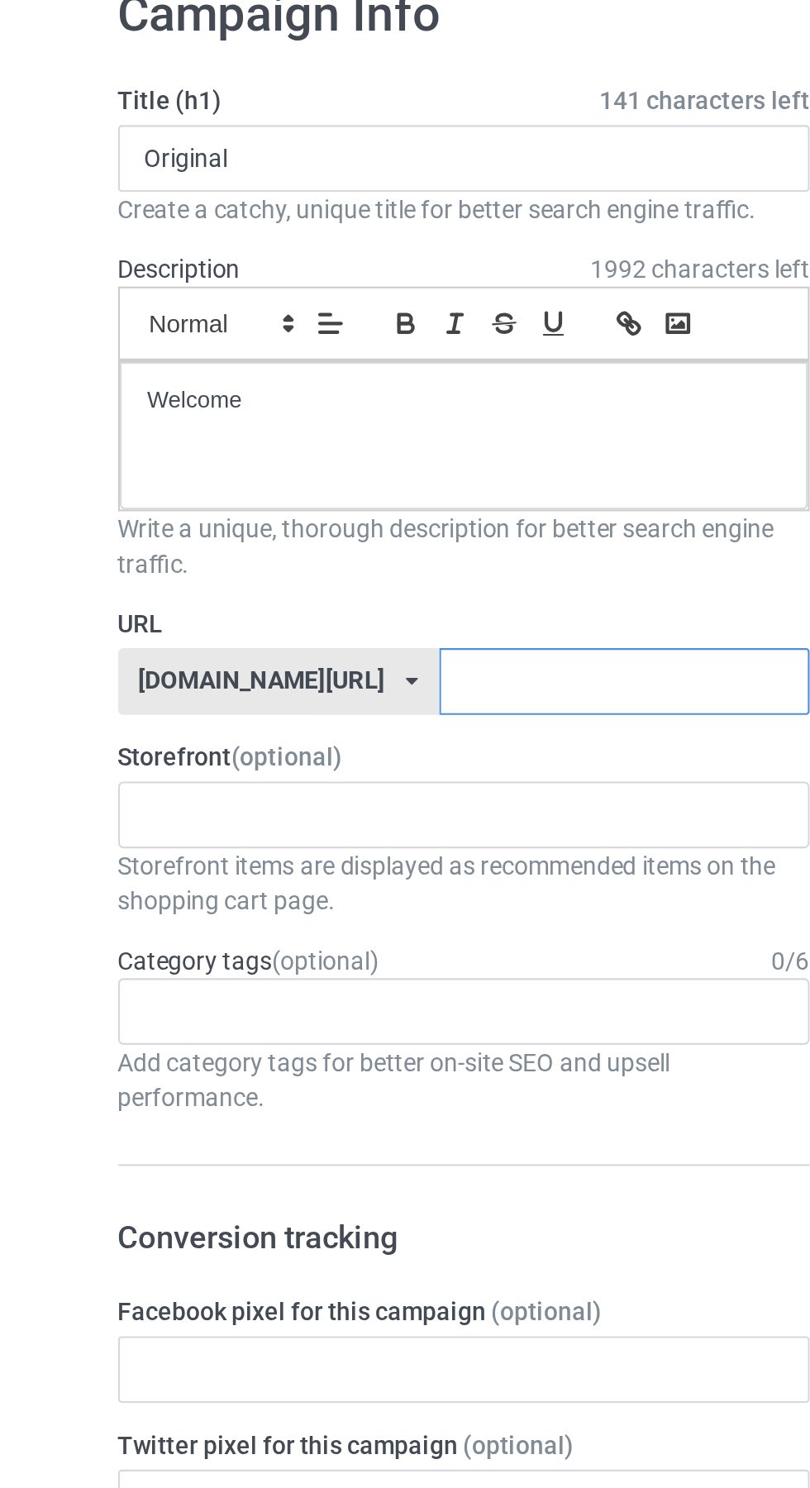
click at [313, 409] on input "text" at bounding box center [345, 411] width 174 height 31
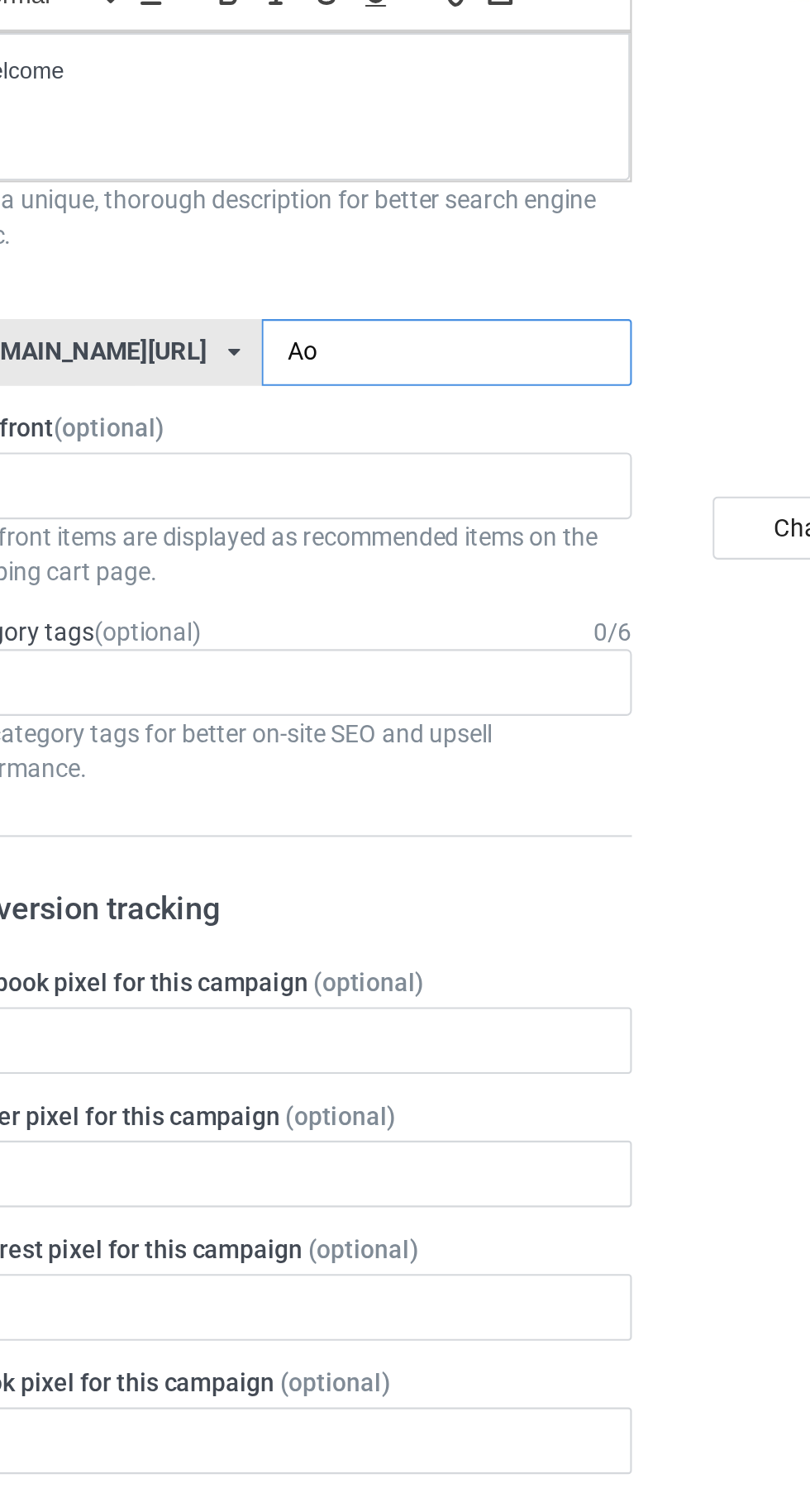
type input "Aop"
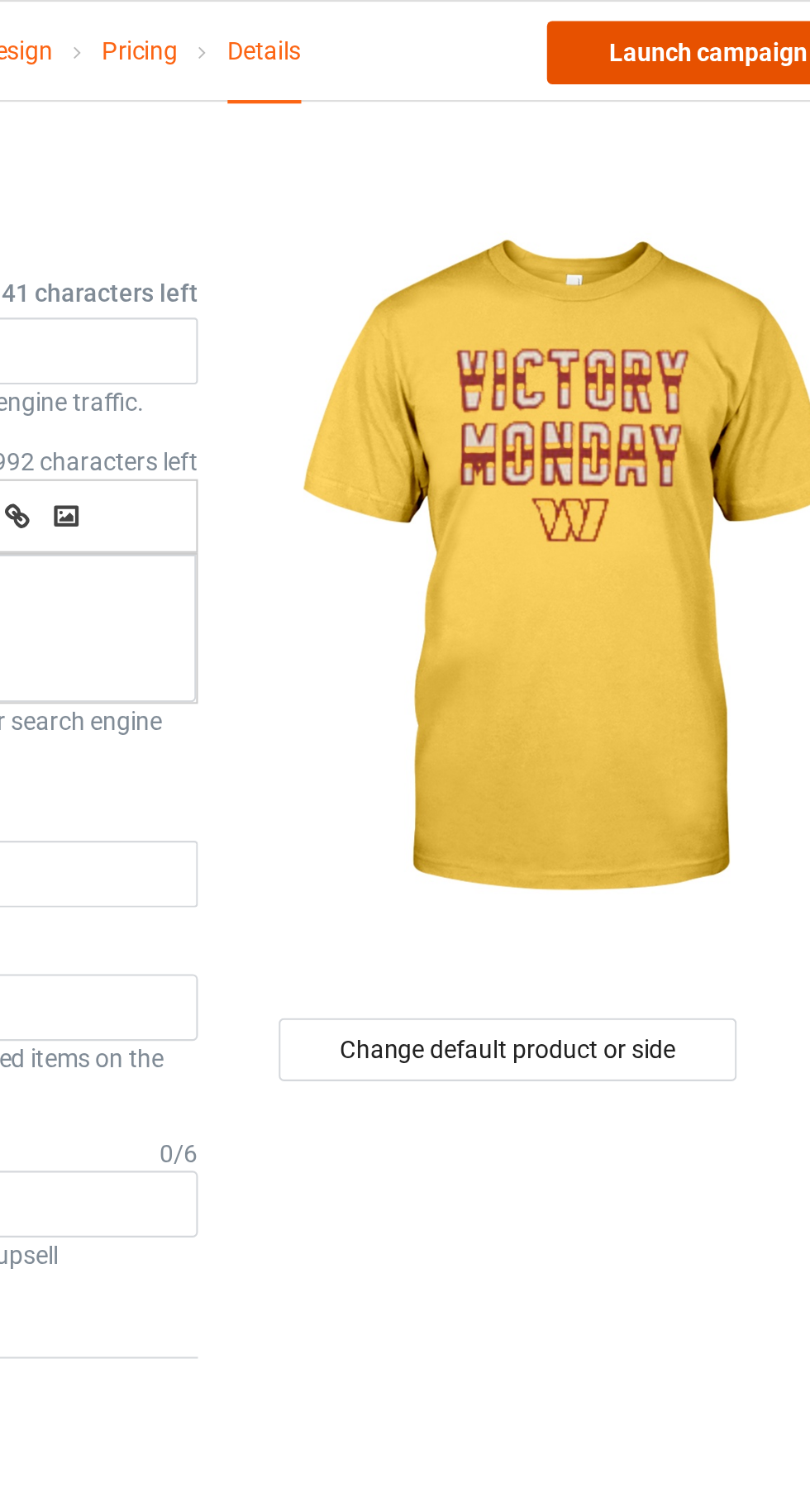
click at [670, 25] on link "Launch campaign" at bounding box center [672, 25] width 151 height 30
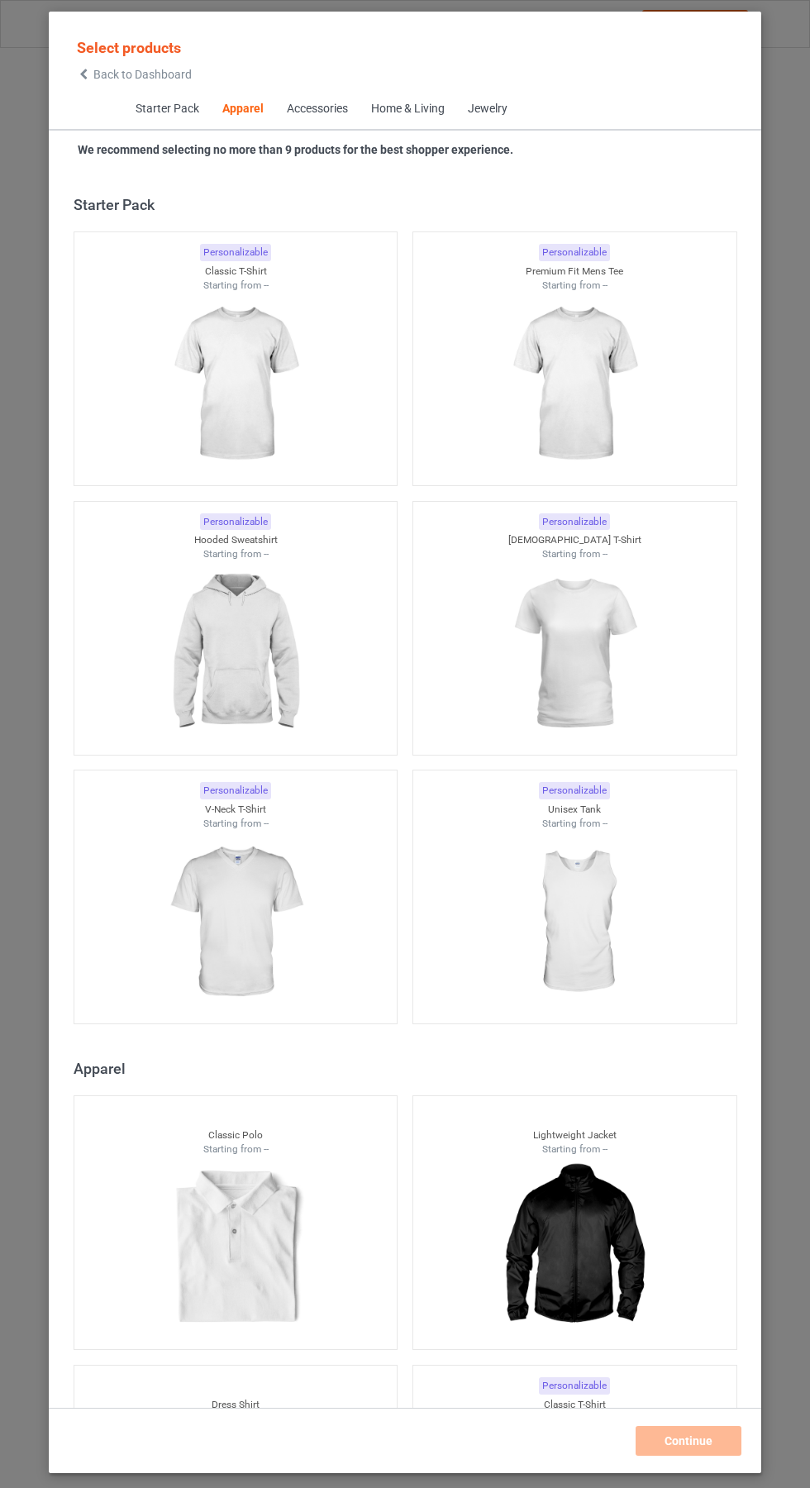
scroll to position [885, 0]
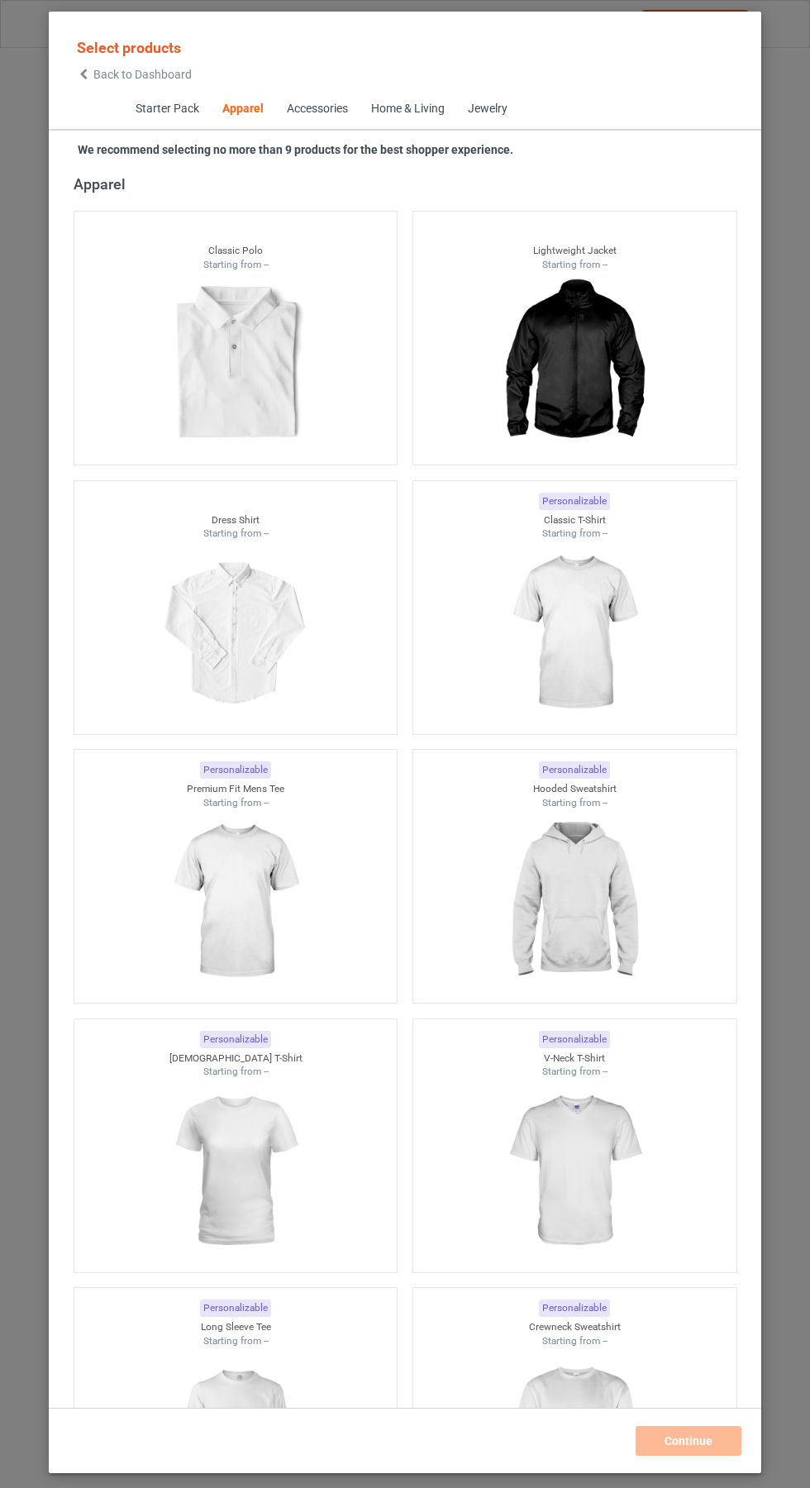
click at [77, 70] on icon at bounding box center [84, 75] width 14 height 12
